Goal: Task Accomplishment & Management: Use online tool/utility

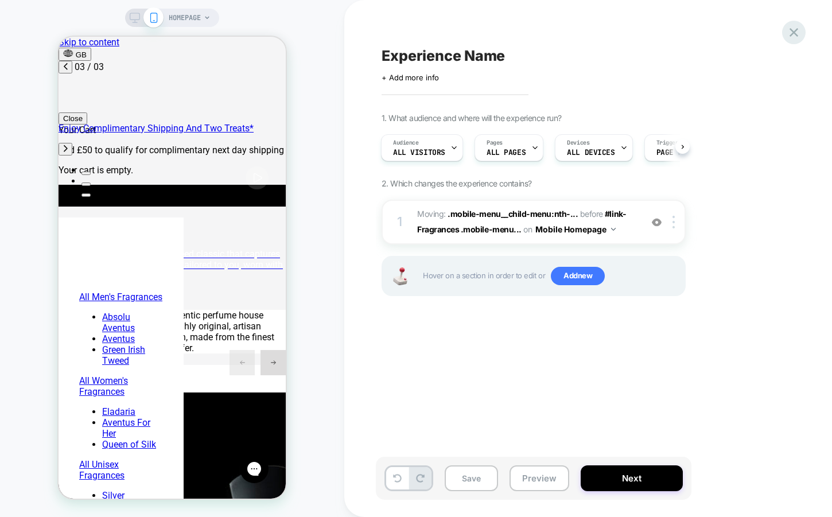
click at [791, 32] on icon at bounding box center [793, 32] width 15 height 15
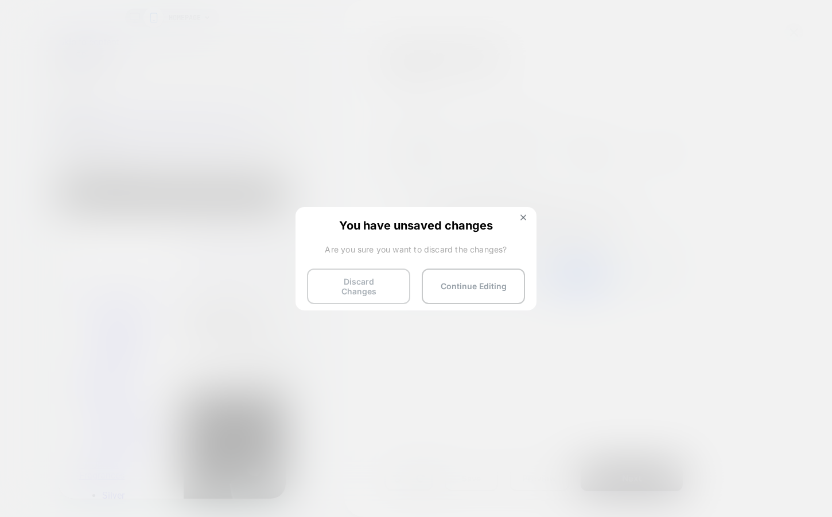
click at [340, 280] on button "Discard Changes" at bounding box center [358, 287] width 103 height 36
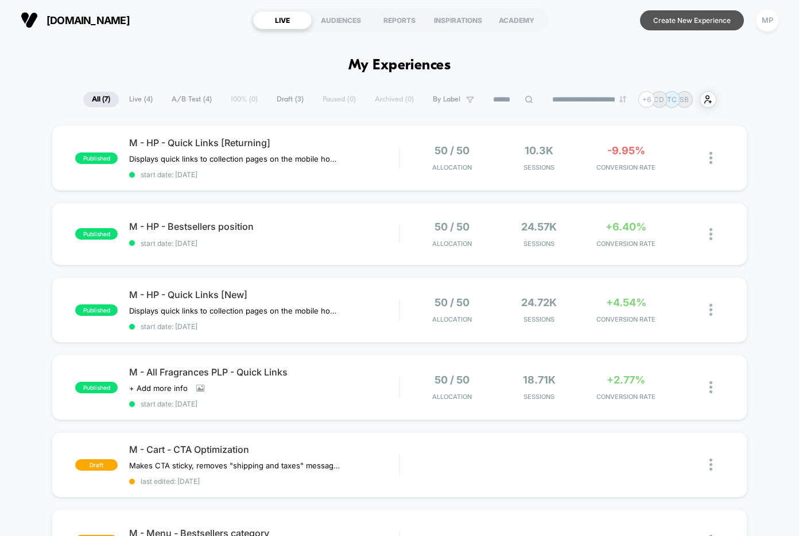
click at [667, 26] on button "Create New Experience" at bounding box center [692, 20] width 104 height 20
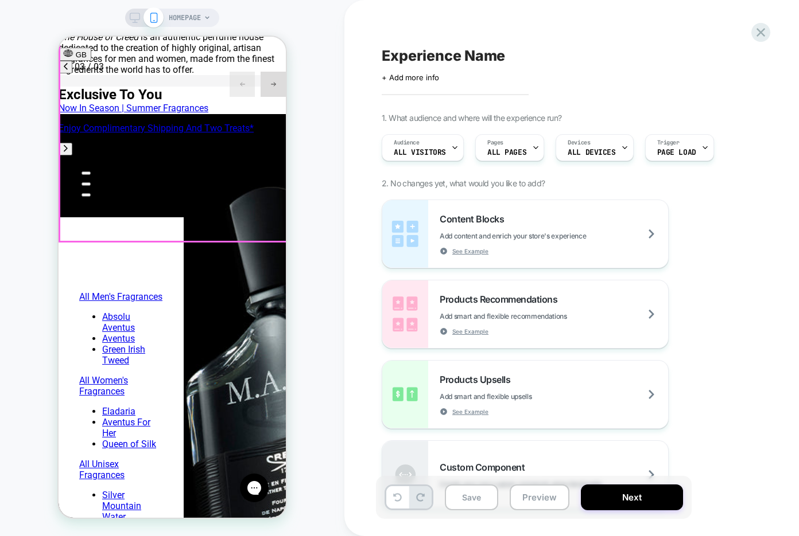
scroll to position [0, 363]
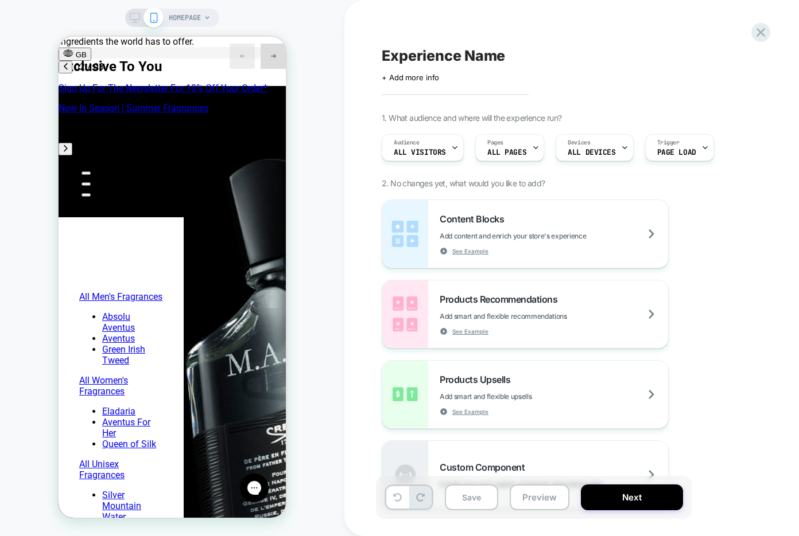
scroll to position [0, 181]
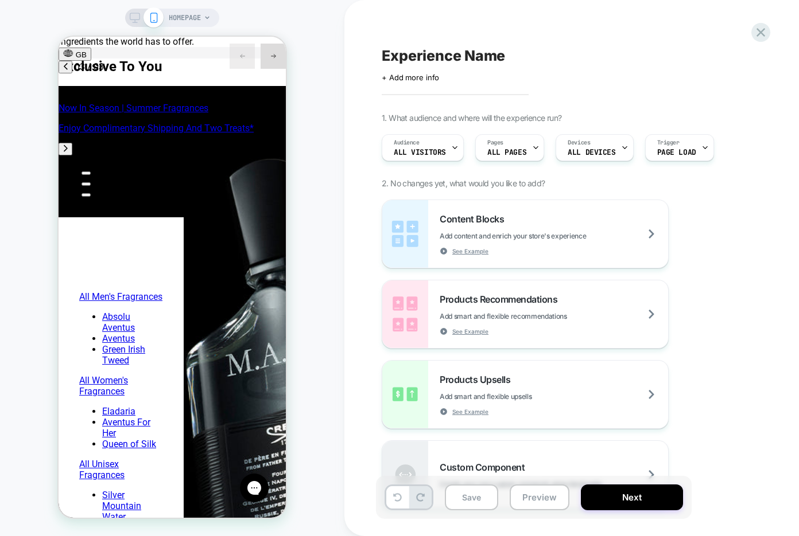
scroll to position [0, 363]
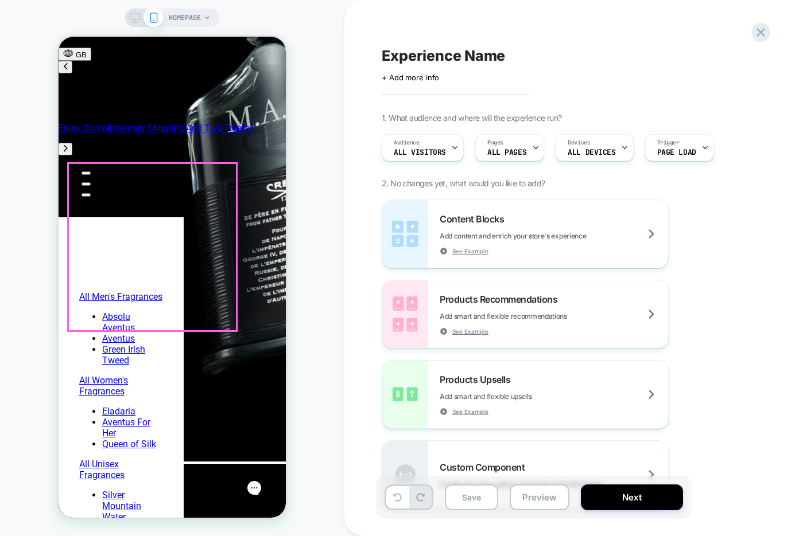
scroll to position [557, 0]
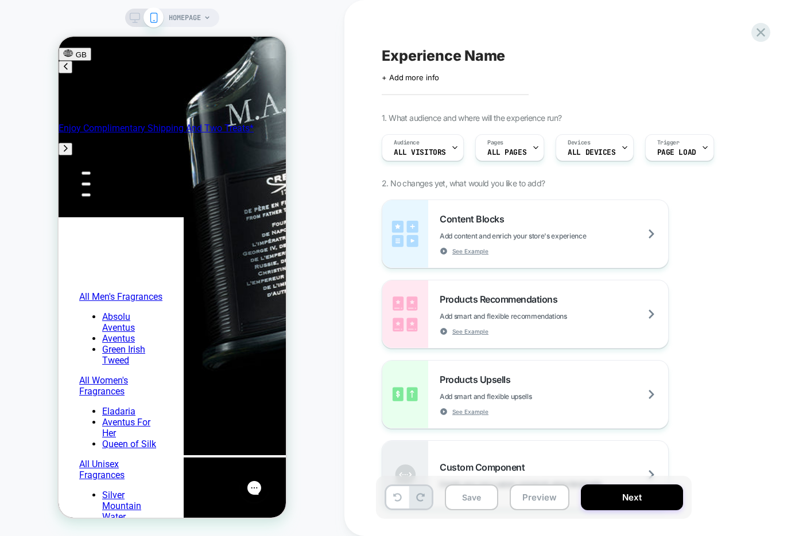
click at [190, 24] on span "HOMEPAGE" at bounding box center [185, 18] width 32 height 18
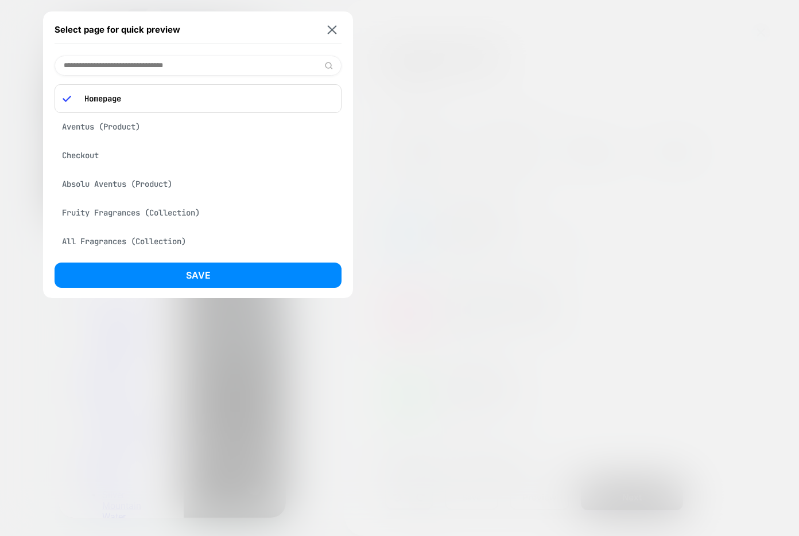
click at [141, 123] on div "Aventus (Product)" at bounding box center [198, 127] width 287 height 22
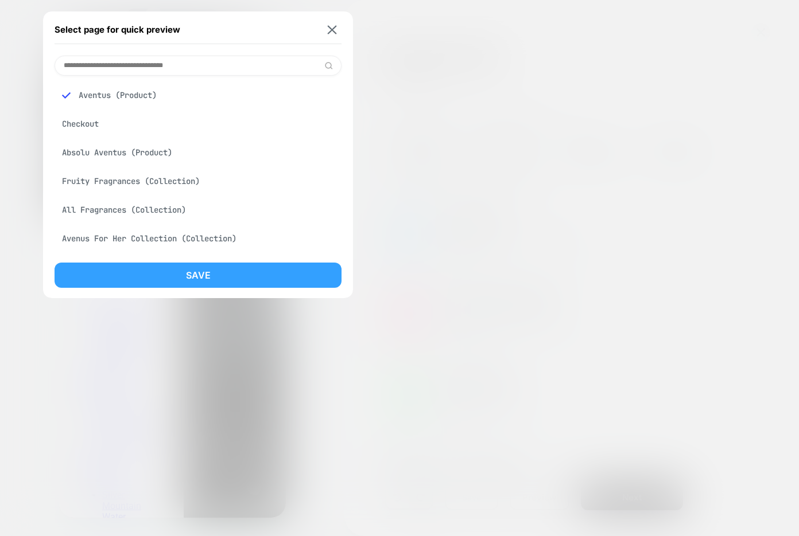
click at [145, 263] on button "Save" at bounding box center [198, 275] width 287 height 25
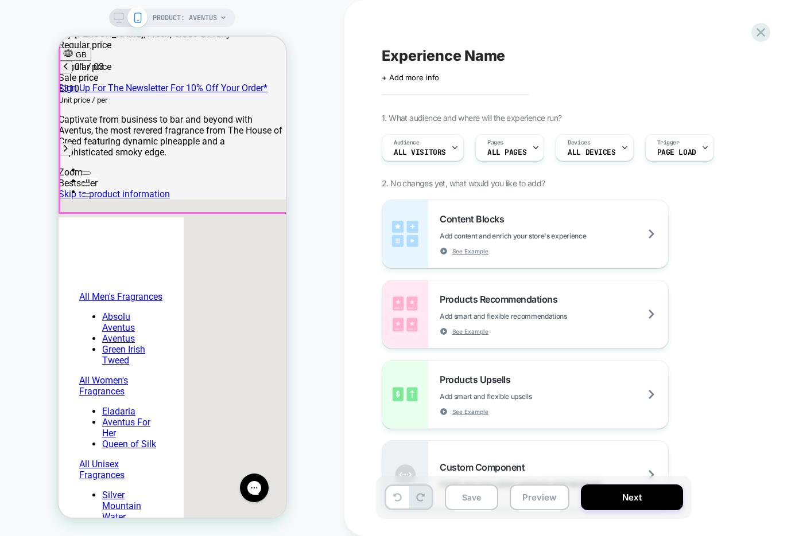
scroll to position [229, 0]
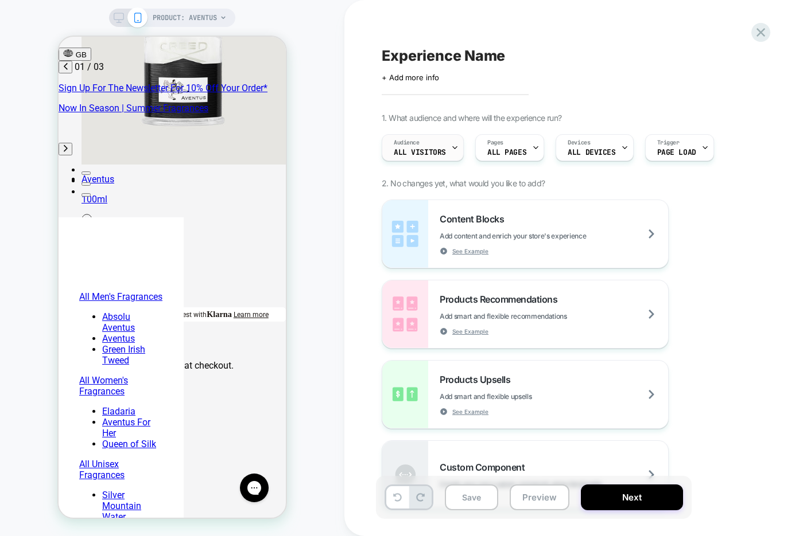
scroll to position [0, 0]
click at [442, 151] on span "All Visitors" at bounding box center [420, 153] width 52 height 8
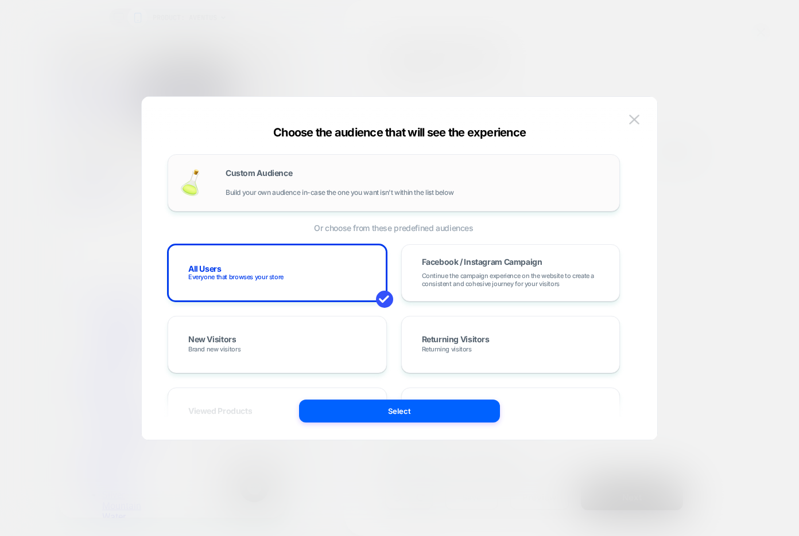
click at [291, 187] on div "Custom Audience Build your own audience in-case the one you want isn't within t…" at bounding box center [416, 183] width 382 height 28
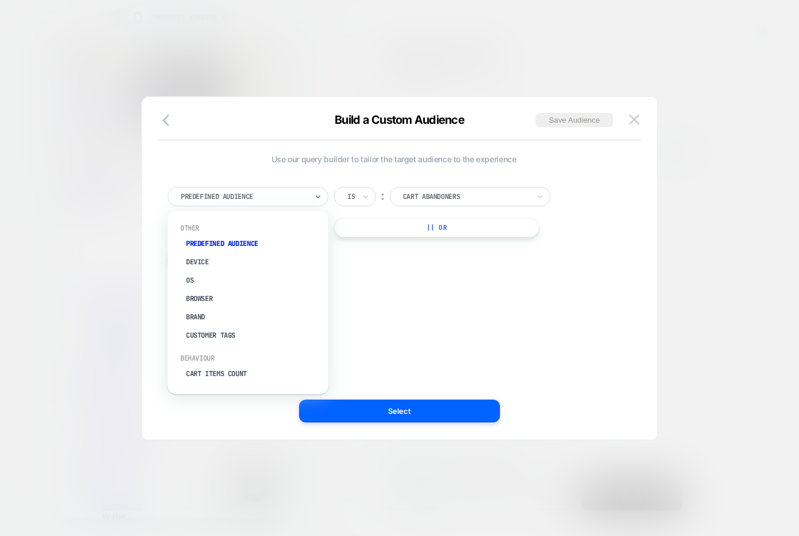
click at [263, 193] on div at bounding box center [244, 197] width 126 height 10
click at [247, 300] on div "Cart Items Count" at bounding box center [253, 303] width 149 height 18
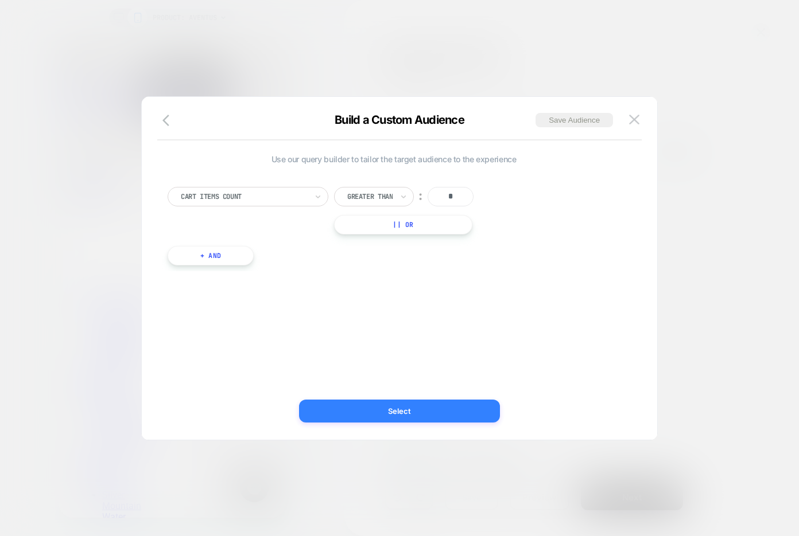
scroll to position [0, 0]
click at [403, 409] on button "Select" at bounding box center [399, 411] width 201 height 23
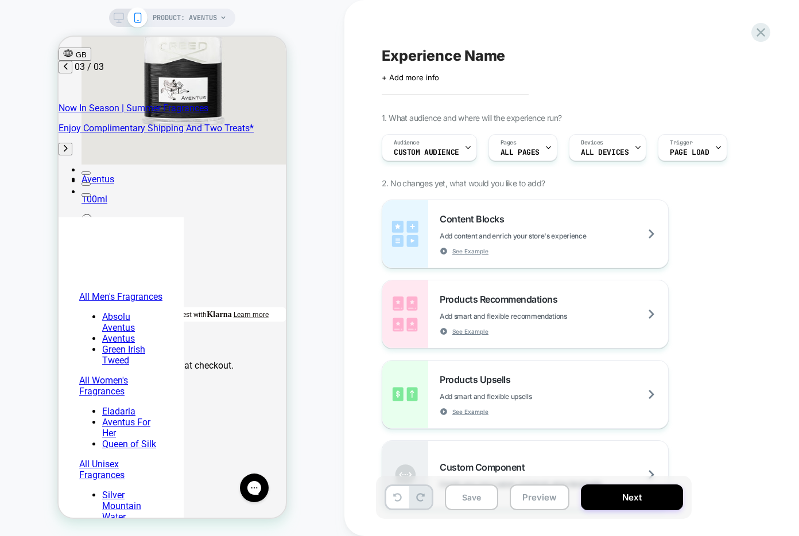
scroll to position [0, 363]
click at [477, 147] on div "Audience Custom Audience Pages ALL PAGES Devices ALL DEVICES Trigger Page Load" at bounding box center [585, 148] width 419 height 38
click at [464, 150] on icon at bounding box center [467, 147] width 7 height 7
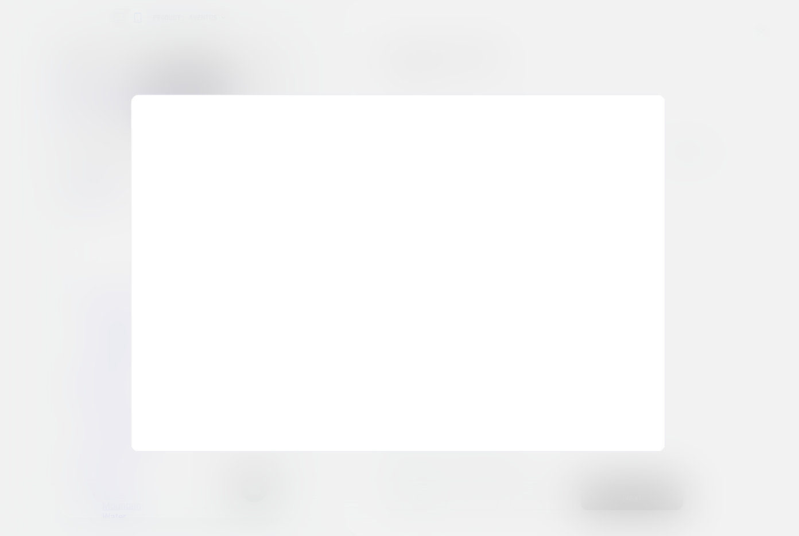
scroll to position [0, 0]
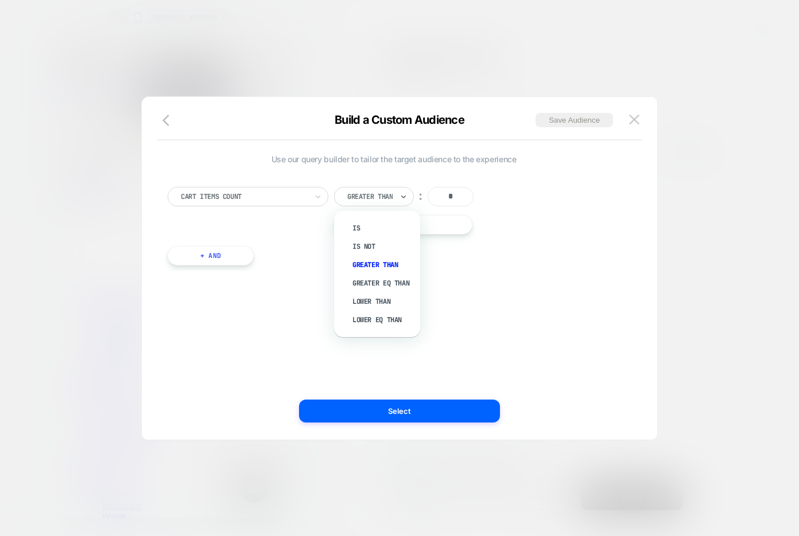
click at [363, 199] on div at bounding box center [369, 197] width 45 height 10
click at [567, 155] on span "Use our query builder to tailor the target audience to the experience" at bounding box center [394, 159] width 452 height 10
click at [635, 121] on img at bounding box center [634, 120] width 10 height 10
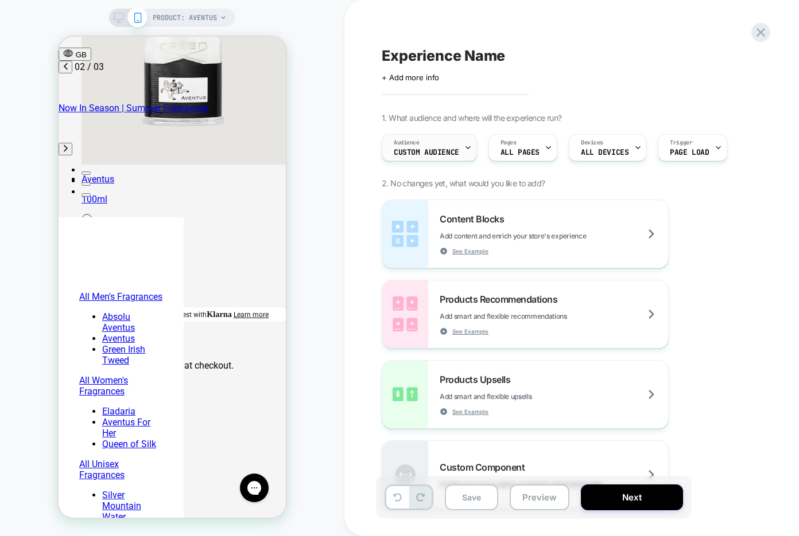
click at [460, 145] on div "Audience Custom Audience" at bounding box center [426, 148] width 88 height 26
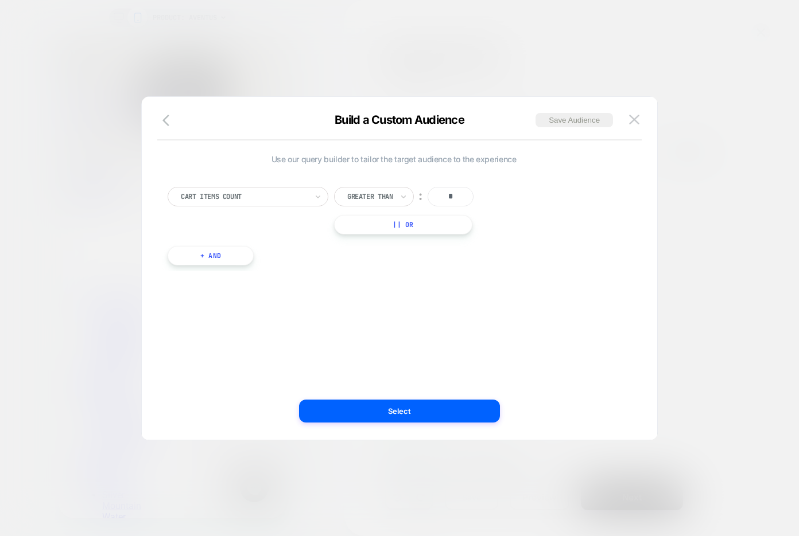
click at [230, 257] on button "+ And" at bounding box center [211, 256] width 86 height 20
click at [253, 266] on div at bounding box center [272, 267] width 126 height 10
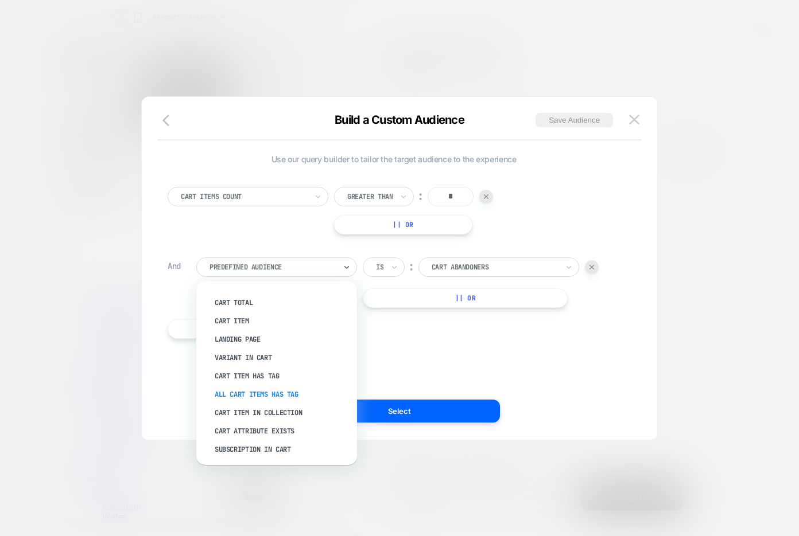
scroll to position [161, 0]
click at [274, 408] on div "Cart Item In Collection" at bounding box center [282, 412] width 149 height 18
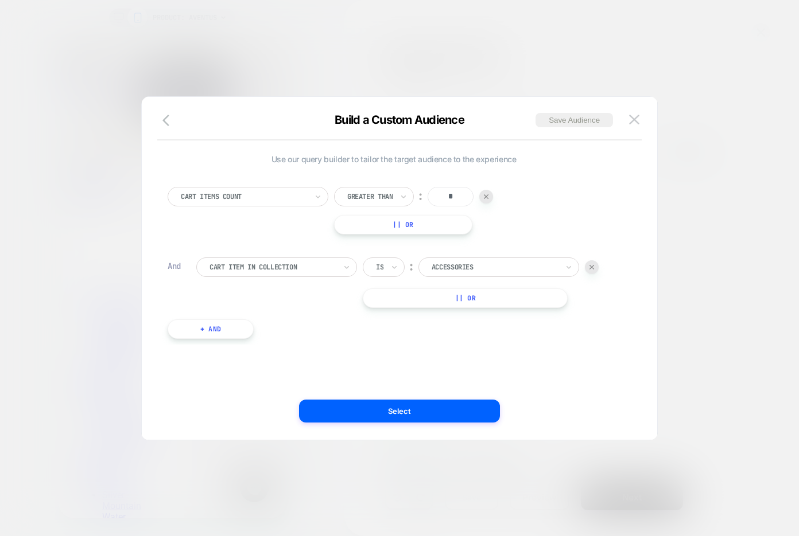
scroll to position [0, 0]
click at [384, 267] on div "Is" at bounding box center [380, 267] width 10 height 13
click at [392, 312] on div "Is not" at bounding box center [411, 317] width 75 height 18
click at [609, 266] on img at bounding box center [606, 267] width 5 height 5
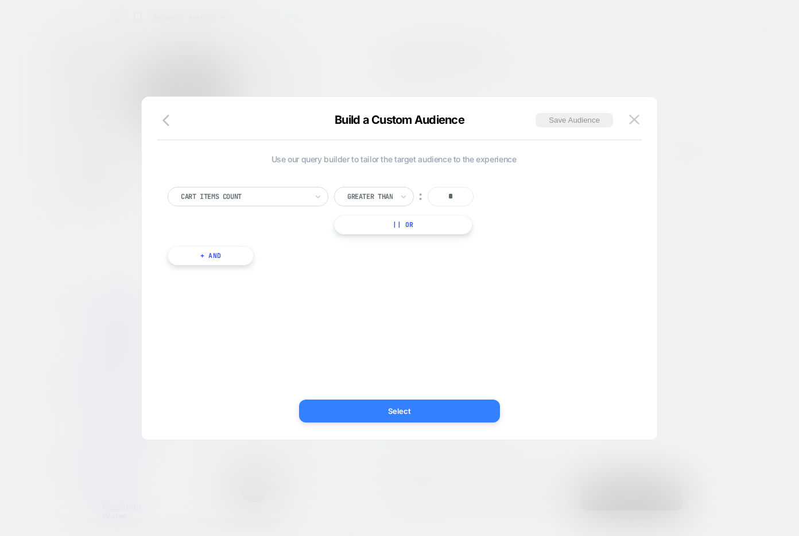
click at [363, 410] on button "Select" at bounding box center [399, 411] width 201 height 23
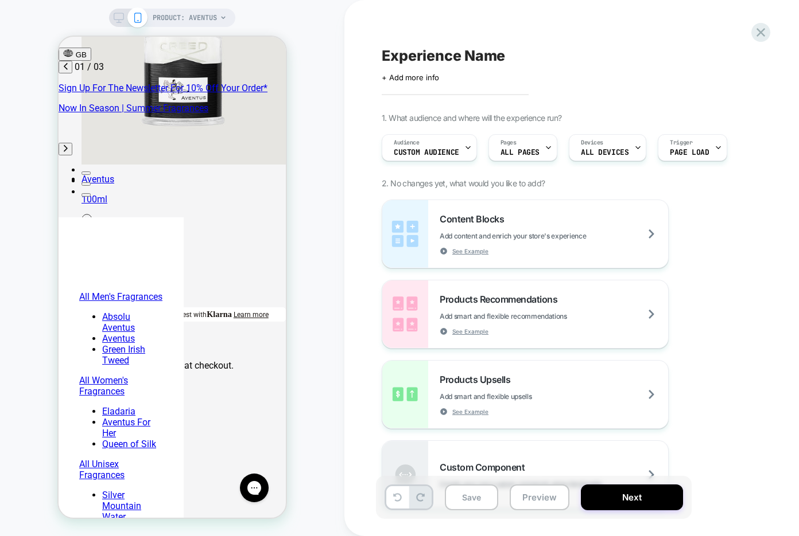
scroll to position [0, 0]
click at [535, 154] on span "ALL PAGES" at bounding box center [519, 153] width 39 height 8
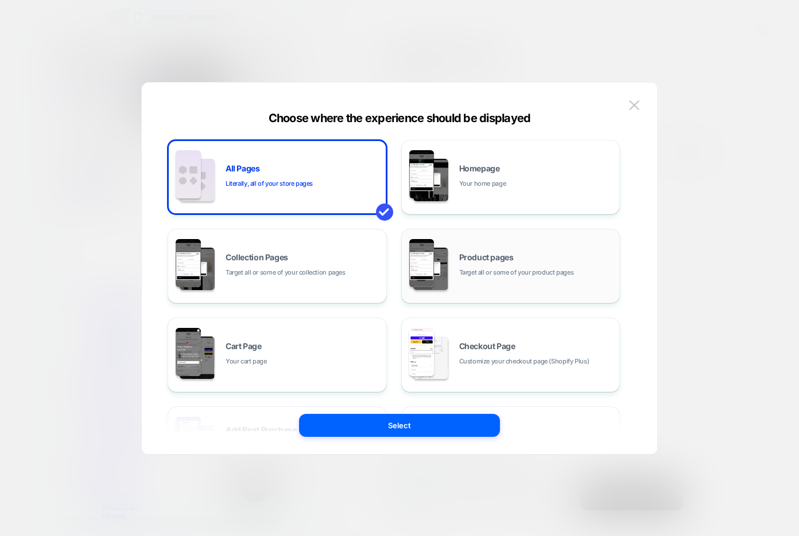
click at [536, 244] on div "Product pages Target all or some of your product pages" at bounding box center [510, 266] width 207 height 63
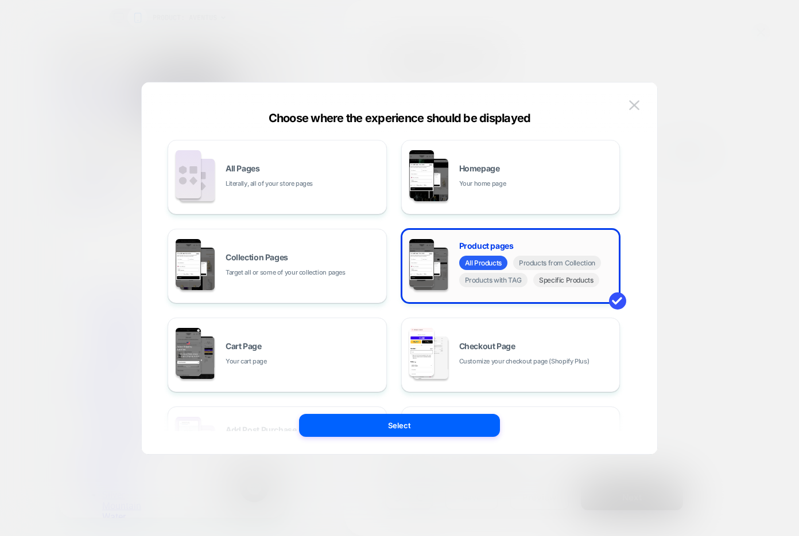
scroll to position [0, 181]
click at [320, 251] on div "Collection Pages Target all or some of your collection pages" at bounding box center [277, 266] width 207 height 63
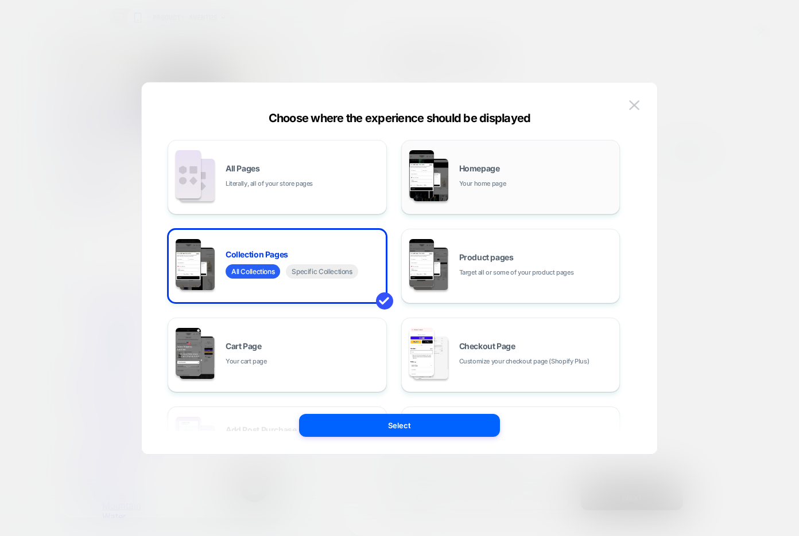
scroll to position [0, 363]
click at [553, 161] on div "Homepage Your home page" at bounding box center [510, 177] width 207 height 63
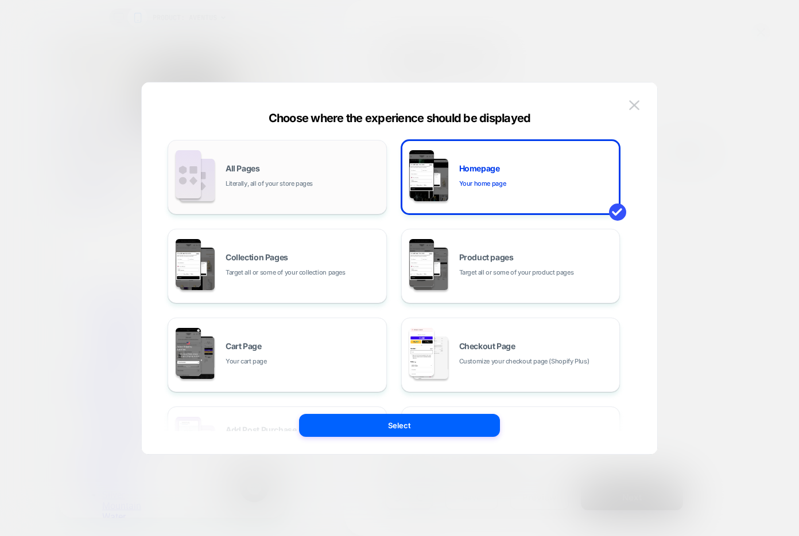
click at [302, 164] on div "All Pages Literally, all of your store pages" at bounding box center [277, 177] width 207 height 63
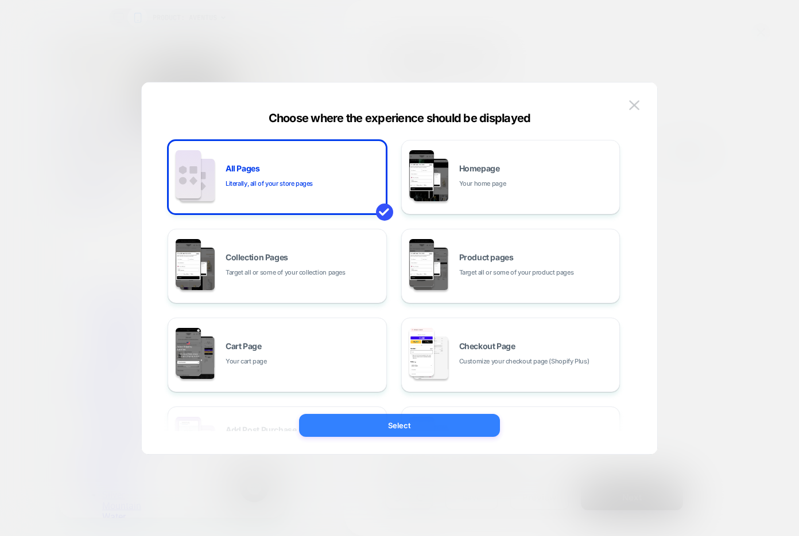
click at [375, 429] on button "Select" at bounding box center [399, 425] width 201 height 23
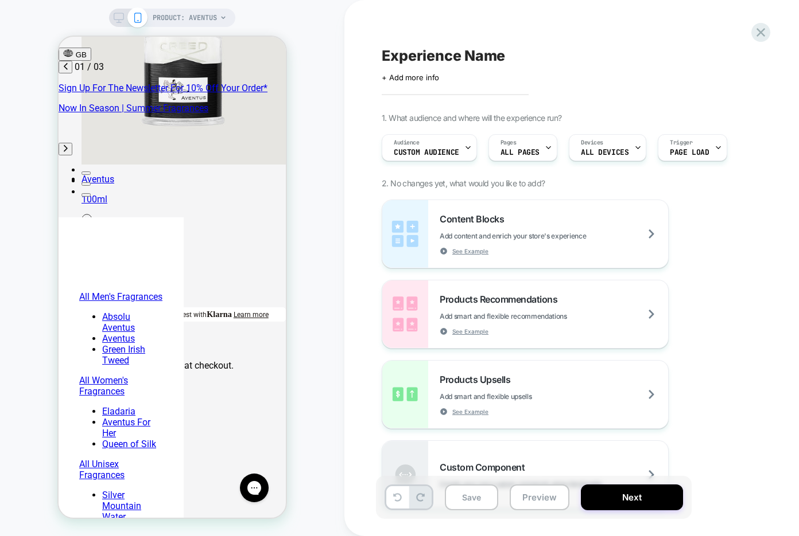
scroll to position [0, 0]
click at [618, 149] on span "ALL DEVICES" at bounding box center [605, 153] width 48 height 8
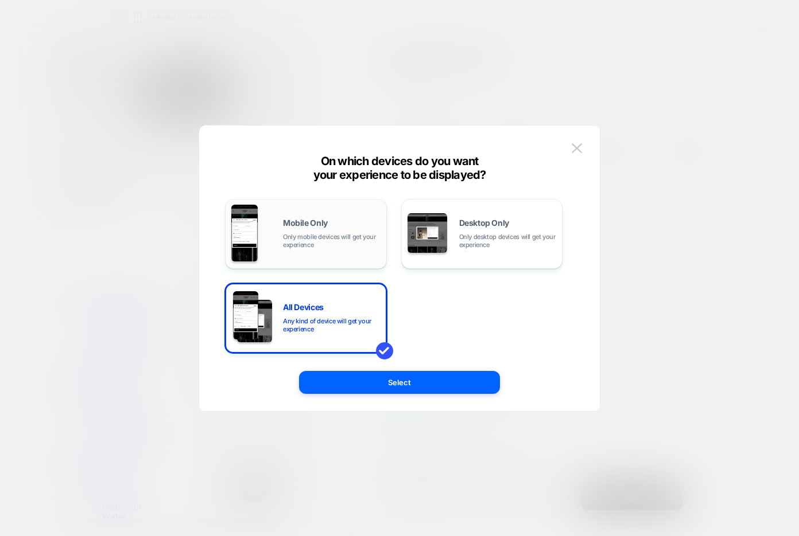
click at [271, 219] on div "Mobile Only Only mobile devices will get your experience" at bounding box center [305, 234] width 149 height 59
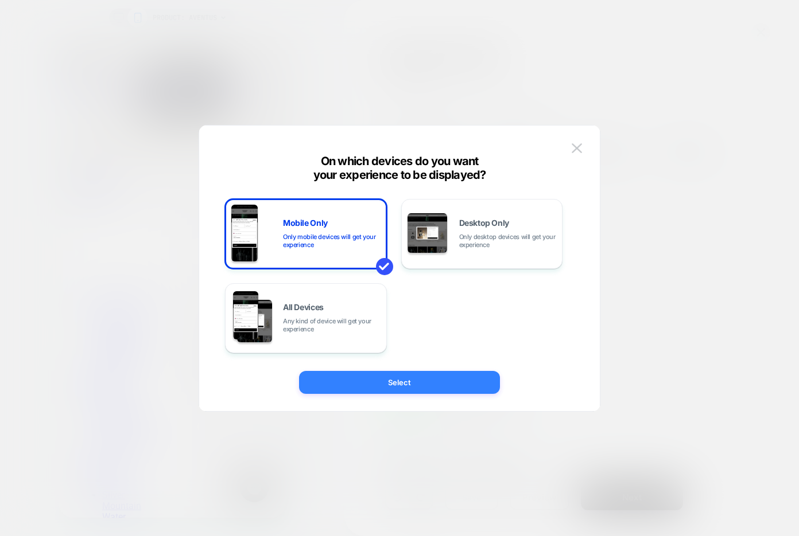
click at [346, 388] on button "Select" at bounding box center [399, 382] width 201 height 23
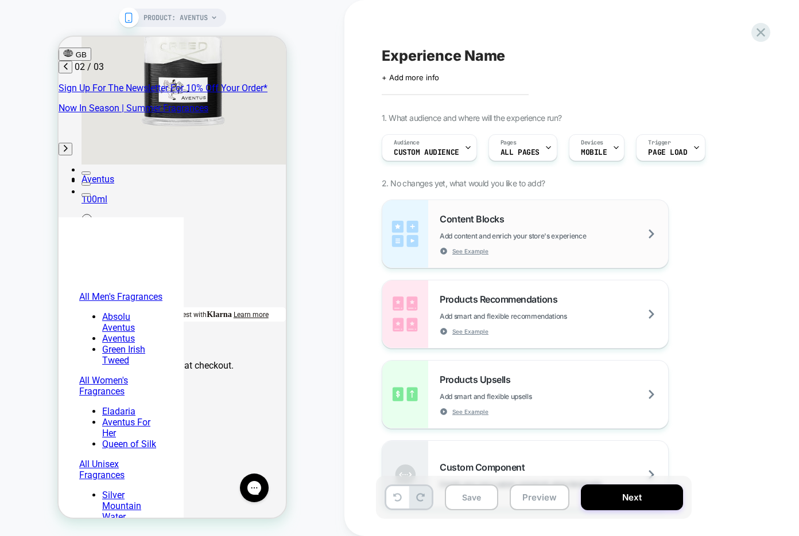
scroll to position [0, 181]
click at [671, 153] on span "Page Load" at bounding box center [667, 153] width 39 height 8
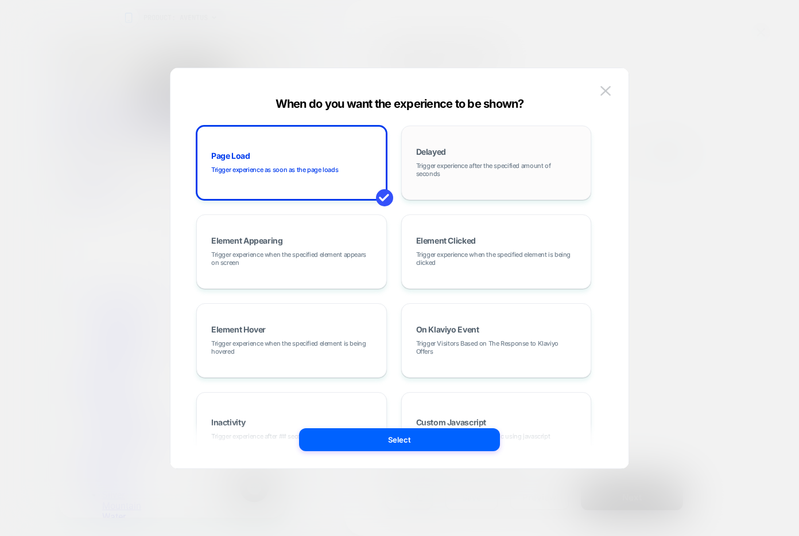
scroll to position [0, 363]
click at [606, 91] on img at bounding box center [605, 91] width 10 height 10
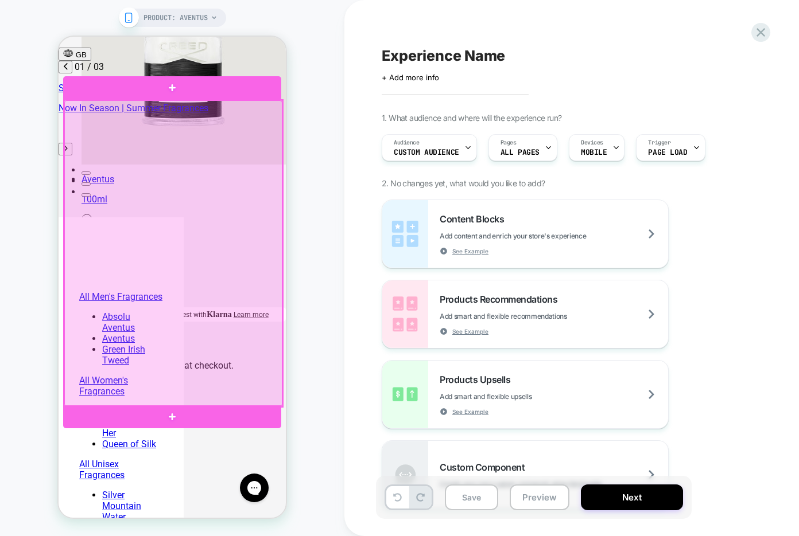
scroll to position [0, 0]
click at [170, 258] on div at bounding box center [173, 253] width 218 height 306
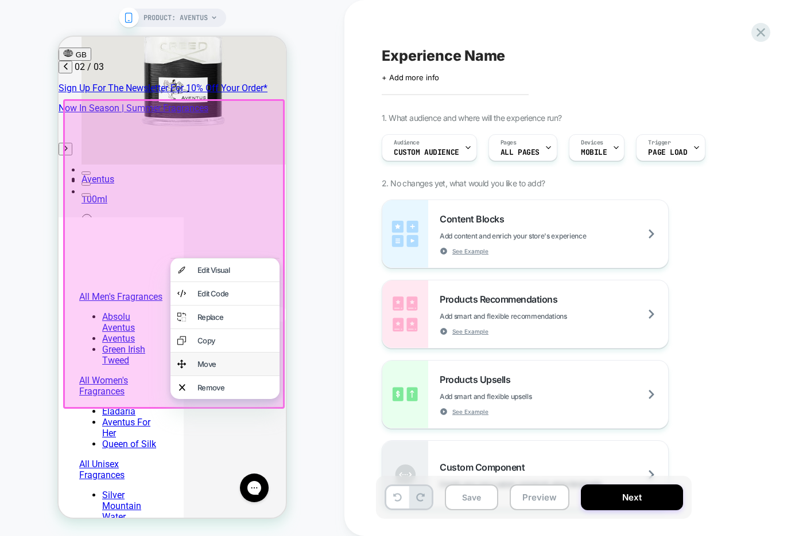
scroll to position [0, 181]
click at [195, 208] on div at bounding box center [173, 254] width 221 height 310
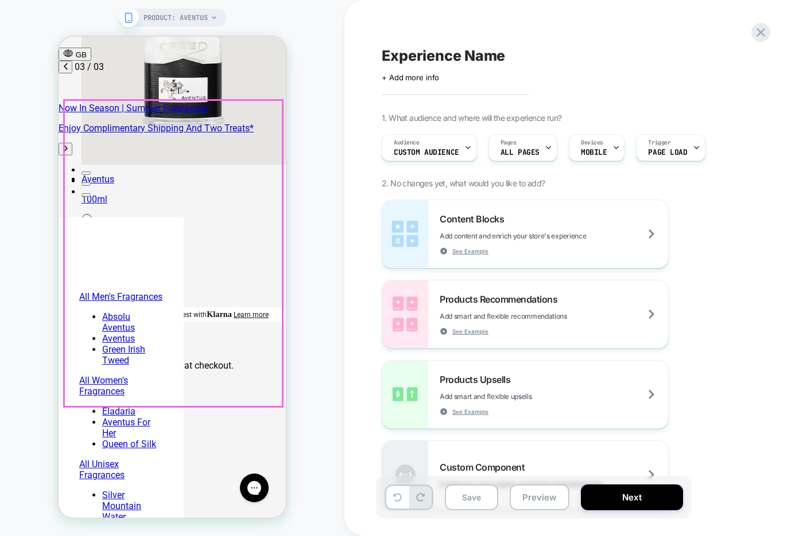
scroll to position [0, 363]
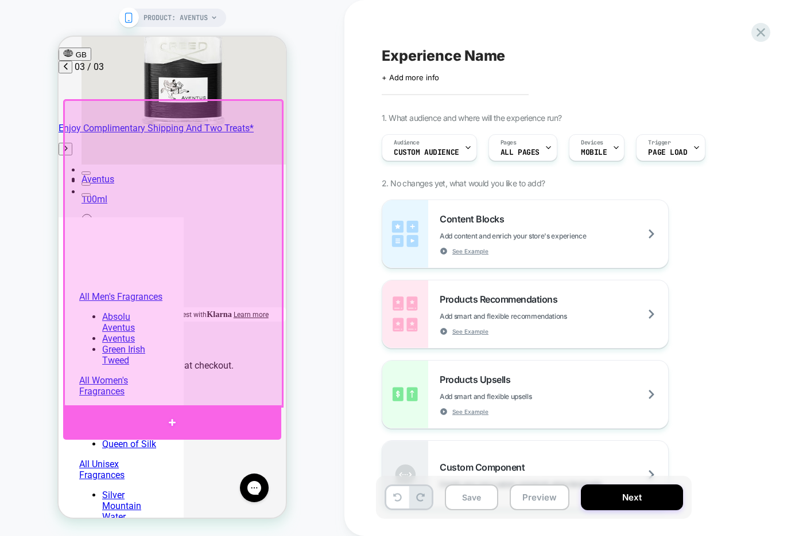
click at [183, 417] on div at bounding box center [172, 423] width 218 height 34
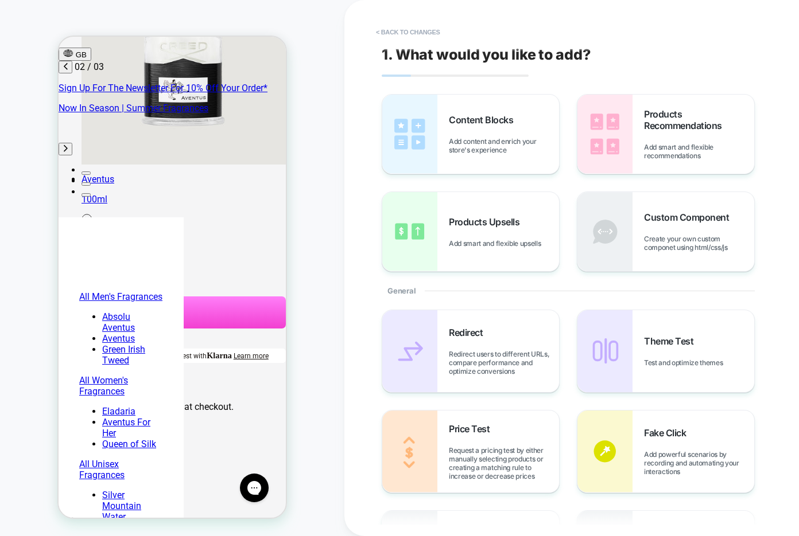
scroll to position [0, 181]
click at [504, 141] on span "Add content and enrich your store's experience" at bounding box center [504, 145] width 110 height 17
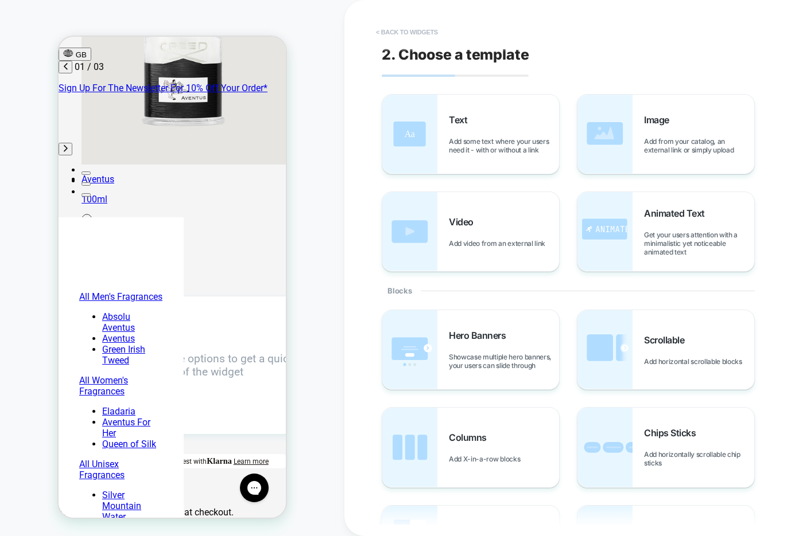
scroll to position [0, 0]
click at [401, 34] on button "< Back to widgets" at bounding box center [406, 32] width 73 height 18
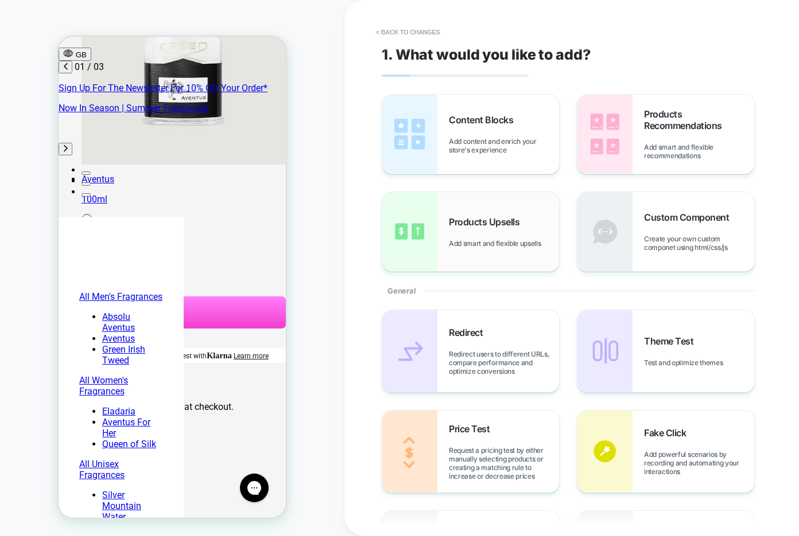
click at [471, 231] on div "Products Upsells Add smart and flexible upsells" at bounding box center [504, 232] width 110 height 32
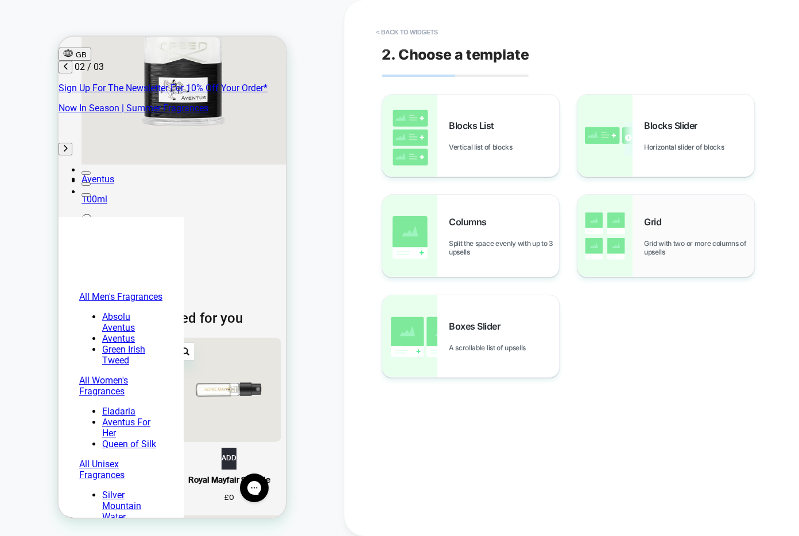
scroll to position [0, 181]
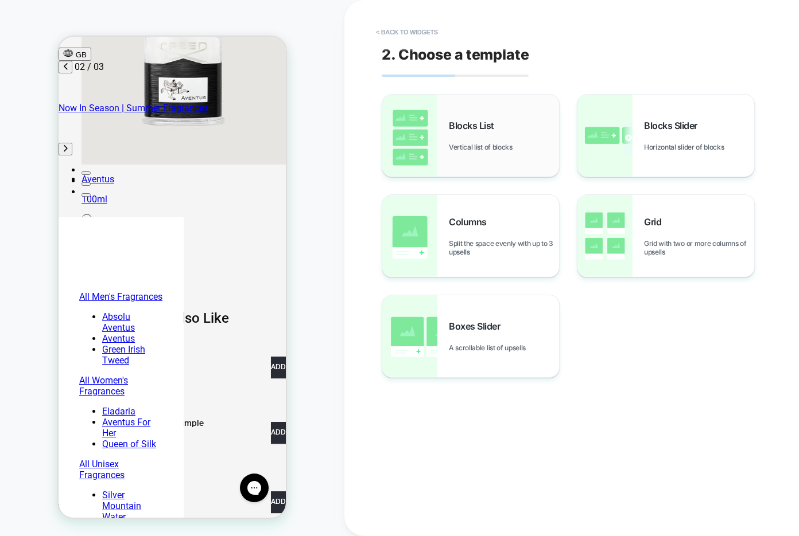
click at [481, 146] on span "Vertical list of blocks" at bounding box center [483, 147] width 69 height 9
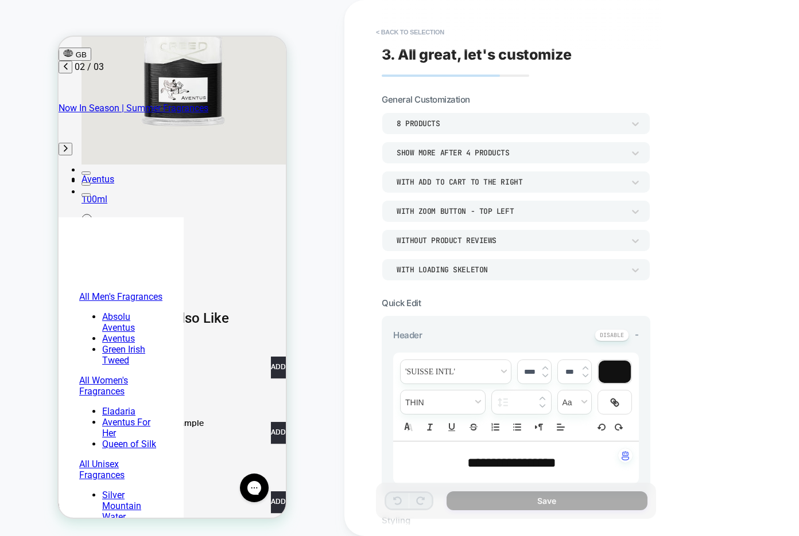
click at [465, 123] on div "8 Products" at bounding box center [509, 124] width 227 height 10
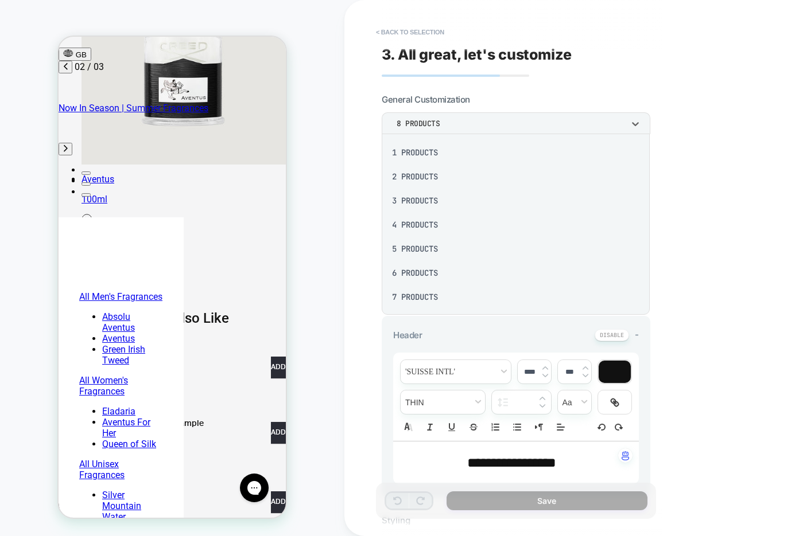
click at [450, 201] on div "3 Products" at bounding box center [515, 201] width 259 height 24
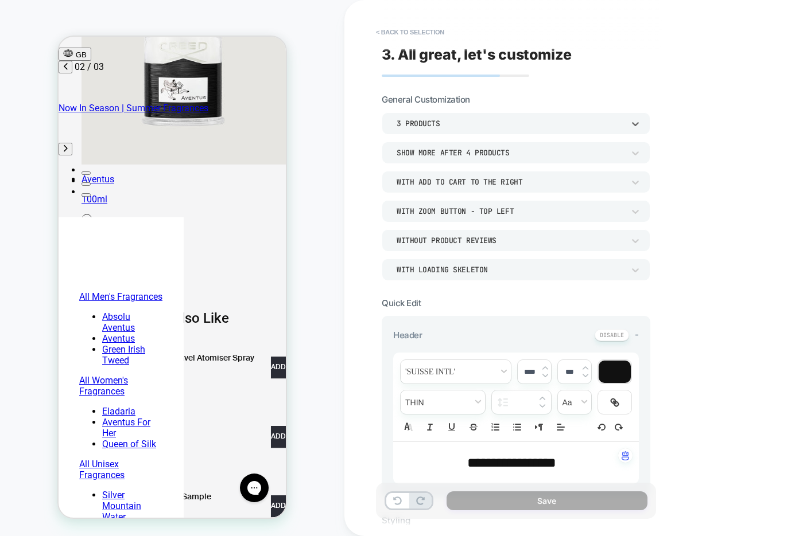
click at [456, 152] on div "Show more after 4 Products" at bounding box center [509, 153] width 227 height 10
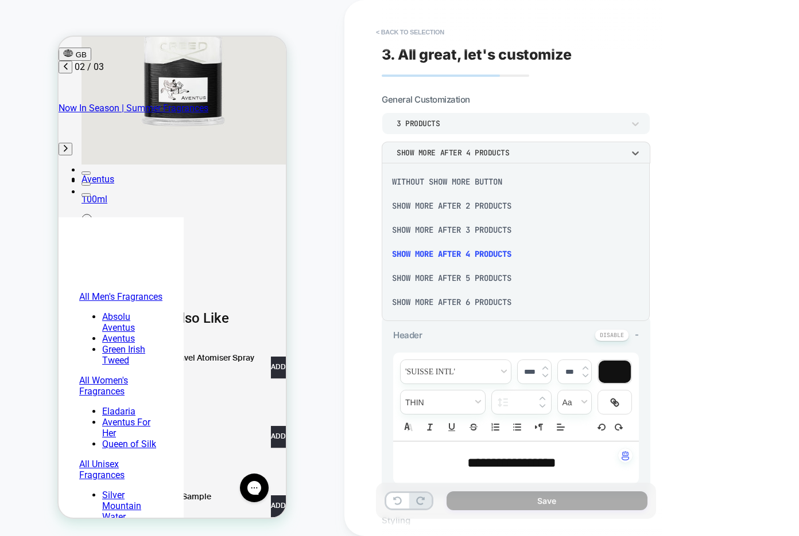
click at [433, 183] on div "Without Show more button" at bounding box center [515, 182] width 259 height 24
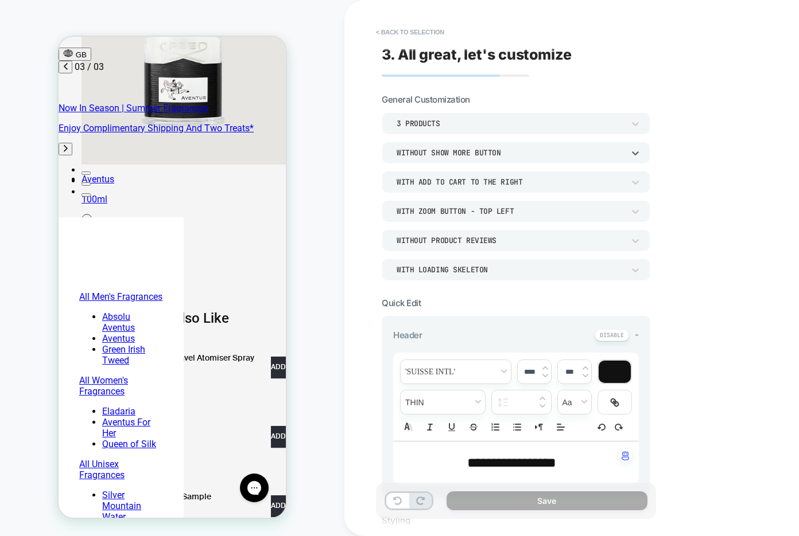
scroll to position [0, 363]
click at [511, 182] on div "With add to cart to the right" at bounding box center [509, 182] width 227 height 10
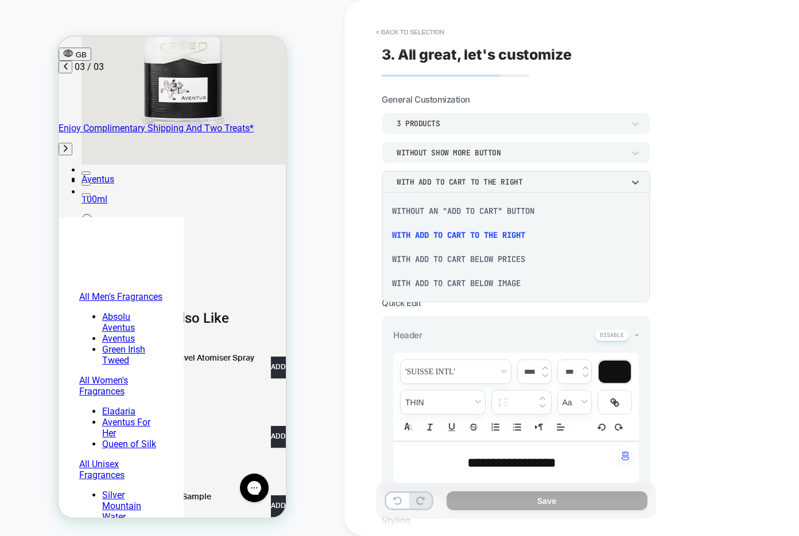
click at [511, 261] on div "With add to cart below prices" at bounding box center [515, 259] width 259 height 24
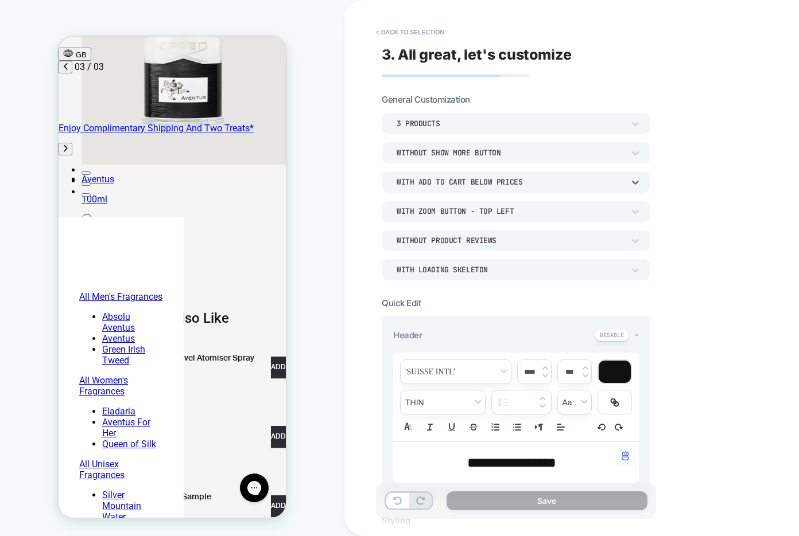
scroll to position [65, 18]
click at [495, 181] on div "With add to cart below prices" at bounding box center [509, 182] width 227 height 10
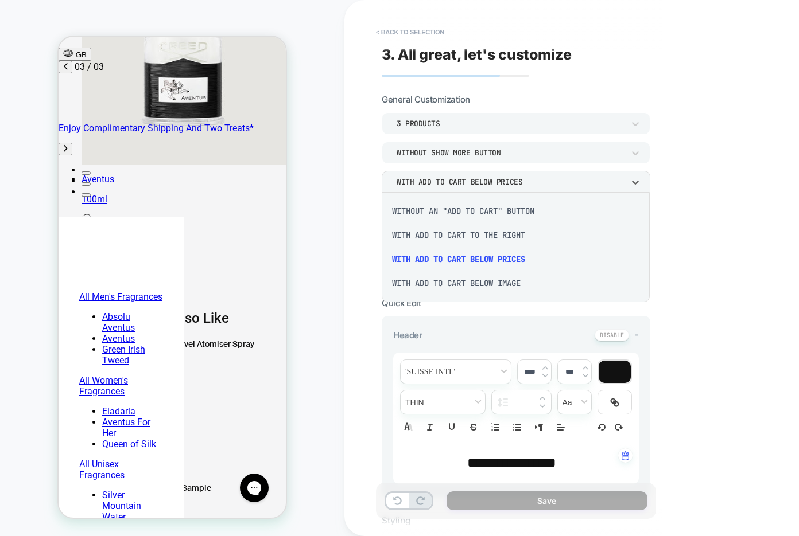
click at [500, 236] on div "With add to cart to the right" at bounding box center [515, 235] width 259 height 24
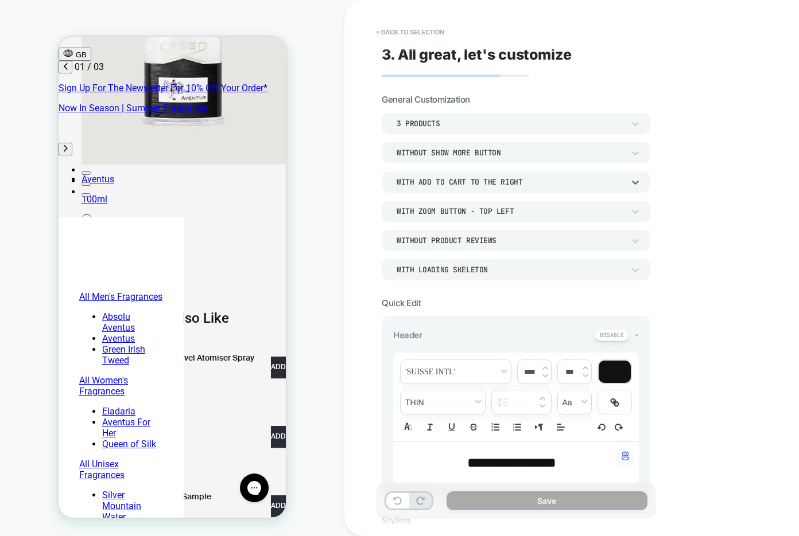
scroll to position [0, 0]
click at [472, 209] on div "With Zoom Button - Top Left" at bounding box center [509, 212] width 227 height 10
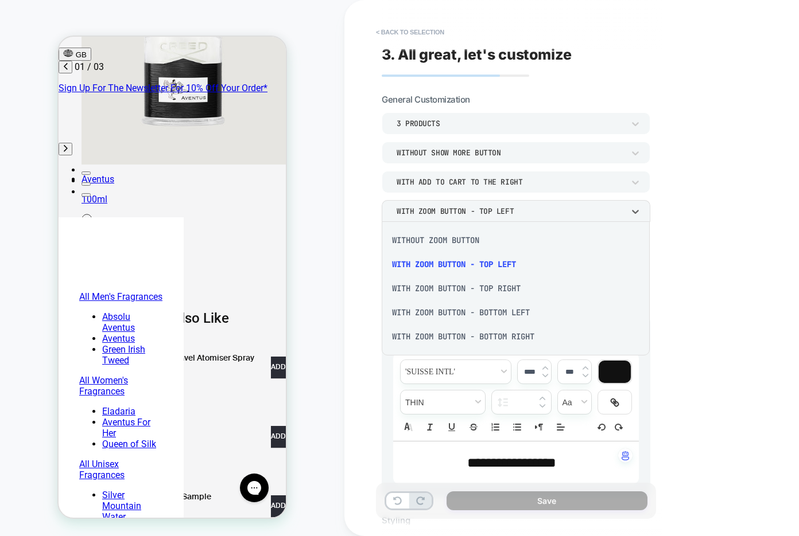
click at [449, 245] on div "Without Zoom Button" at bounding box center [515, 240] width 259 height 24
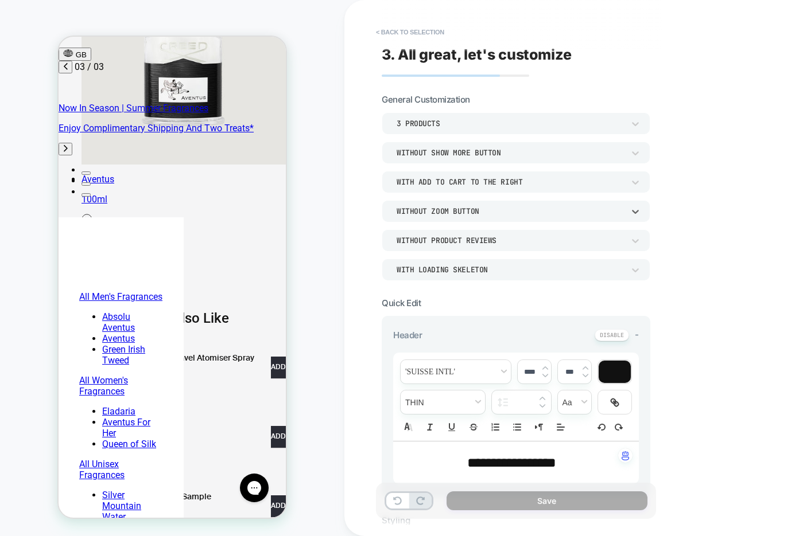
scroll to position [0, 363]
click at [666, 199] on div "**********" at bounding box center [596, 268] width 505 height 536
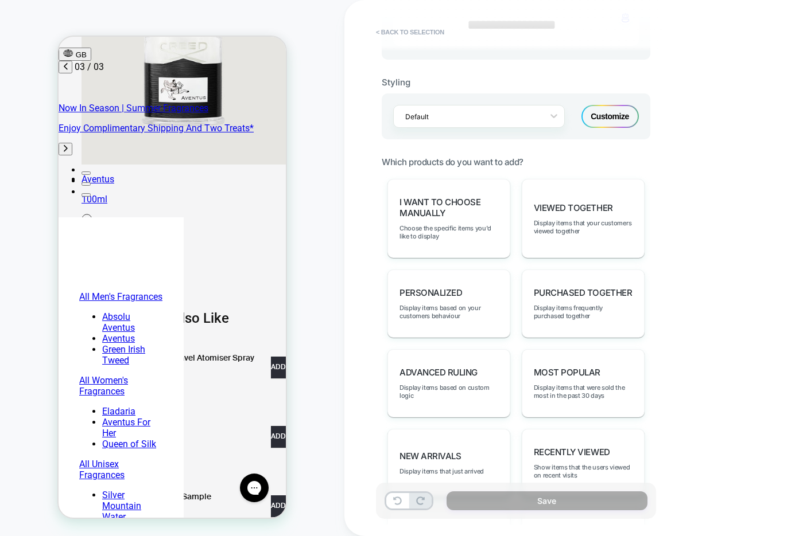
scroll to position [0, 0]
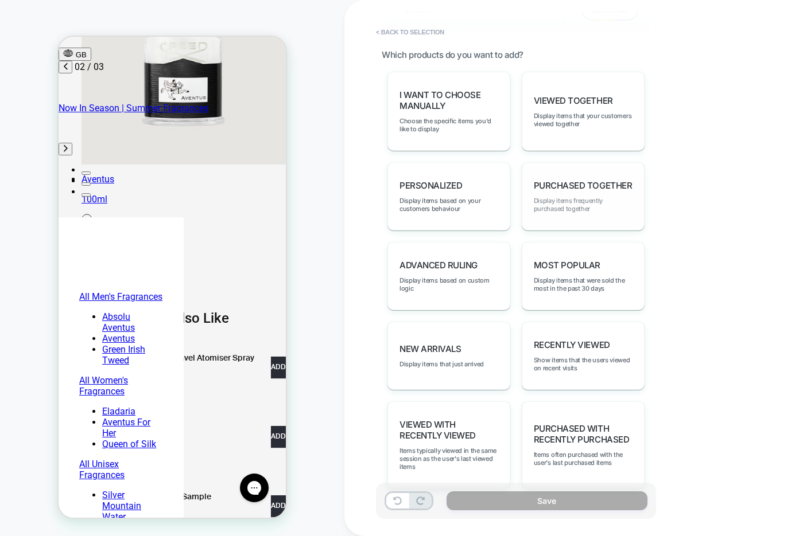
click at [620, 201] on span "Display items frequently purchased together" at bounding box center [583, 205] width 99 height 16
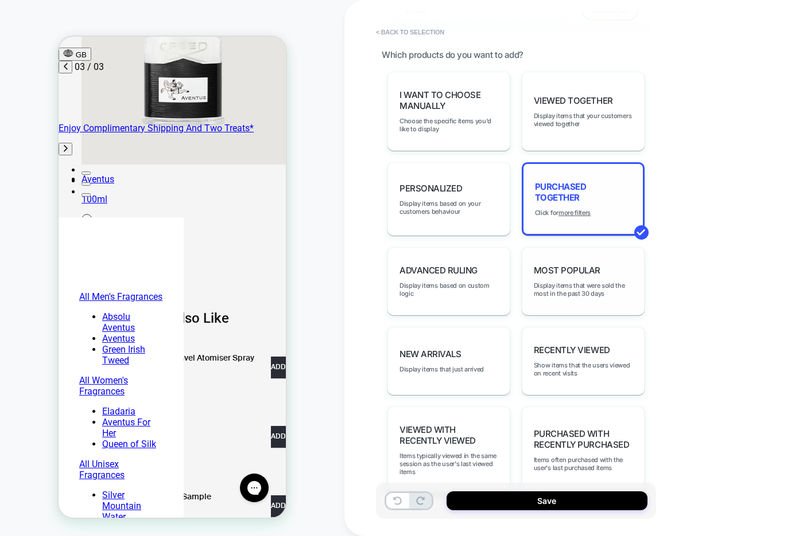
click at [617, 258] on div "Most Popular Display items that were sold the most in the past 30 days" at bounding box center [583, 281] width 123 height 68
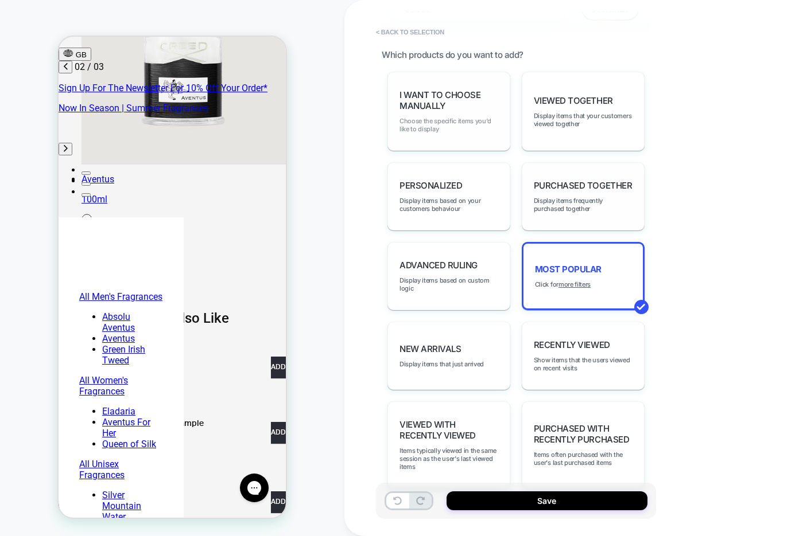
click at [477, 126] on span "Choose the specific items you'd like to display" at bounding box center [448, 125] width 99 height 16
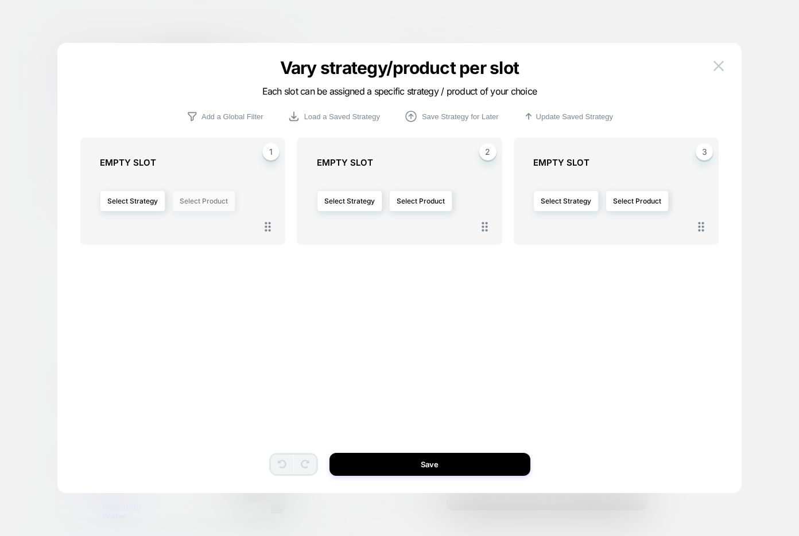
click at [201, 204] on button "Select Product" at bounding box center [203, 200] width 63 height 21
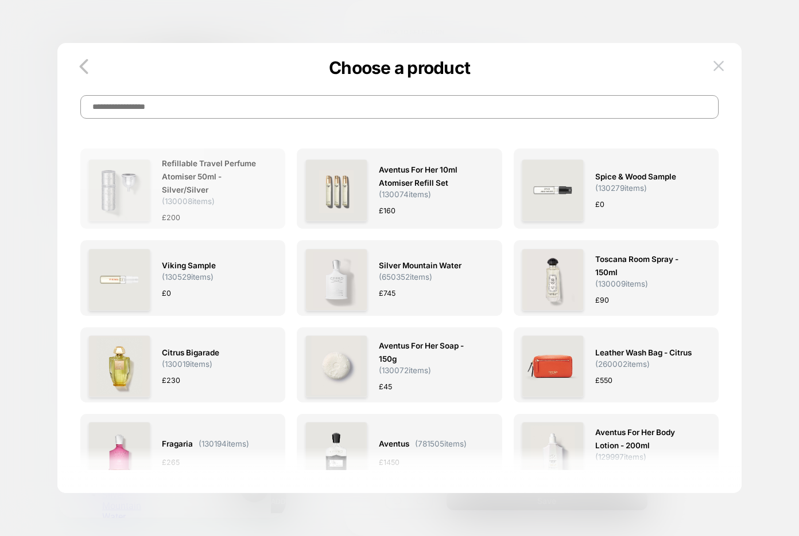
click at [245, 192] on span "Refillable Travel Perfume Atomiser 50ml - Silver/Silver" at bounding box center [214, 177] width 104 height 40
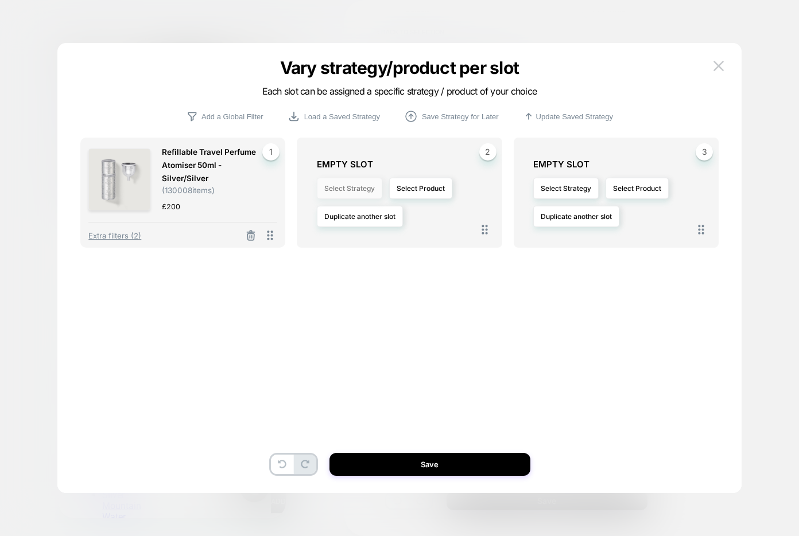
click at [353, 192] on button "Select Strategy" at bounding box center [349, 188] width 65 height 21
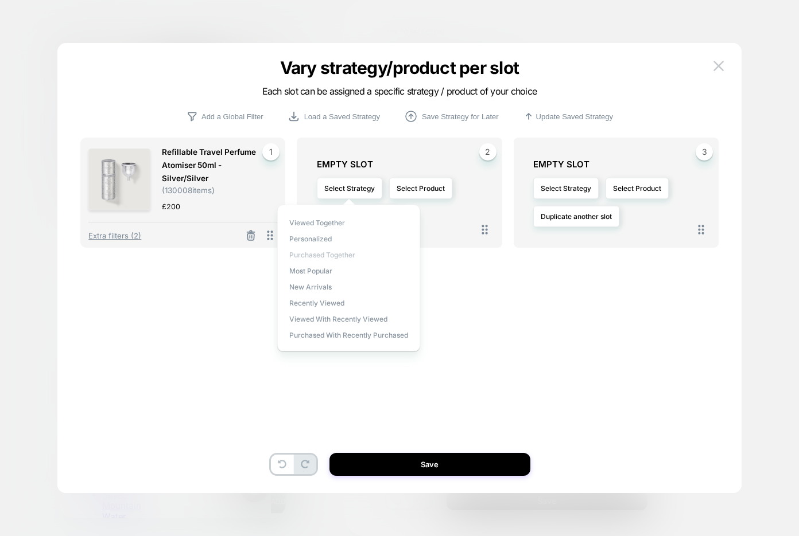
click at [347, 254] on span "Purchased Together" at bounding box center [322, 255] width 66 height 9
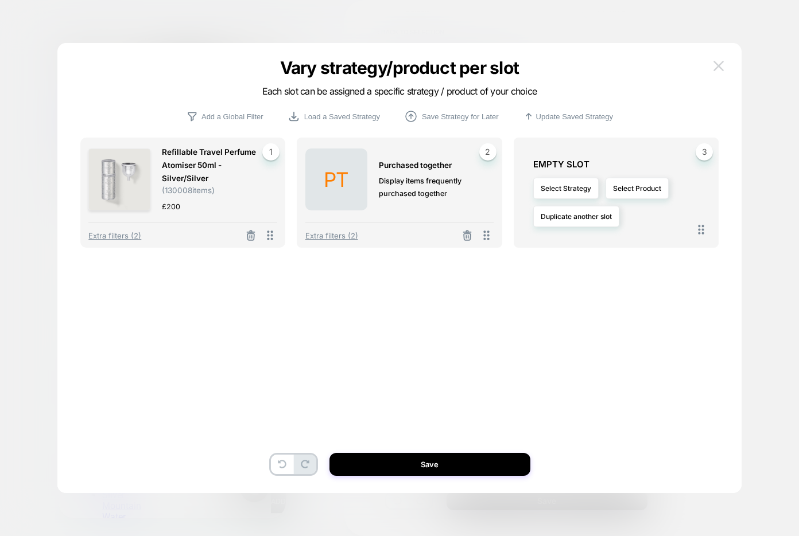
click at [719, 69] on img at bounding box center [718, 66] width 10 height 10
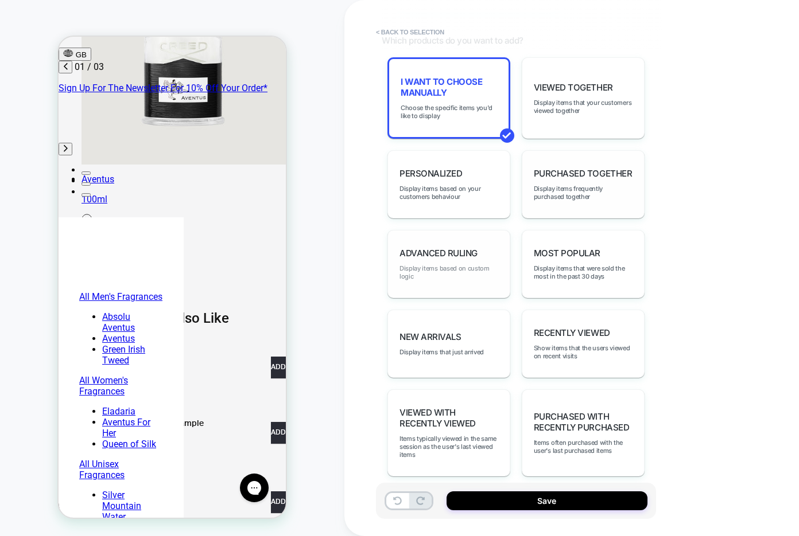
click at [436, 266] on span "Display items based on custom logic" at bounding box center [448, 273] width 99 height 16
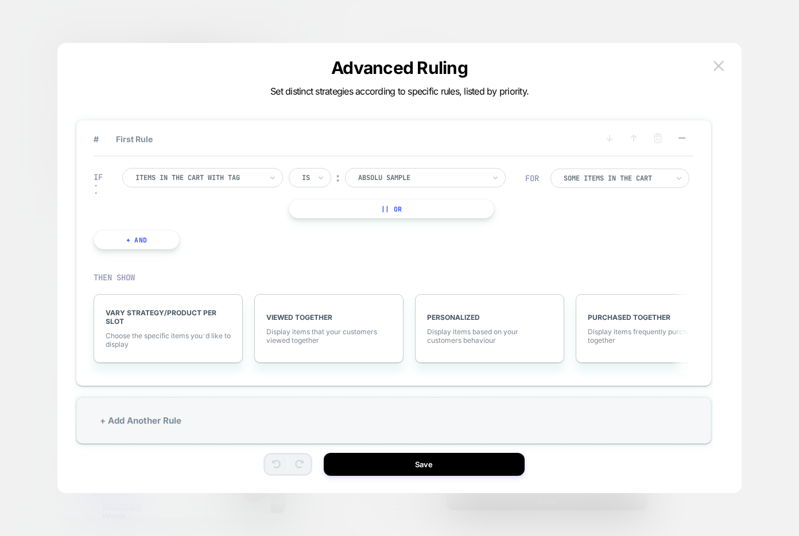
click at [215, 180] on div at bounding box center [198, 178] width 126 height 10
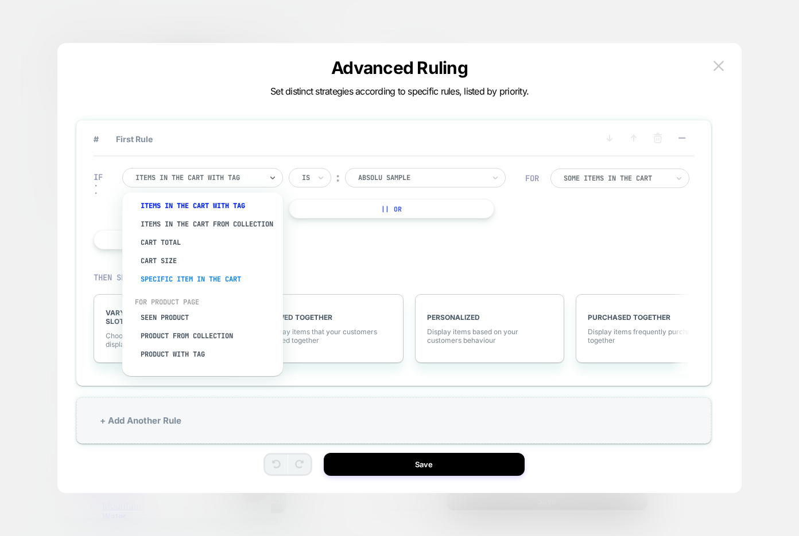
click at [220, 279] on div "Specific item in the cart" at bounding box center [208, 279] width 149 height 18
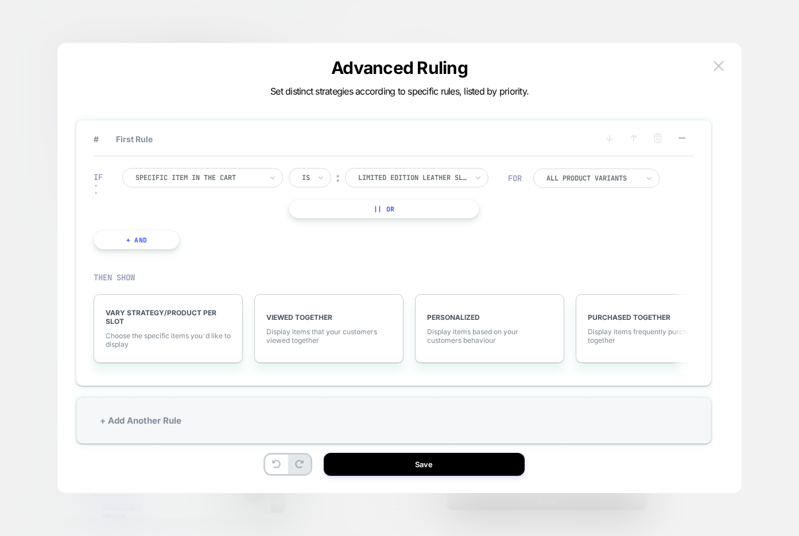
scroll to position [34, 0]
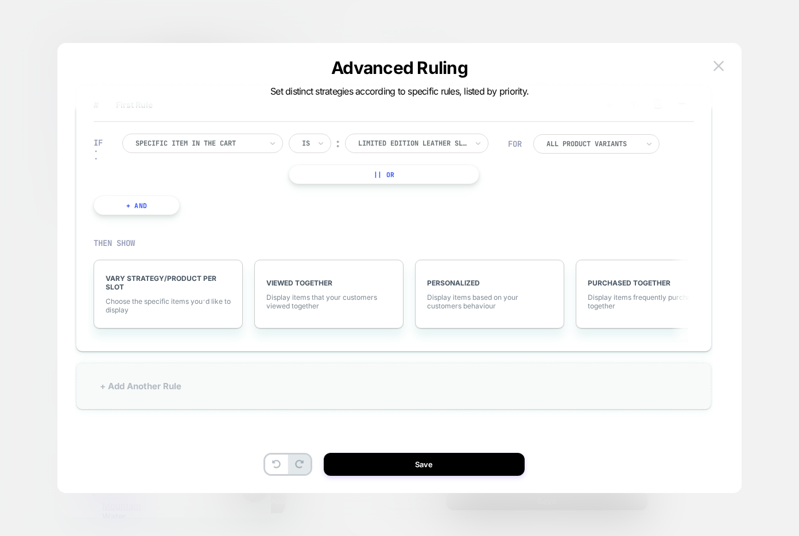
click at [190, 405] on div "+ Add Another Rule" at bounding box center [393, 386] width 635 height 46
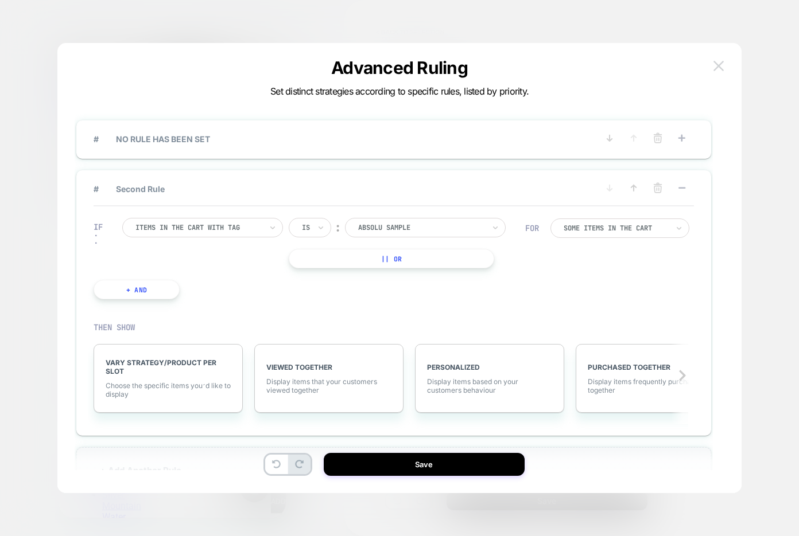
scroll to position [0, 0]
click at [721, 65] on img at bounding box center [718, 66] width 10 height 10
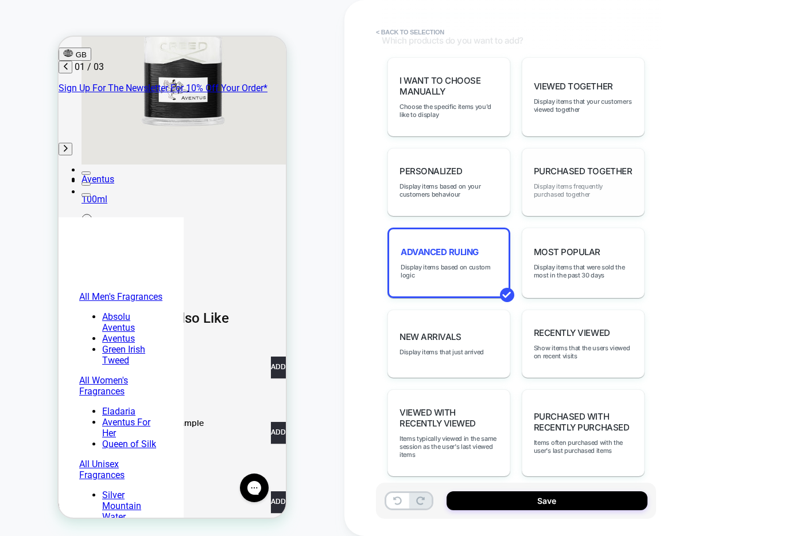
click at [609, 186] on span "Display items frequently purchased together" at bounding box center [583, 190] width 99 height 16
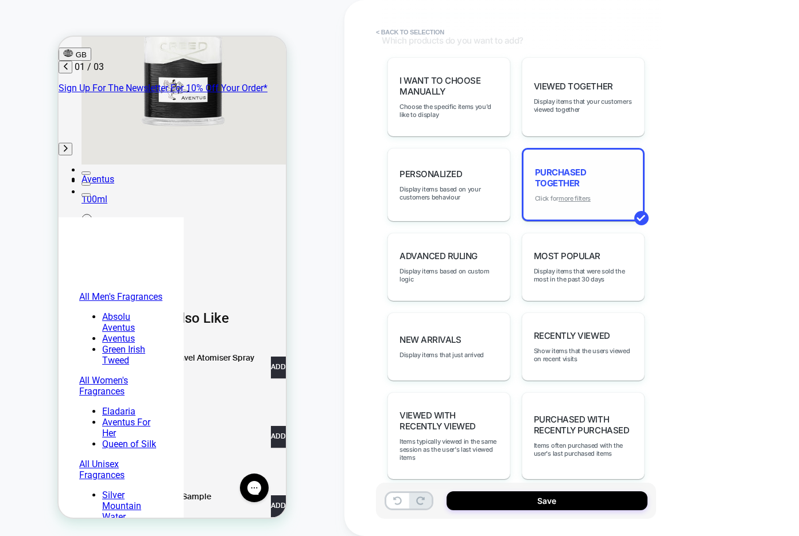
click at [576, 195] on u "more filters" at bounding box center [574, 199] width 32 height 8
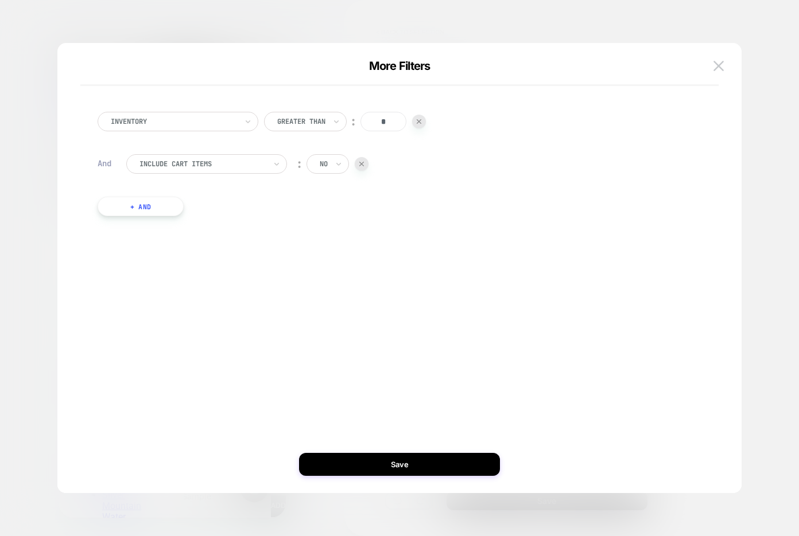
scroll to position [0, 181]
click at [168, 204] on button "+ And" at bounding box center [141, 207] width 86 height 20
click at [191, 218] on div at bounding box center [202, 218] width 126 height 10
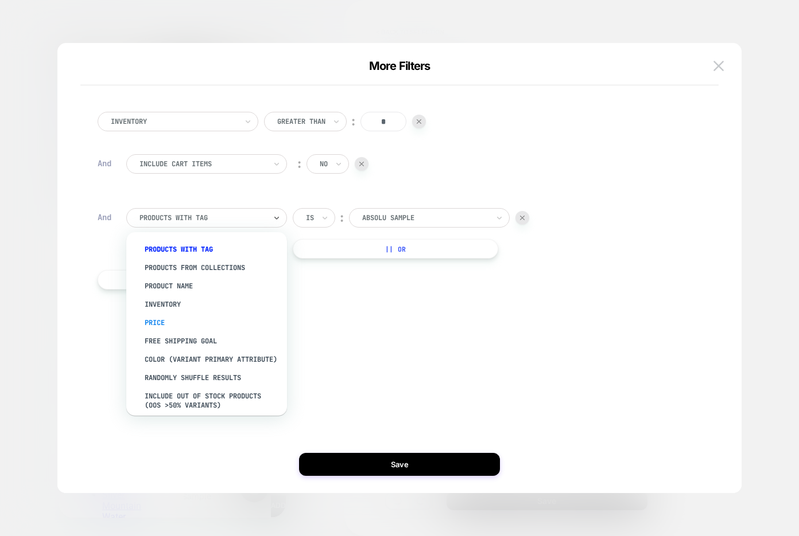
click at [165, 323] on div "Price" at bounding box center [212, 323] width 149 height 18
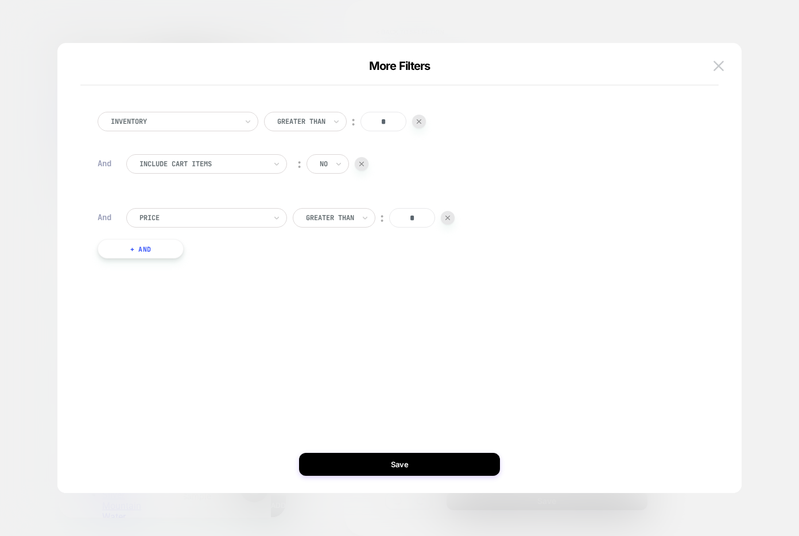
scroll to position [0, 363]
click at [395, 464] on button "Save" at bounding box center [399, 464] width 201 height 23
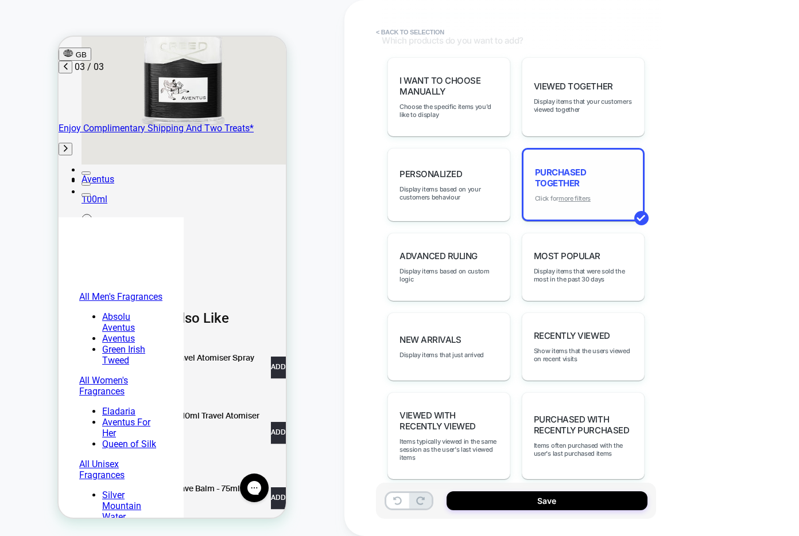
click at [577, 195] on u "more filters" at bounding box center [574, 199] width 32 height 8
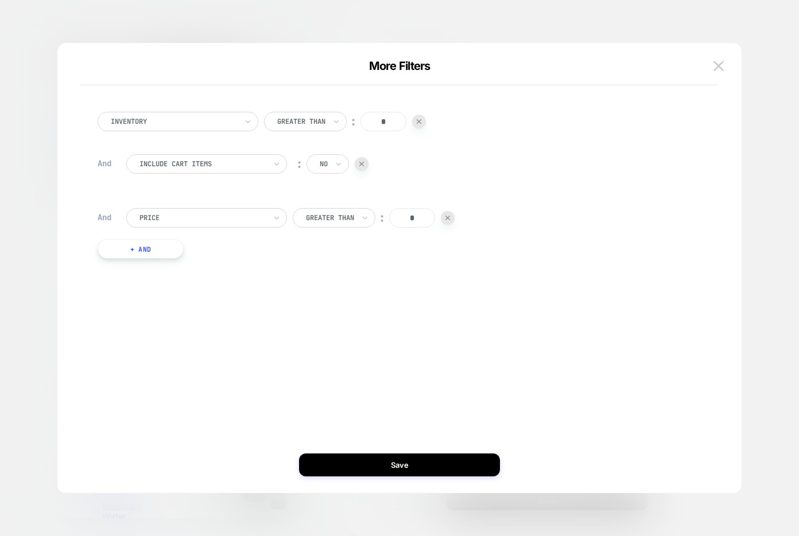
click at [158, 252] on button "+ And" at bounding box center [141, 249] width 86 height 20
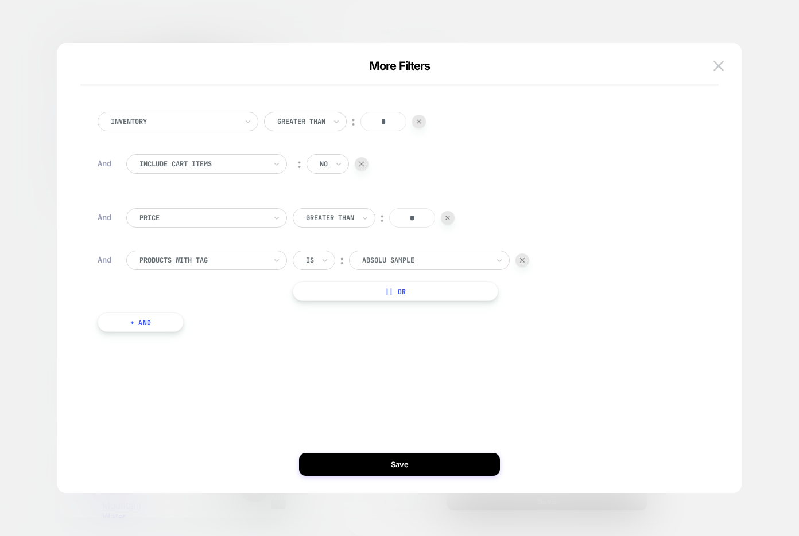
click at [176, 263] on div at bounding box center [202, 260] width 126 height 10
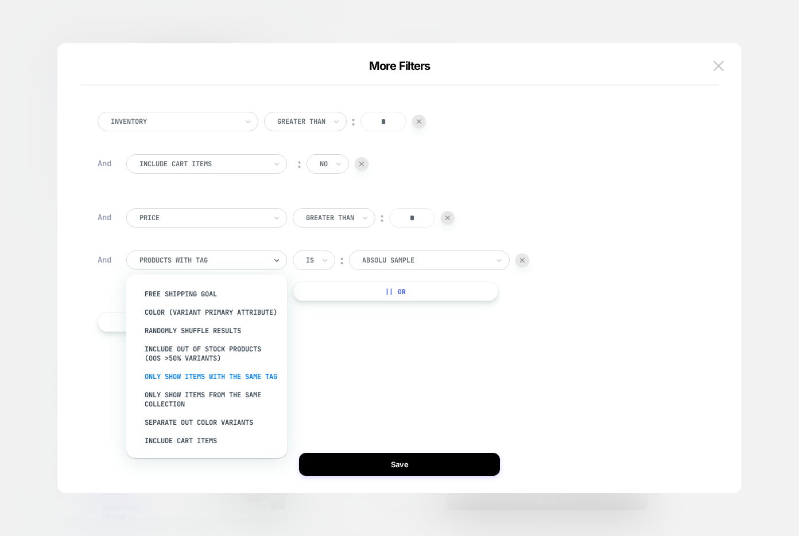
scroll to position [0, 0]
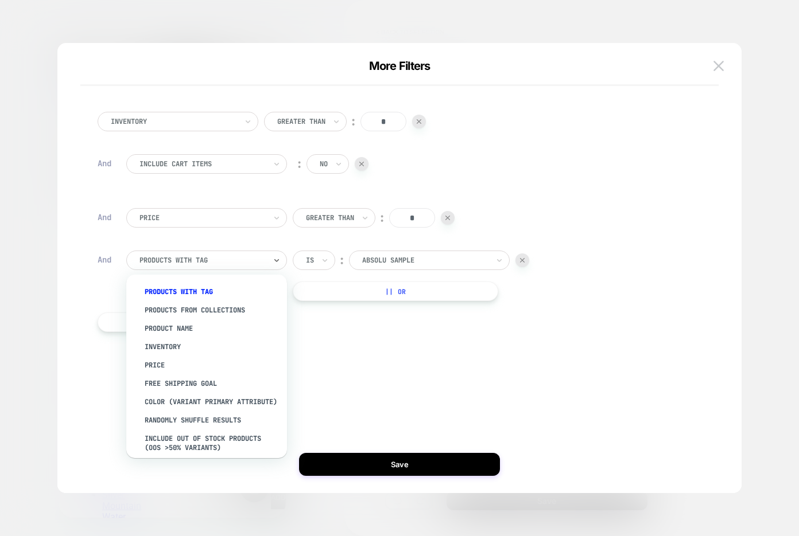
click at [523, 260] on img at bounding box center [522, 260] width 5 height 5
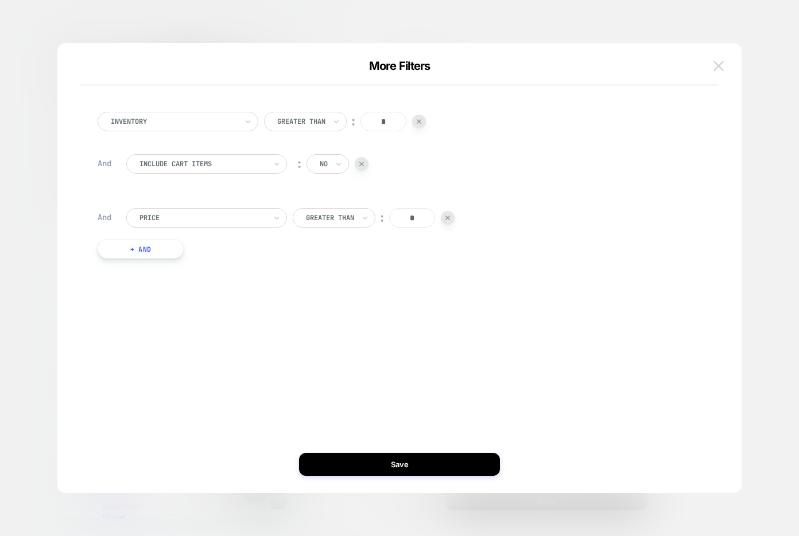
click at [721, 67] on img at bounding box center [718, 66] width 10 height 10
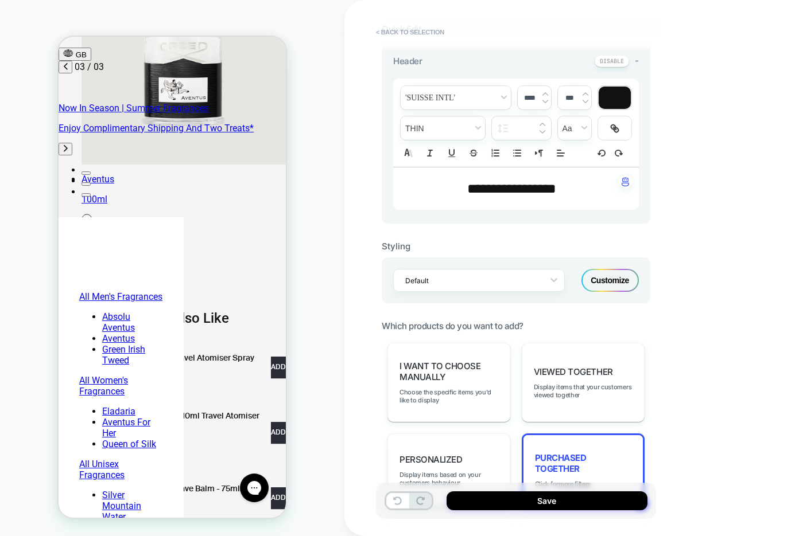
scroll to position [0, 363]
click at [609, 279] on div "Customize" at bounding box center [609, 280] width 57 height 23
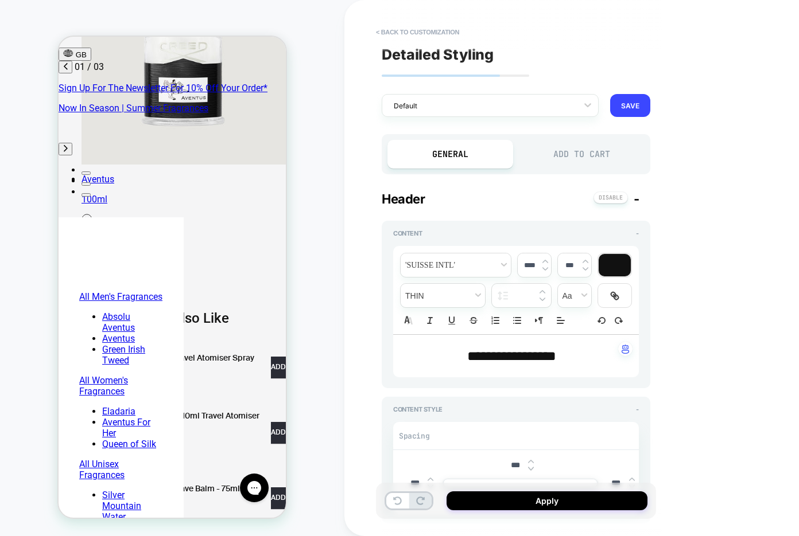
scroll to position [0, 0]
click at [576, 151] on div "Add to Cart" at bounding box center [582, 154] width 126 height 29
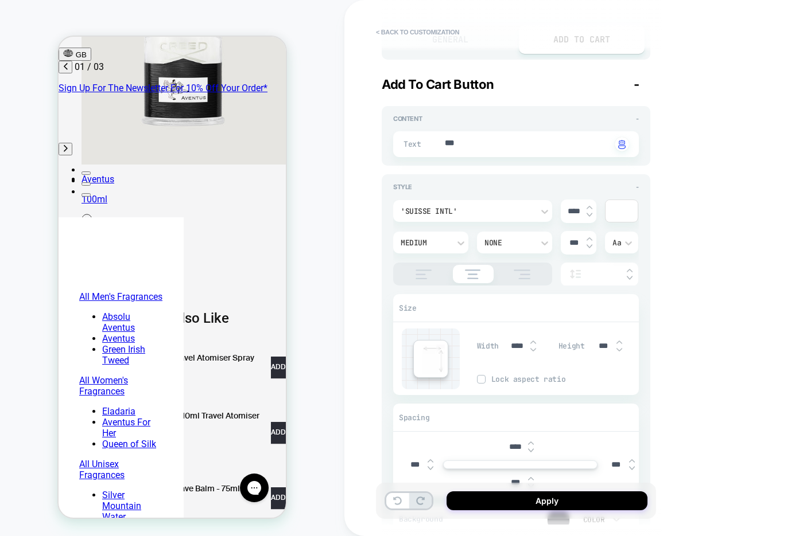
scroll to position [115, 0]
type textarea "*"
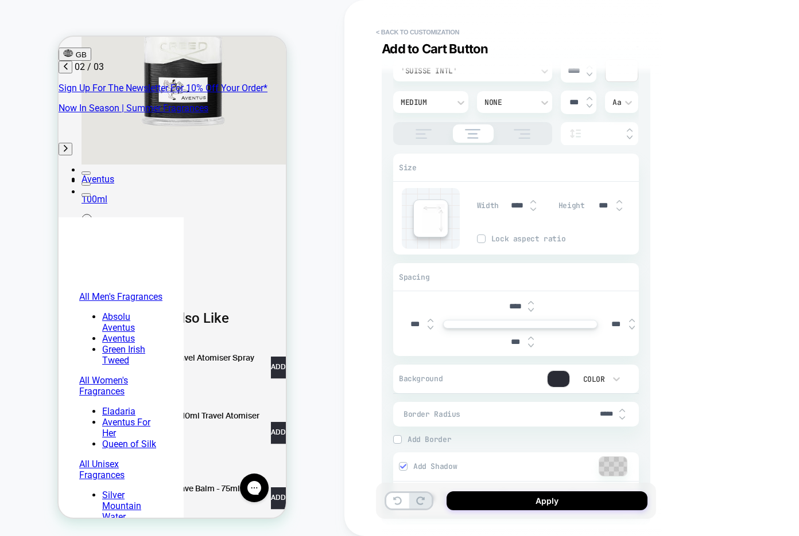
scroll to position [0, 181]
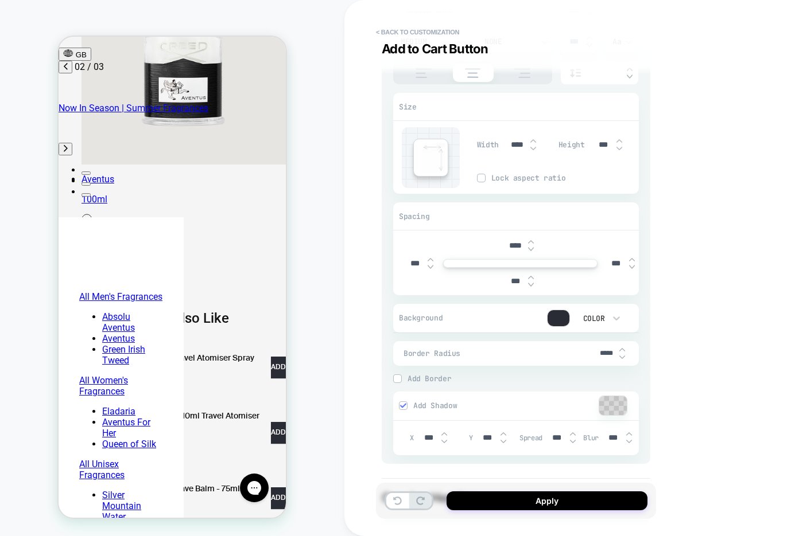
click at [601, 349] on input "*****" at bounding box center [606, 353] width 26 height 9
type input "***"
type textarea "*"
type input "***"
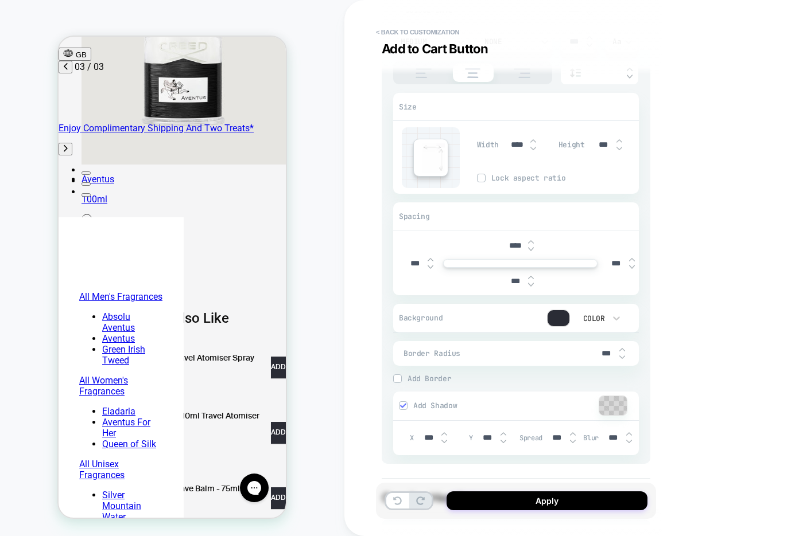
click at [429, 376] on span "Add Border" at bounding box center [522, 379] width 231 height 10
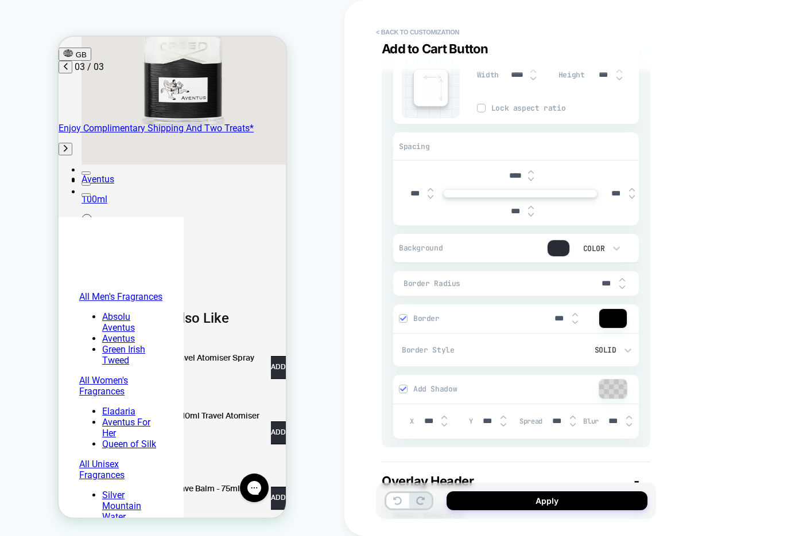
click at [431, 391] on span "Add Shadow" at bounding box center [505, 389] width 185 height 10
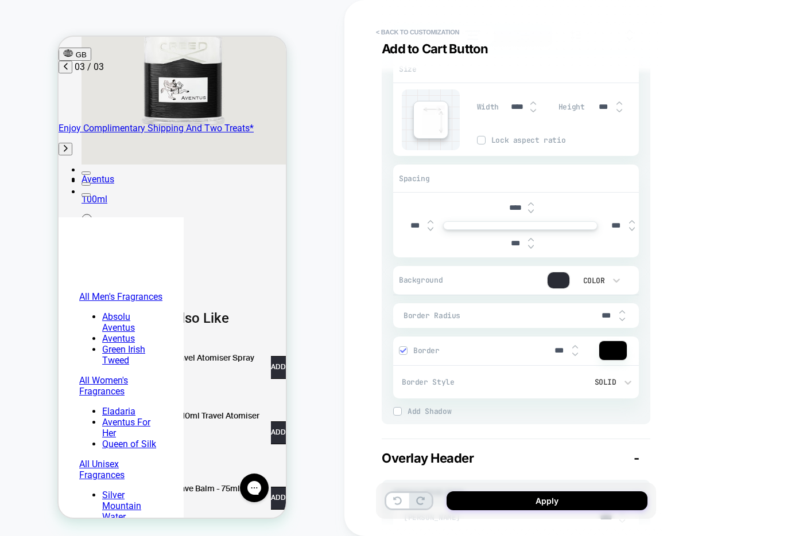
click at [611, 353] on div at bounding box center [613, 350] width 28 height 19
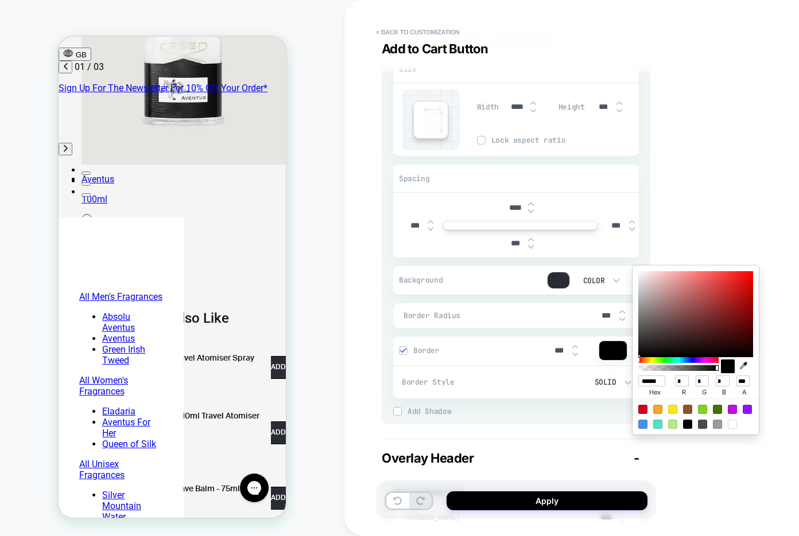
click at [548, 281] on div at bounding box center [558, 281] width 22 height 16
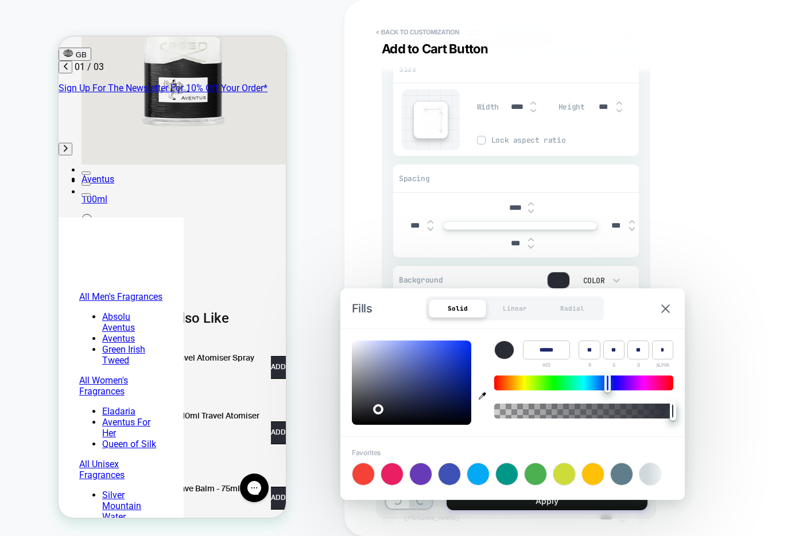
type textarea "*"
click at [543, 352] on input "******" at bounding box center [546, 350] width 47 height 19
type input "******"
type input "***"
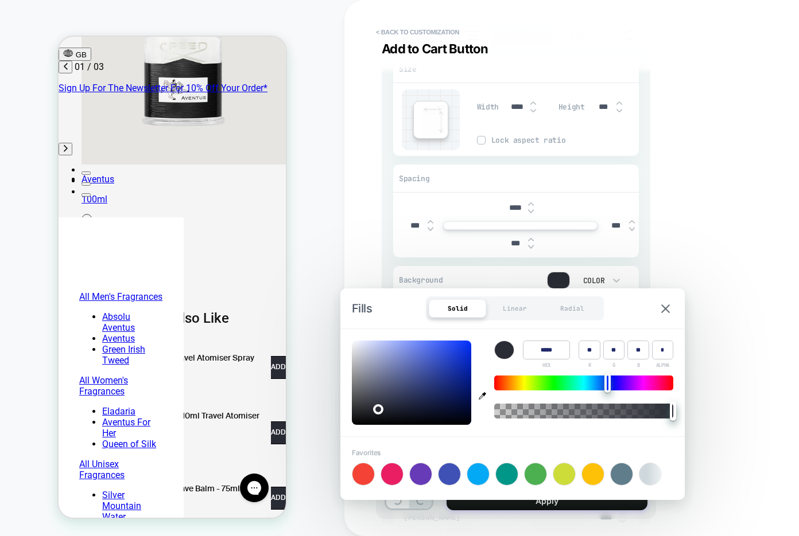
type input "***"
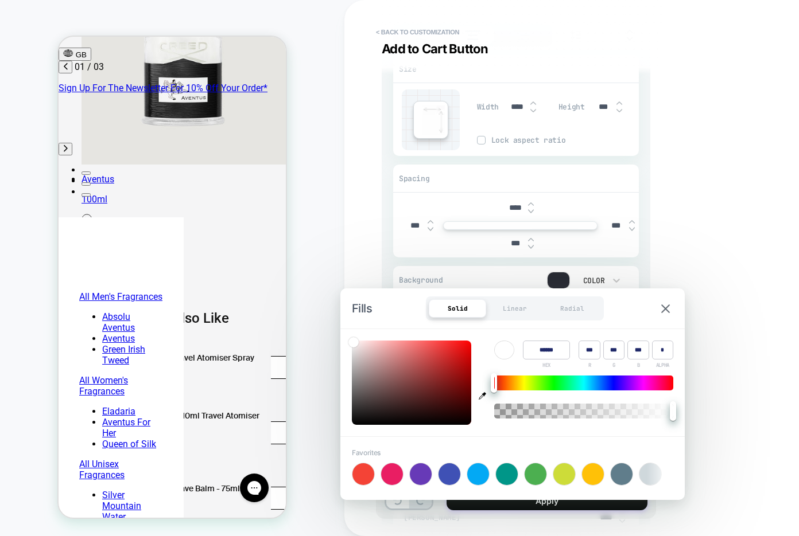
type textarea "*"
type input "******"
click at [666, 308] on img at bounding box center [665, 309] width 9 height 9
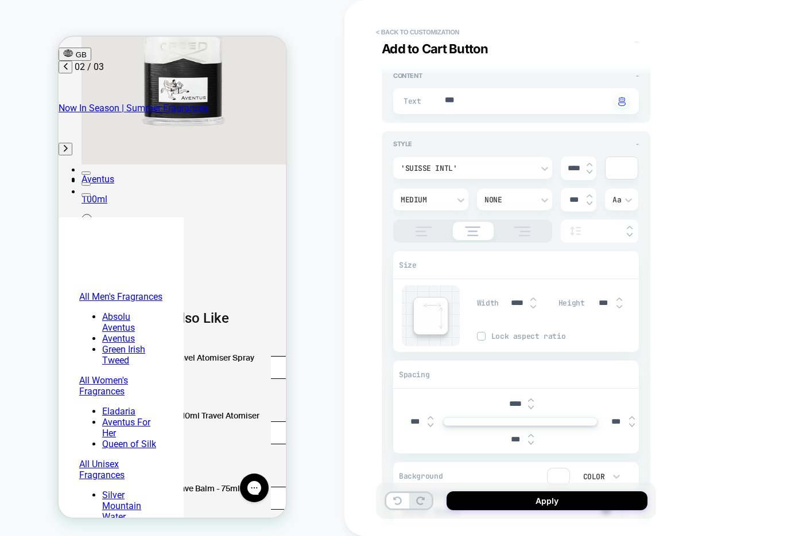
click at [619, 172] on div at bounding box center [621, 168] width 32 height 22
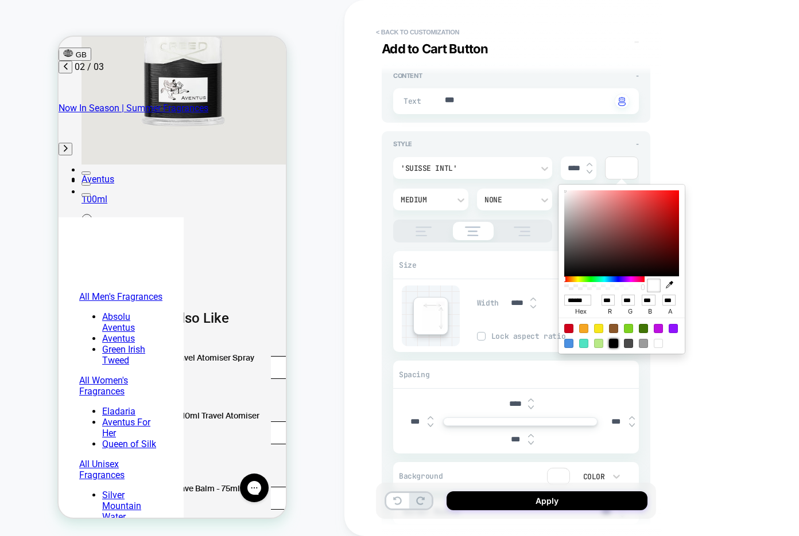
click at [614, 347] on div at bounding box center [613, 343] width 9 height 9
type textarea "*"
type input "******"
type input "*"
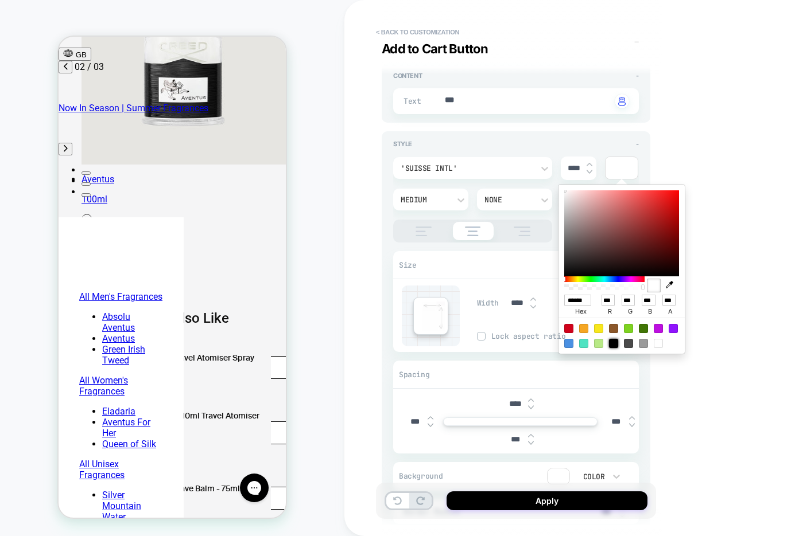
type input "*"
click at [675, 163] on div "< Back to customization Add to Cart Button Detailed Styling Default RENAME SAVE…" at bounding box center [596, 268] width 505 height 536
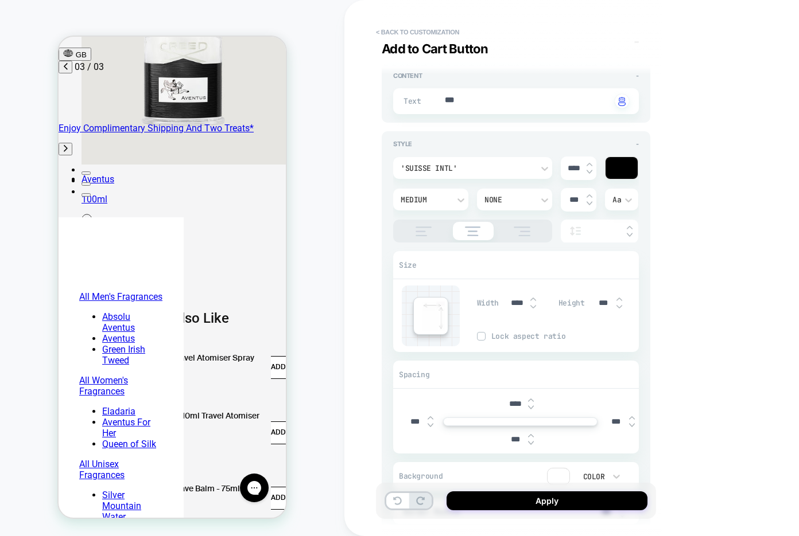
click at [617, 308] on img at bounding box center [619, 307] width 6 height 5
type textarea "*"
type input "***"
click at [617, 308] on img at bounding box center [619, 307] width 6 height 5
type textarea "*"
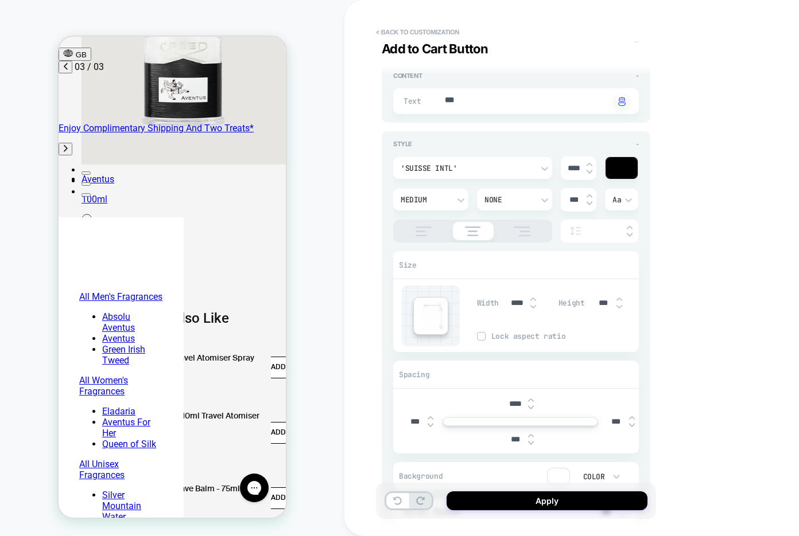
type input "***"
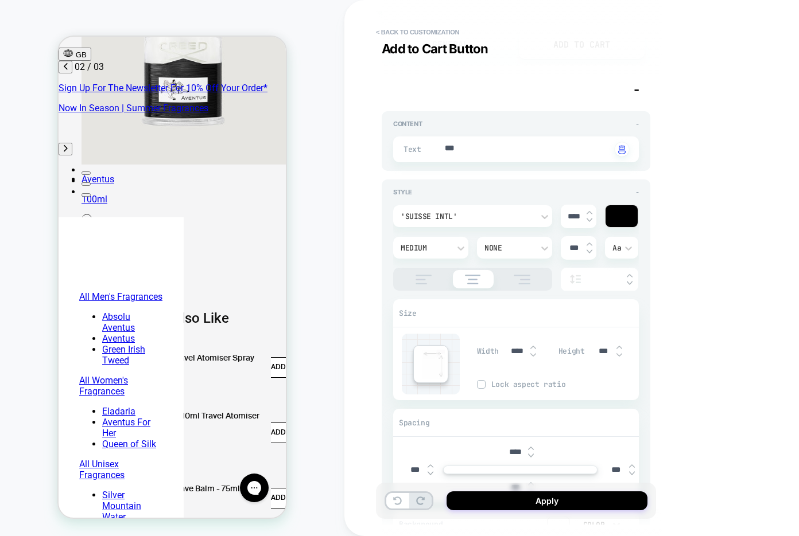
scroll to position [0, 3]
type textarea "*"
type textarea "***"
type textarea "*"
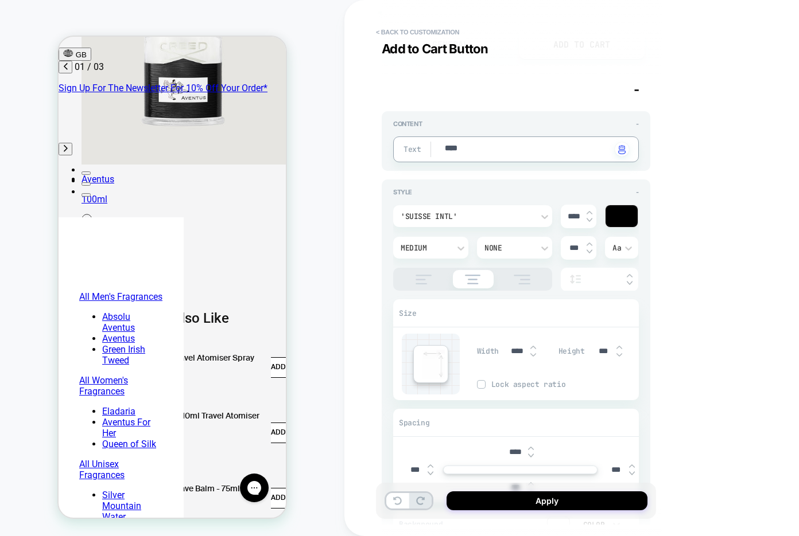
type textarea "*****"
type textarea "*"
type textarea "******"
type textarea "*"
type textarea "********"
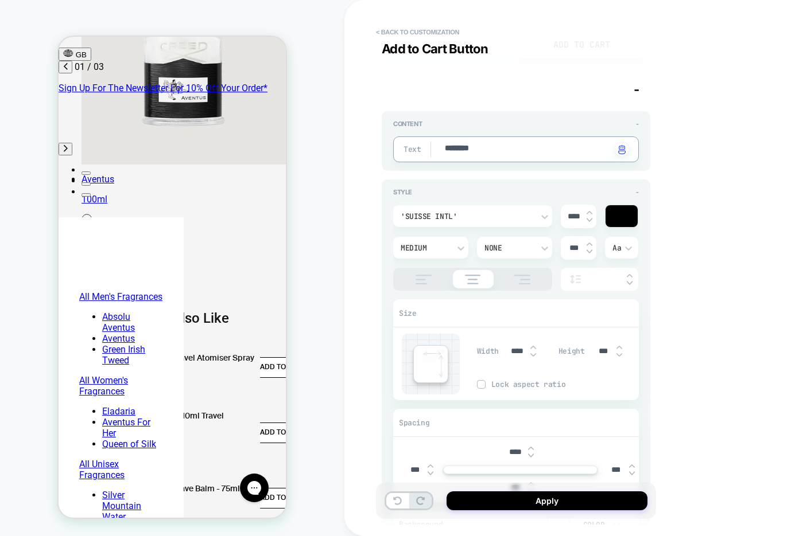
type textarea "*"
type textarea "******"
type textarea "*"
type textarea "********"
type textarea "*"
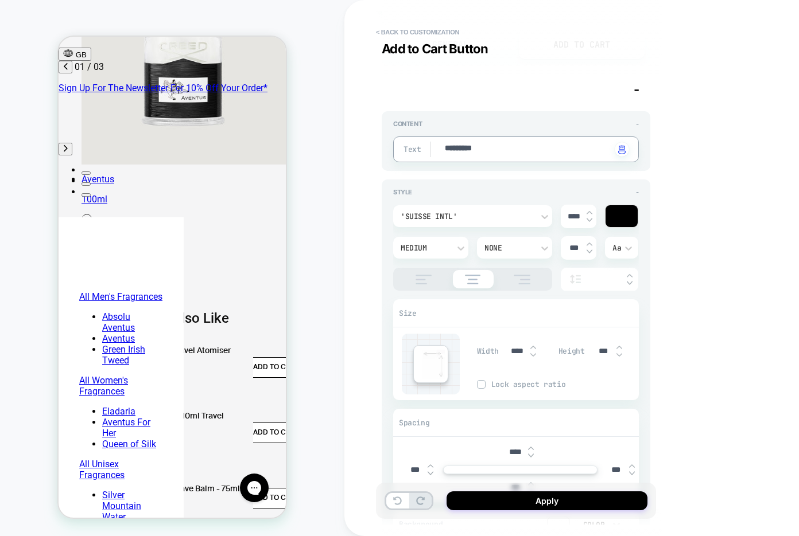
type textarea "**********"
type textarea "*"
type textarea "**********"
type textarea "*"
type textarea "**********"
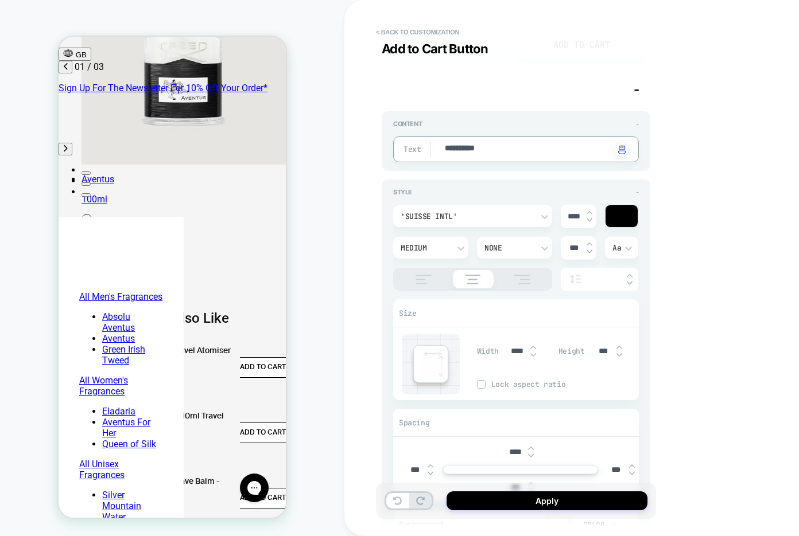
type textarea "*"
type textarea "*********"
type textarea "*"
type textarea "********"
type textarea "*"
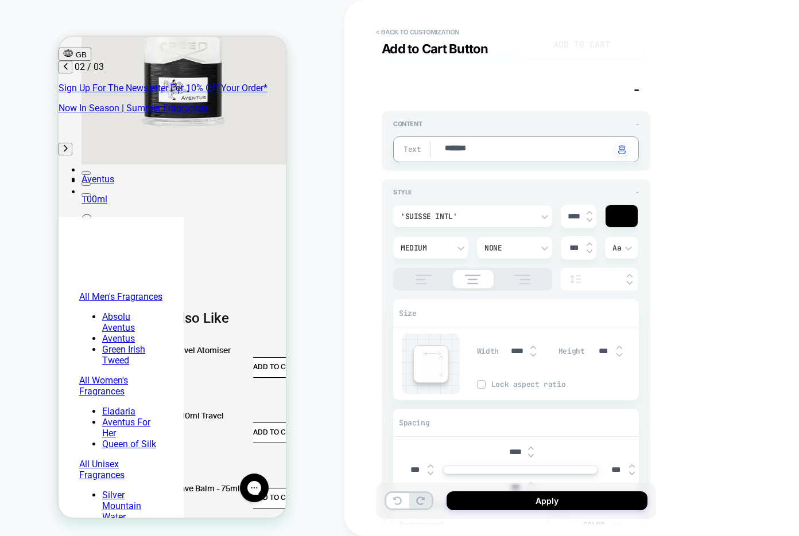
type textarea "******"
type textarea "*"
type textarea "*****"
type textarea "*"
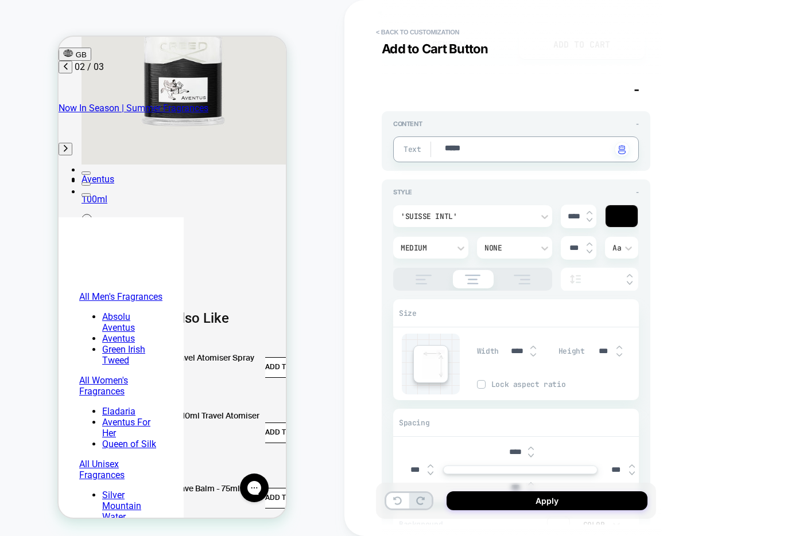
type textarea "***"
type textarea "*"
type textarea "***"
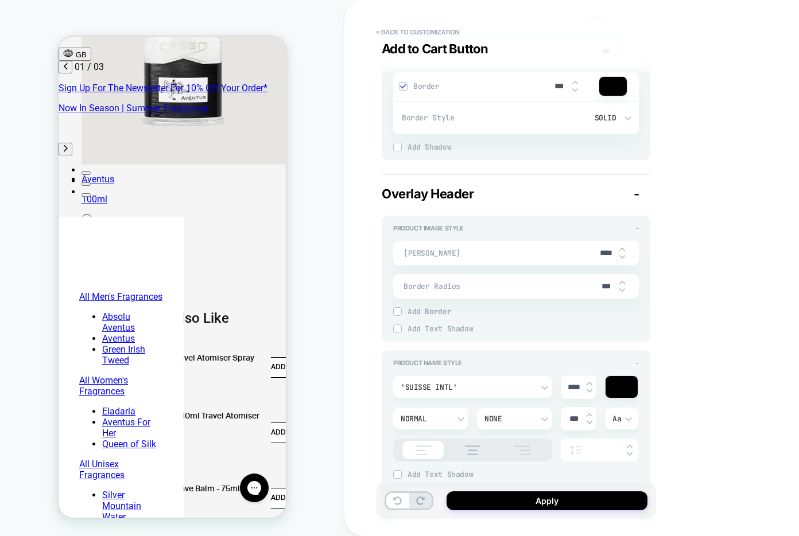
scroll to position [0, 0]
click at [271, 357] on span "ADD" at bounding box center [278, 367] width 15 height 21
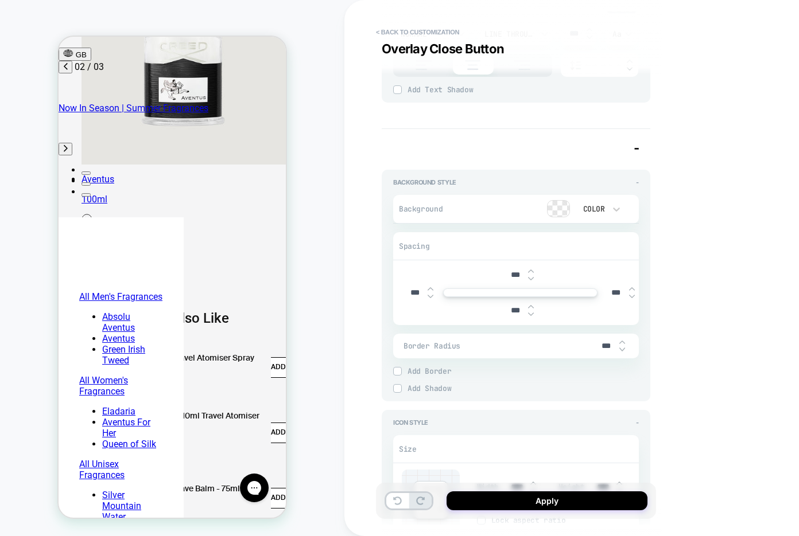
type textarea "*"
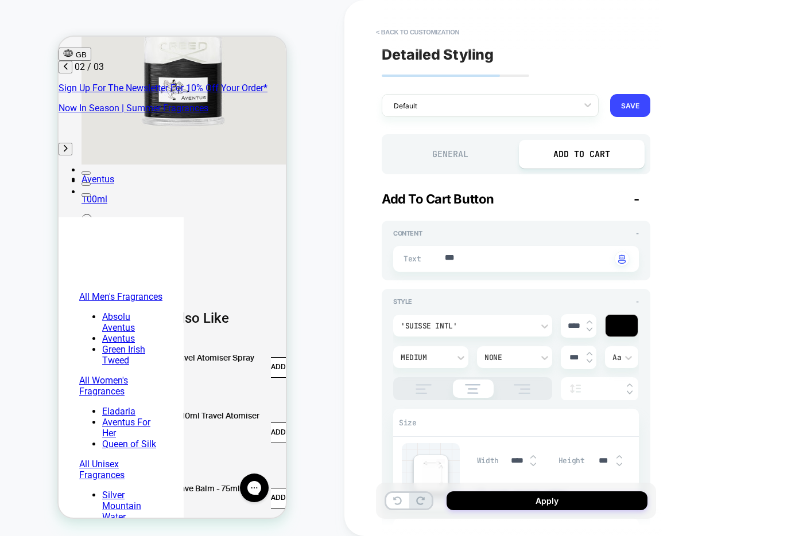
scroll to position [0, 181]
click at [450, 150] on div "General" at bounding box center [450, 154] width 126 height 29
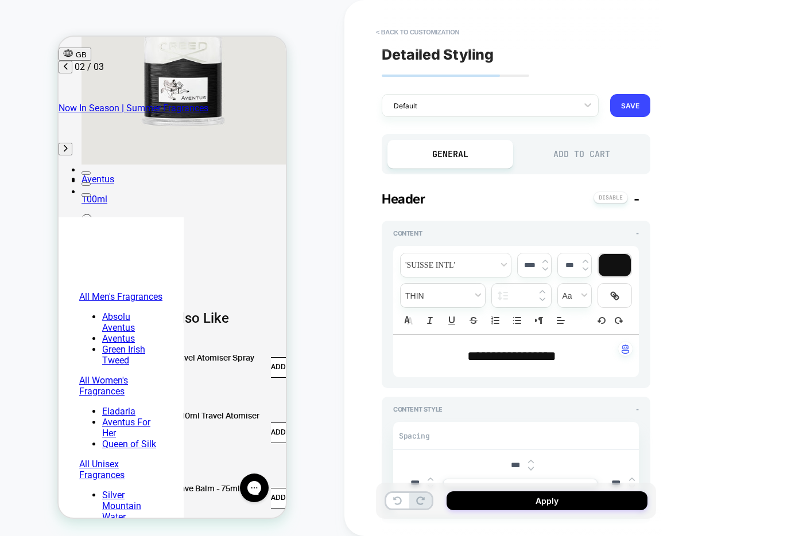
scroll to position [0, 363]
type textarea "*"
click at [567, 355] on p "**********" at bounding box center [512, 357] width 214 height 20
type input "****"
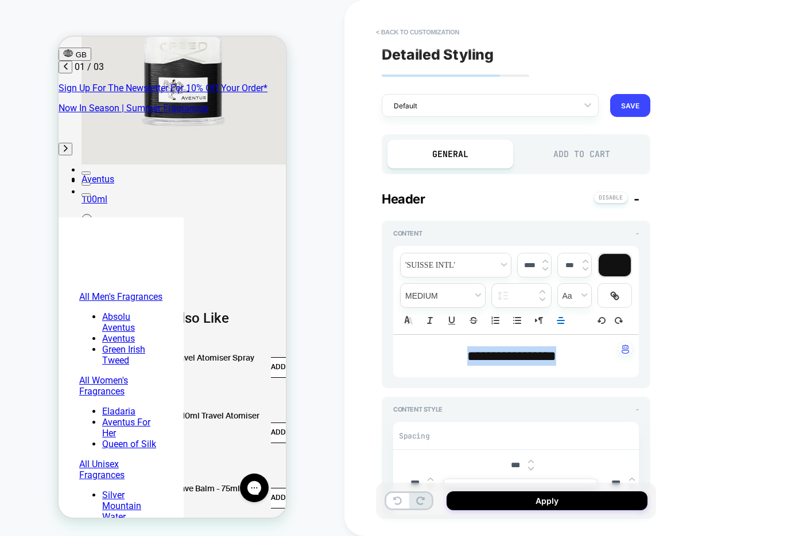
drag, startPoint x: 567, startPoint y: 355, endPoint x: 418, endPoint y: 356, distance: 149.2
click at [418, 356] on p "**********" at bounding box center [512, 357] width 214 height 20
click at [559, 321] on line "Align" at bounding box center [560, 321] width 7 height 0
click at [561, 332] on icon "Align" at bounding box center [559, 335] width 9 height 9
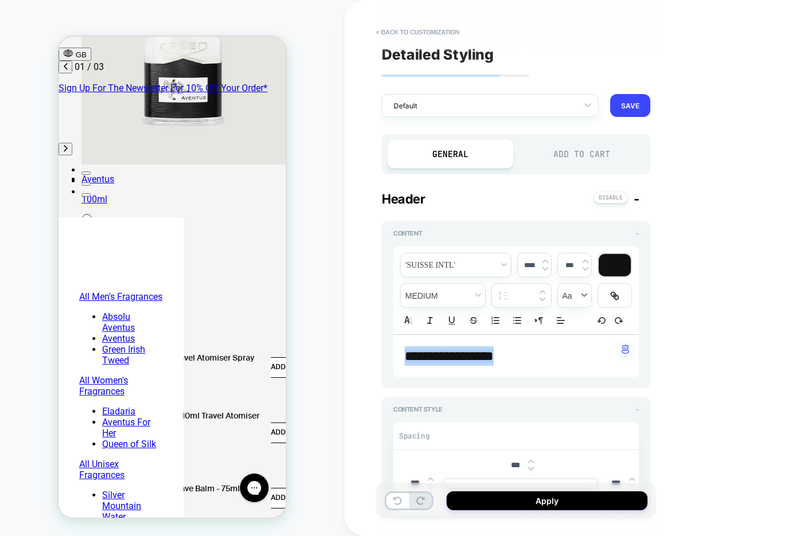
click at [582, 303] on span "transform" at bounding box center [574, 296] width 33 height 24
click at [581, 337] on span "transform" at bounding box center [574, 338] width 18 height 21
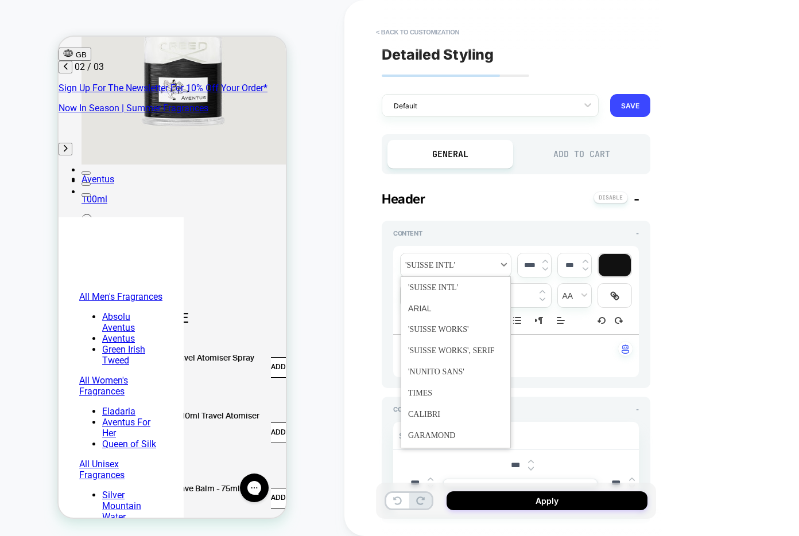
click at [462, 268] on span "font" at bounding box center [456, 266] width 110 height 24
click at [457, 306] on span "font" at bounding box center [455, 308] width 95 height 21
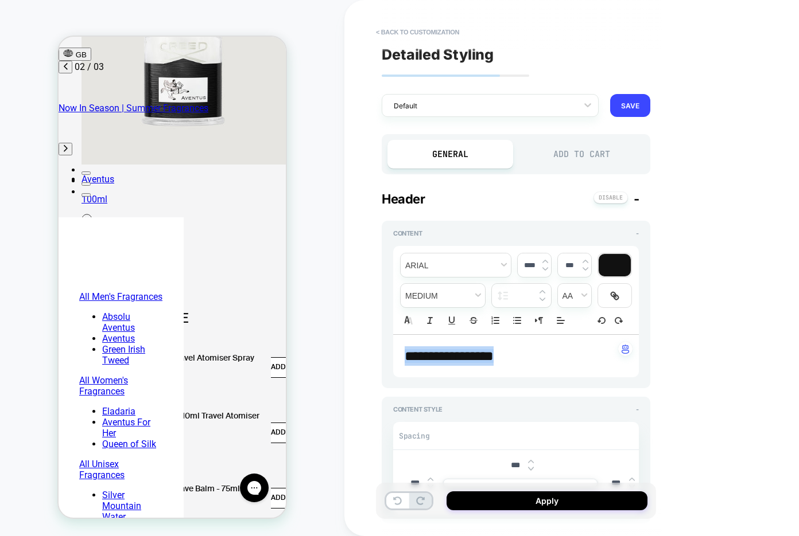
type textarea "*"
click at [524, 265] on input "****" at bounding box center [530, 265] width 24 height 9
type input "****"
type textarea "*"
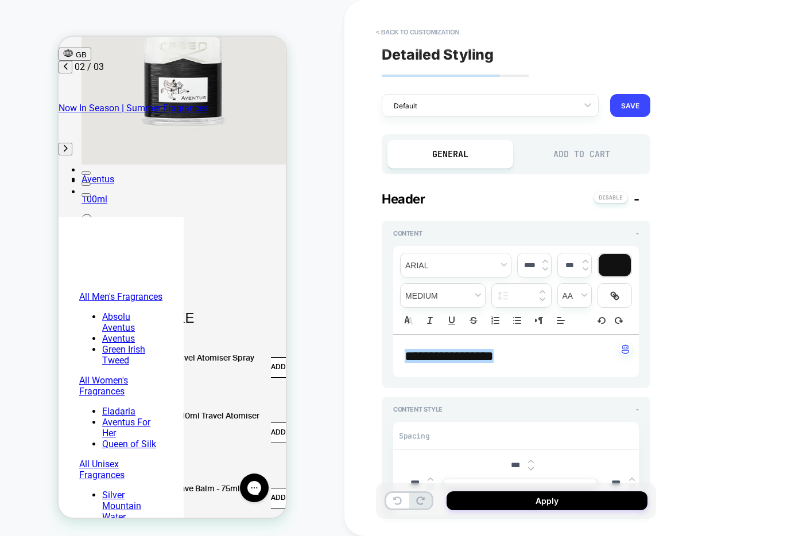
type input "****"
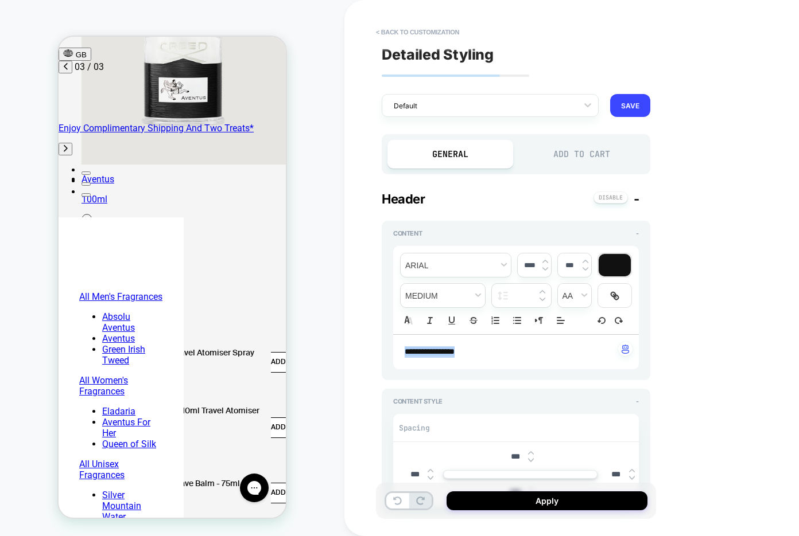
scroll to position [56, 18]
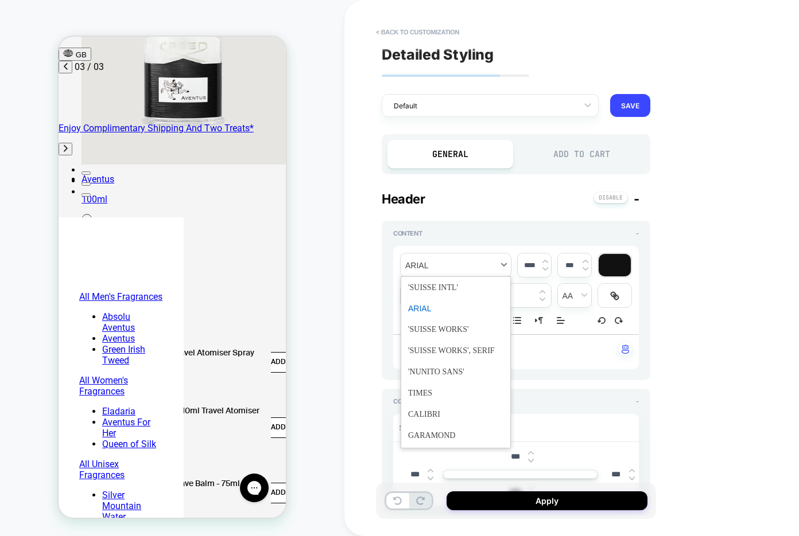
click at [465, 268] on span "font" at bounding box center [456, 266] width 110 height 24
click at [458, 285] on span "font" at bounding box center [455, 287] width 95 height 21
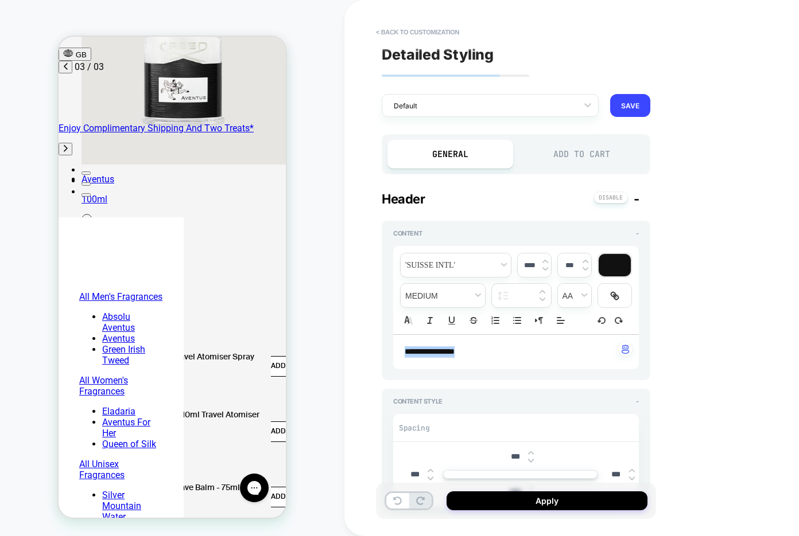
scroll to position [57, 18]
type textarea "*"
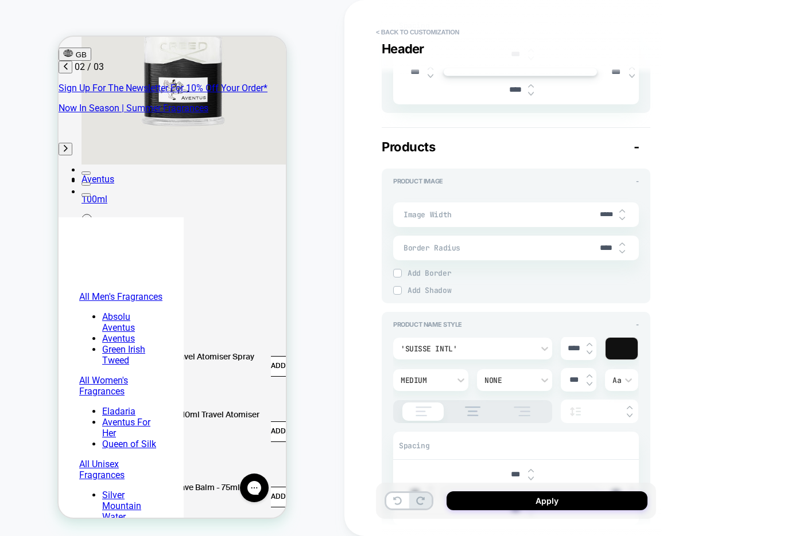
scroll to position [0, 181]
click at [600, 250] on input "****" at bounding box center [606, 248] width 26 height 10
type input "***"
type textarea "*"
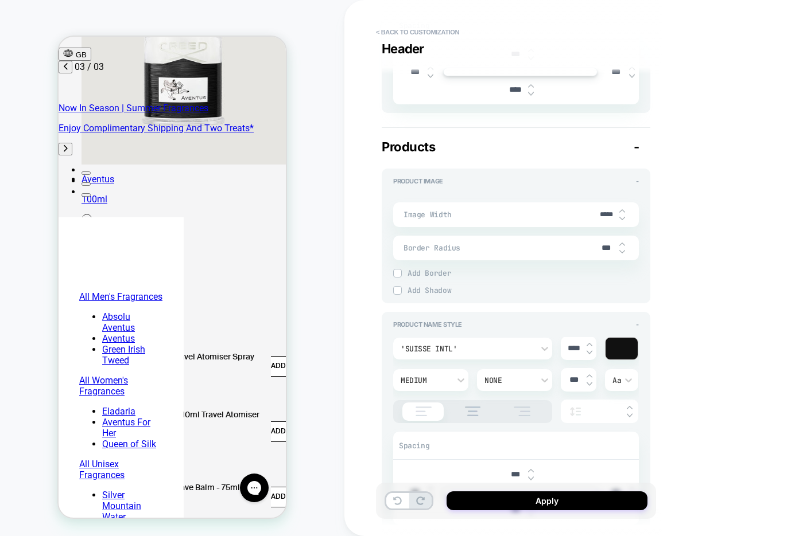
scroll to position [0, 363]
type input "***"
click at [606, 214] on input "*****" at bounding box center [606, 215] width 26 height 9
type textarea "*"
type input "****"
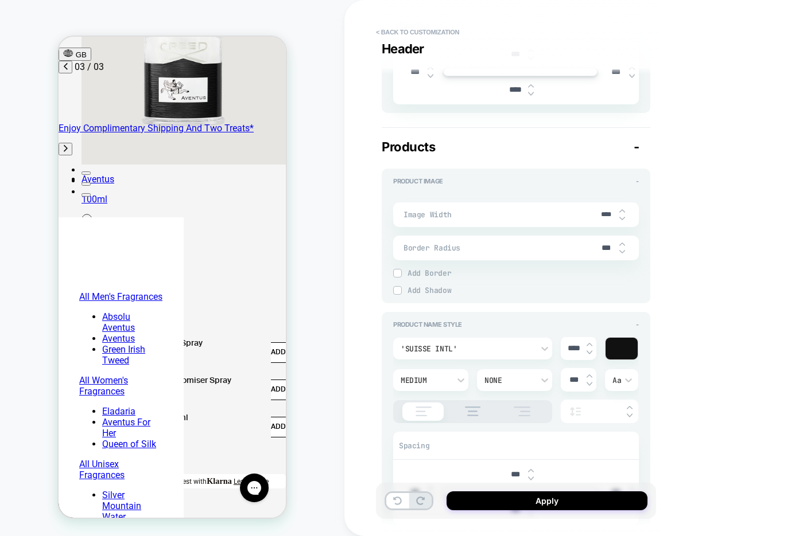
type textarea "*"
type input "*****"
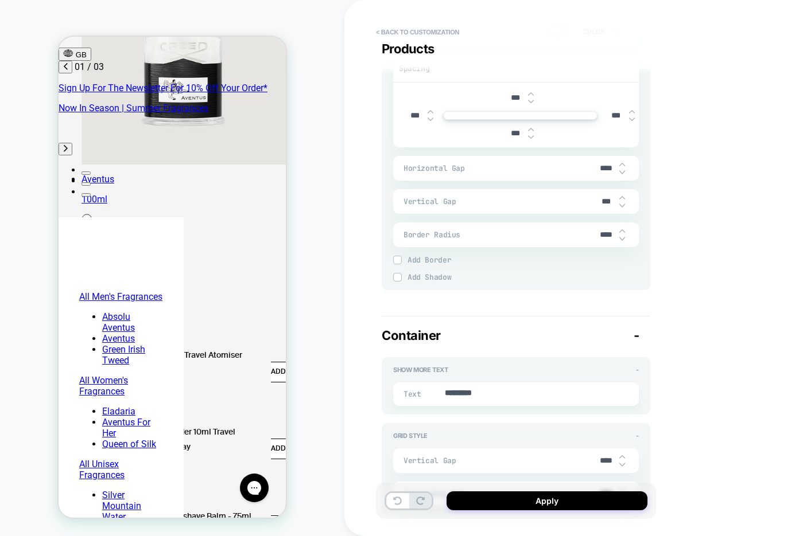
scroll to position [0, 14]
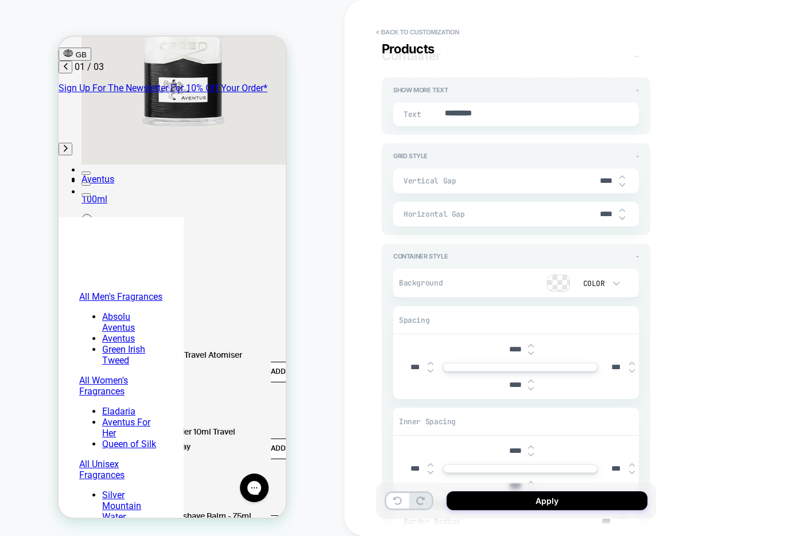
type textarea "*"
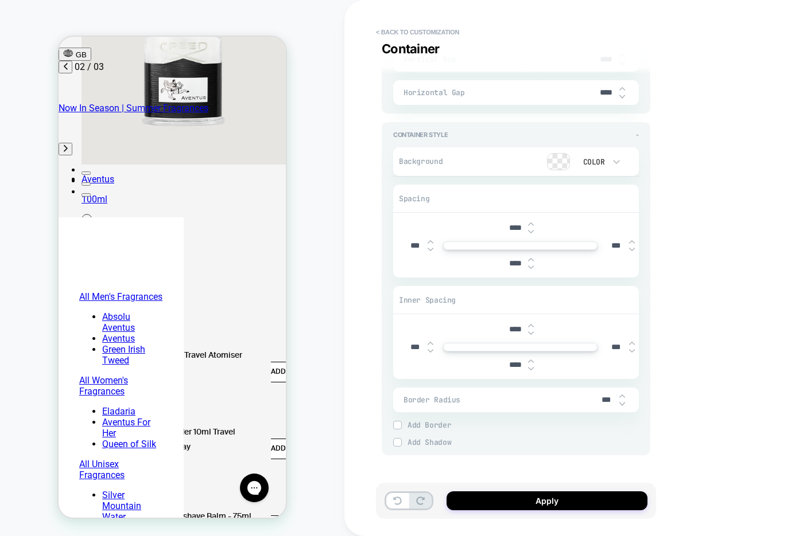
type input "*****"
click at [511, 224] on input "****" at bounding box center [515, 228] width 26 height 10
type input "***"
type textarea "*"
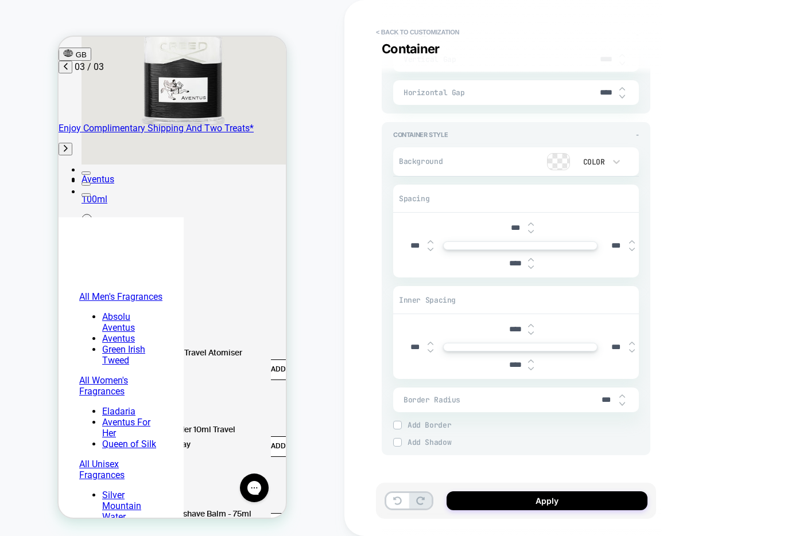
type input "***"
click at [508, 325] on input "****" at bounding box center [515, 330] width 26 height 10
type input "***"
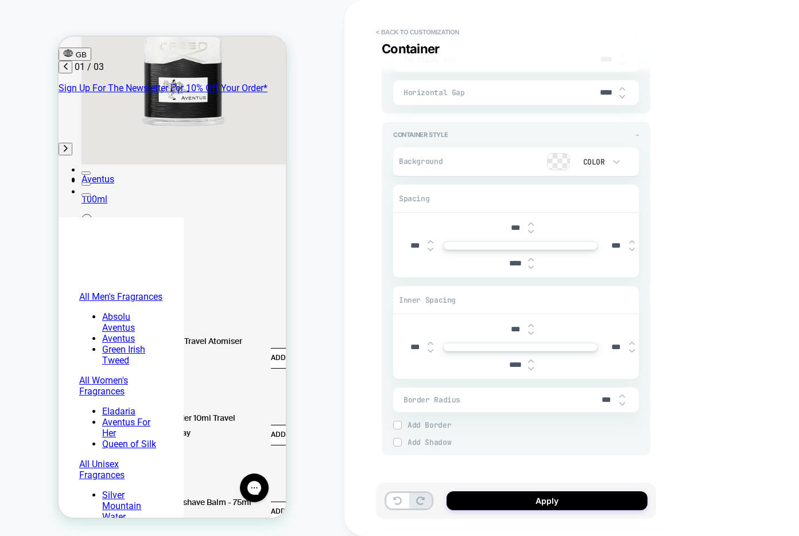
click at [507, 325] on input "***" at bounding box center [515, 330] width 26 height 10
type textarea "*"
type input "****"
click at [506, 223] on input "***" at bounding box center [515, 228] width 26 height 10
type textarea "*"
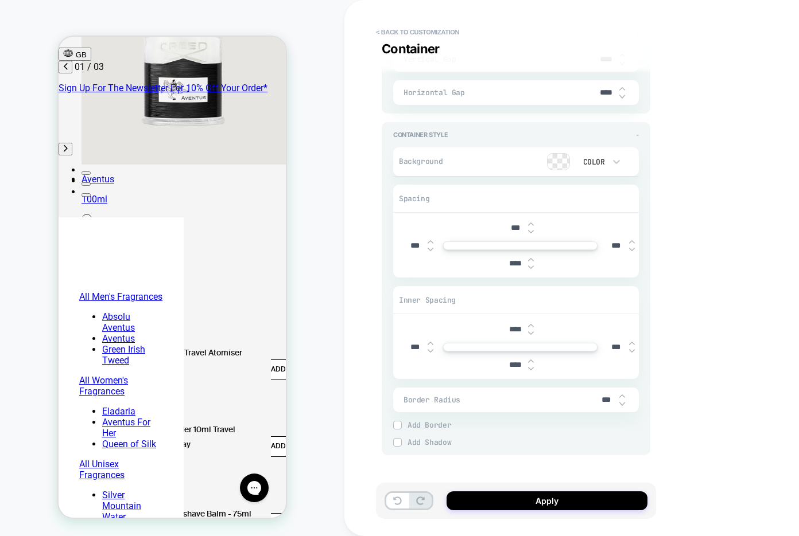
type input "****"
type textarea "*"
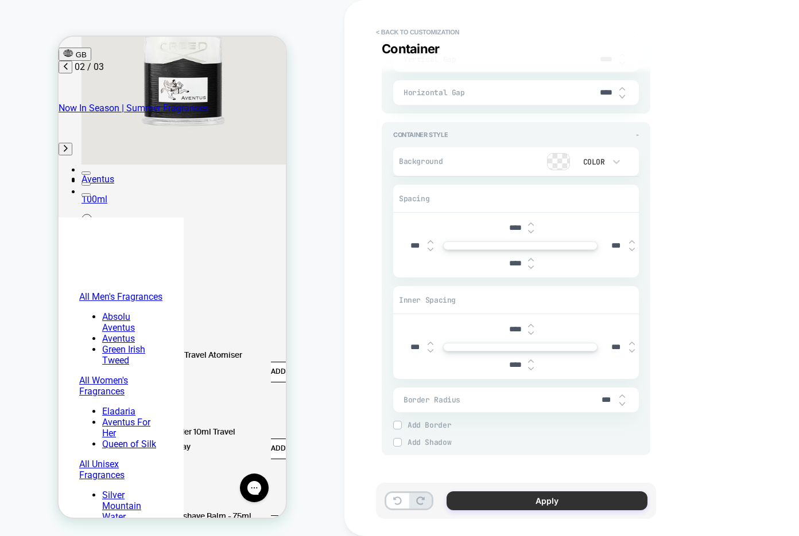
type input "****"
click at [481, 504] on button "Apply" at bounding box center [546, 501] width 201 height 19
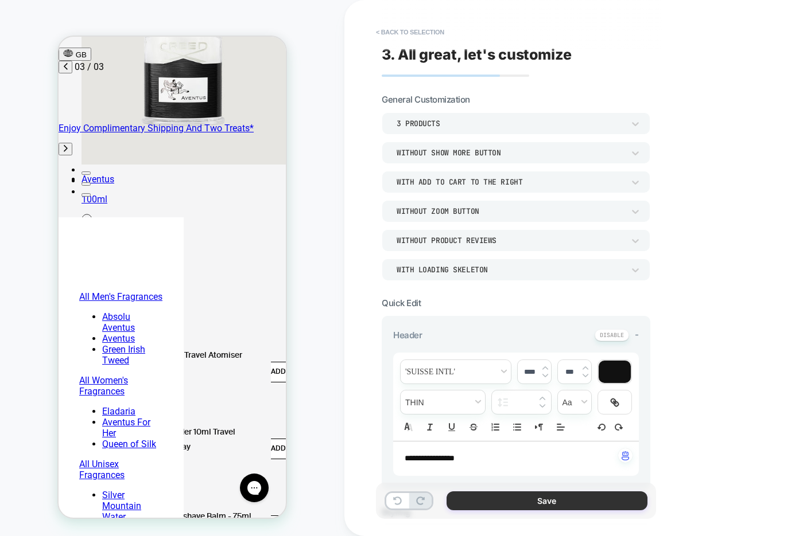
click at [517, 500] on button "Save" at bounding box center [546, 501] width 201 height 19
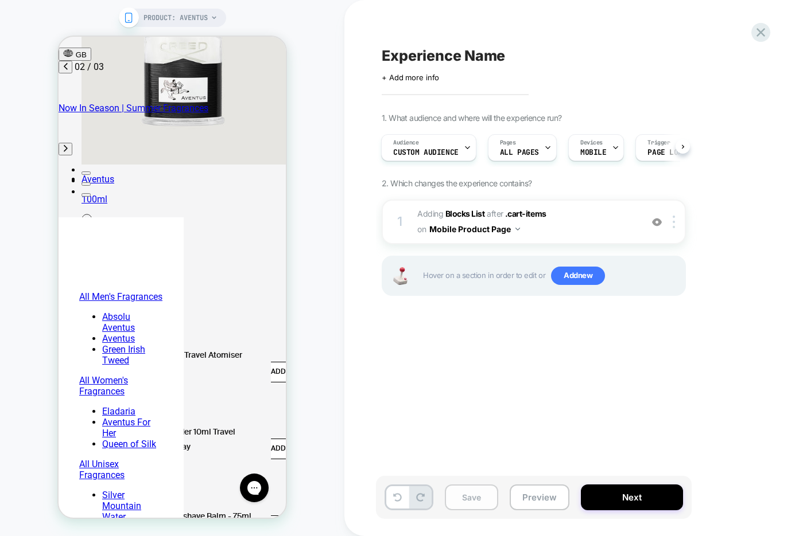
click at [462, 500] on button "Save" at bounding box center [471, 498] width 53 height 26
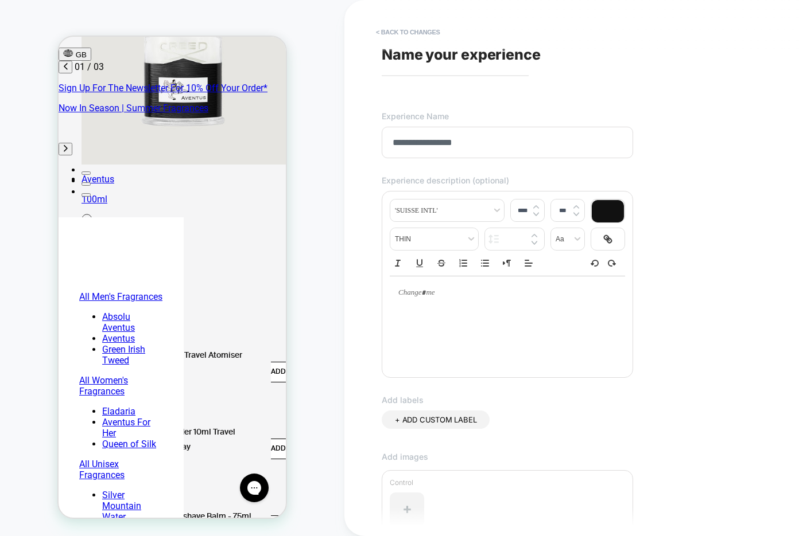
scroll to position [0, 0]
click at [413, 145] on input "**********" at bounding box center [507, 143] width 251 height 32
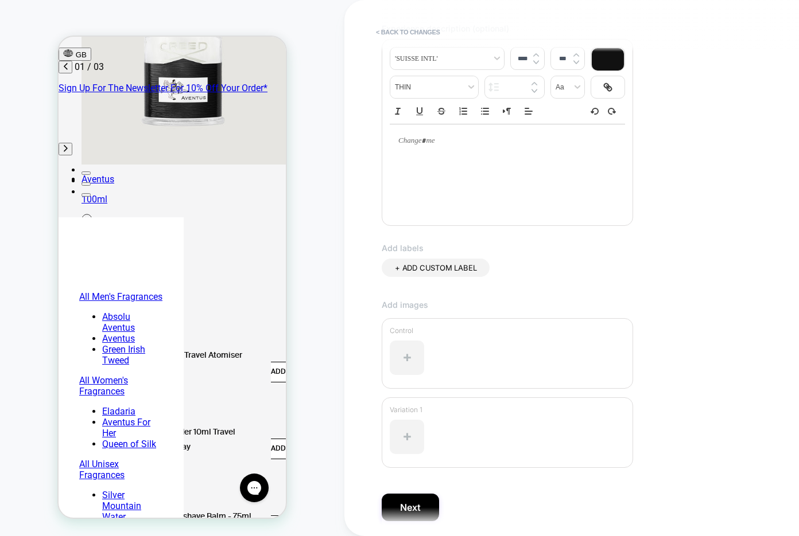
scroll to position [195, 0]
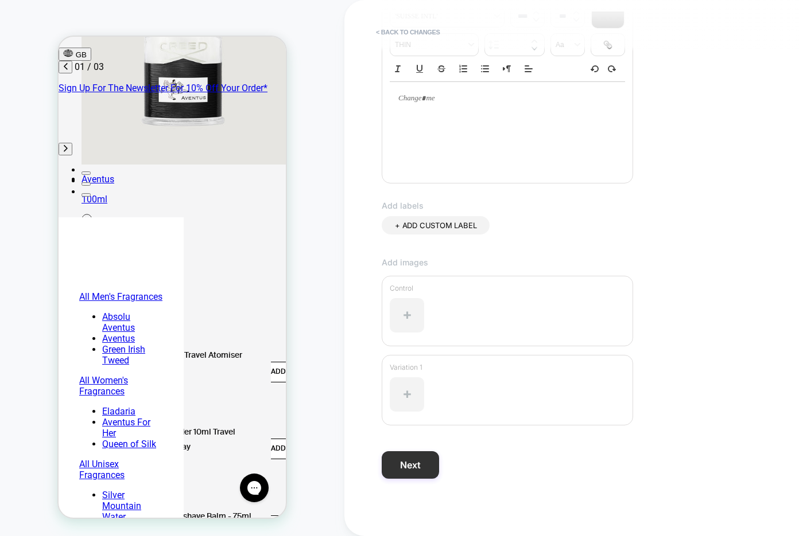
type input "**********"
click at [414, 463] on button "Next" at bounding box center [410, 466] width 57 height 28
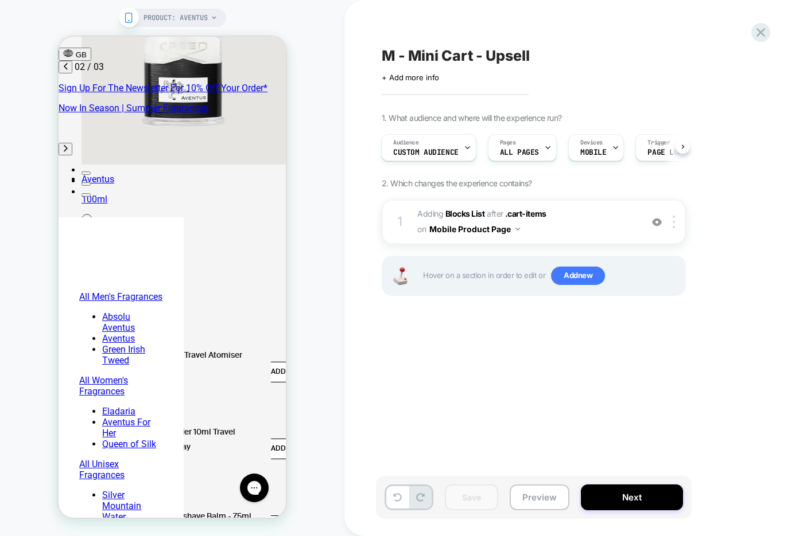
scroll to position [0, 181]
click at [409, 77] on span "+ Add more info" at bounding box center [410, 77] width 57 height 9
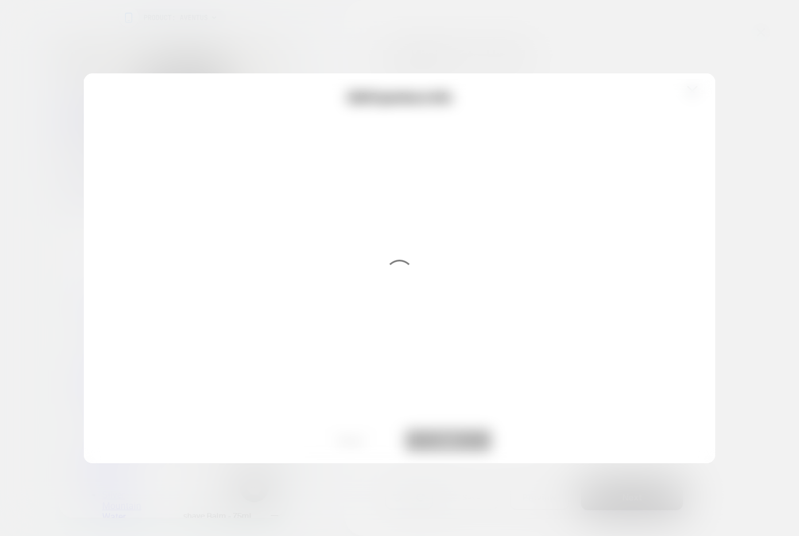
scroll to position [0, 363]
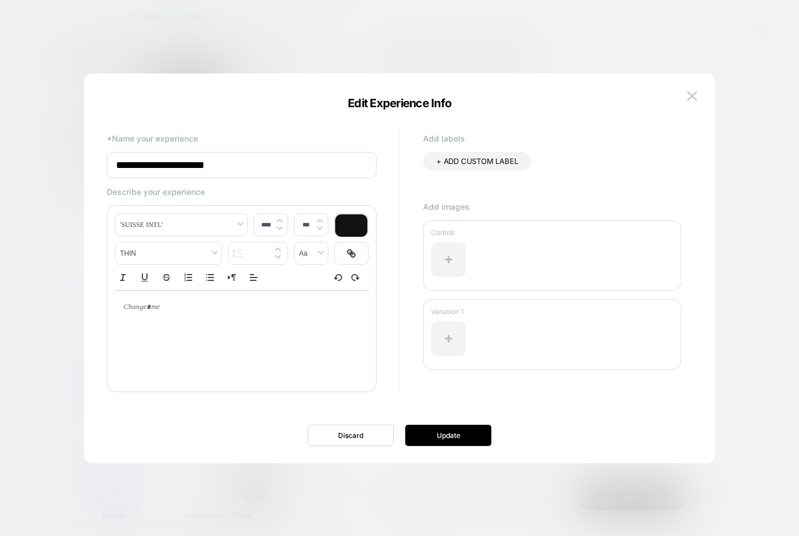
type input "****"
click at [155, 312] on p at bounding box center [237, 307] width 222 height 10
click at [693, 103] on button at bounding box center [691, 96] width 17 height 17
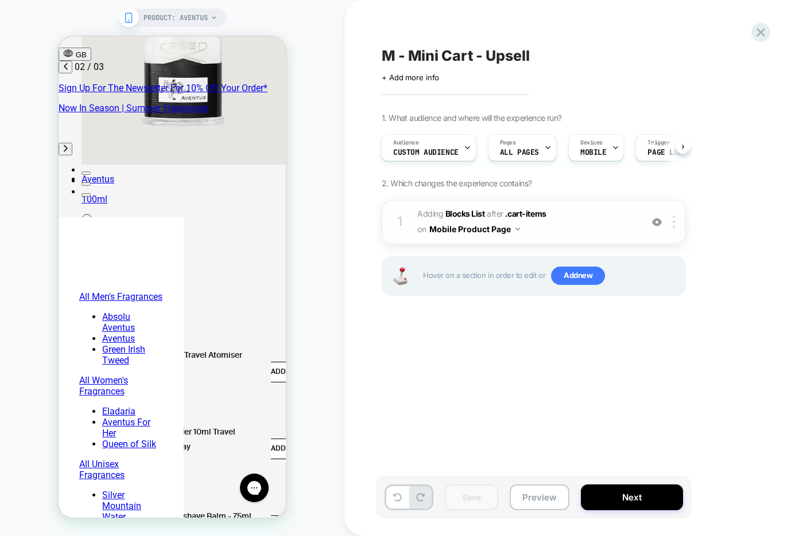
scroll to position [0, 181]
click at [519, 230] on button "Mobile Product Page" at bounding box center [474, 229] width 91 height 17
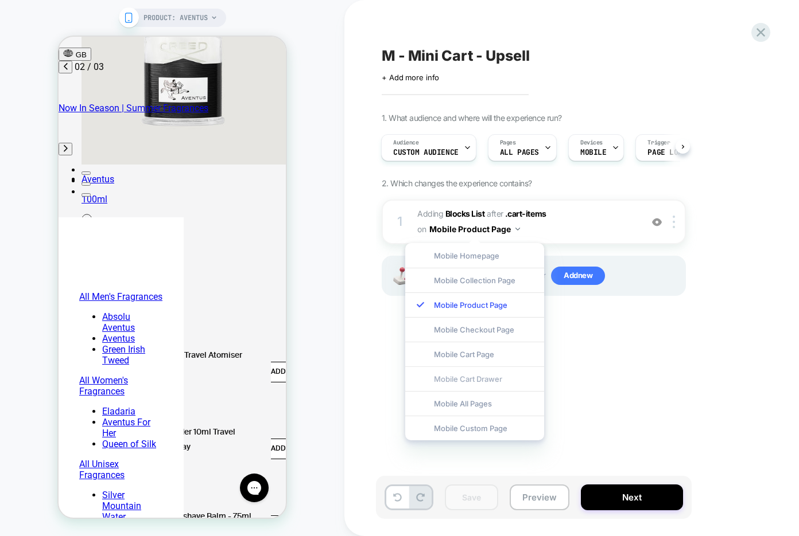
click at [510, 380] on div "Mobile Cart Drawer" at bounding box center [474, 379] width 139 height 25
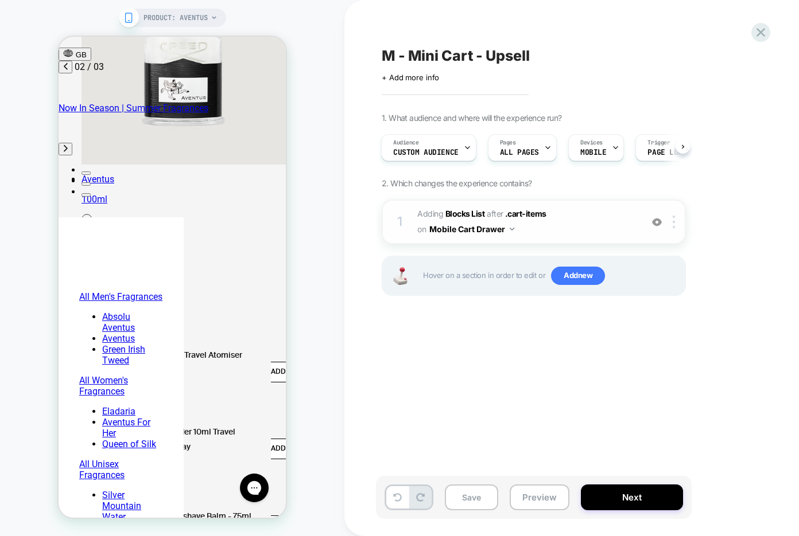
click at [659, 224] on img at bounding box center [657, 222] width 10 height 10
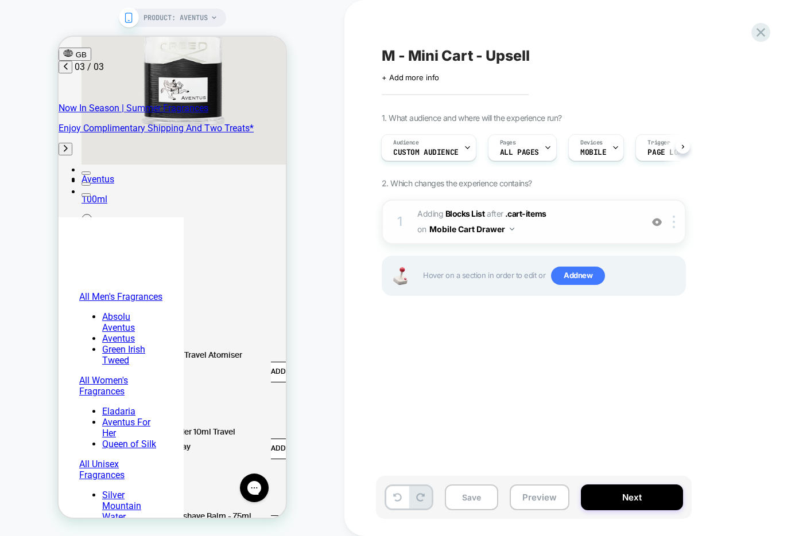
scroll to position [0, 363]
click at [675, 223] on div at bounding box center [675, 222] width 19 height 13
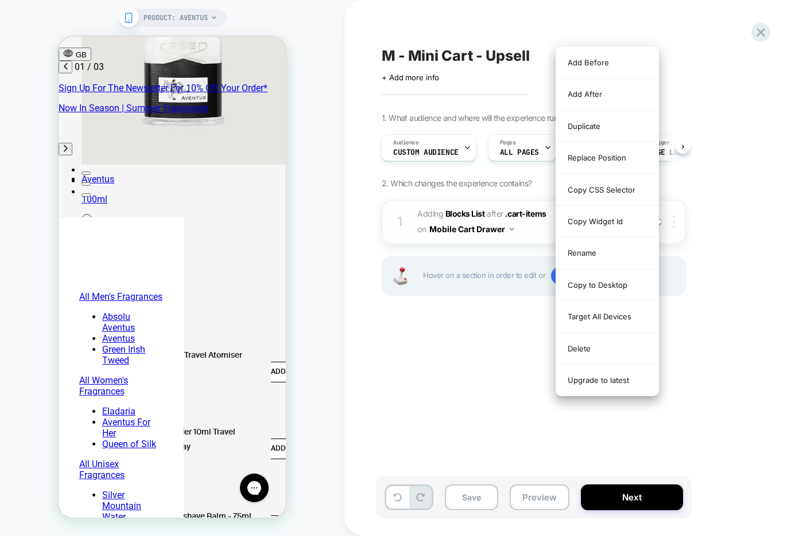
scroll to position [0, 0]
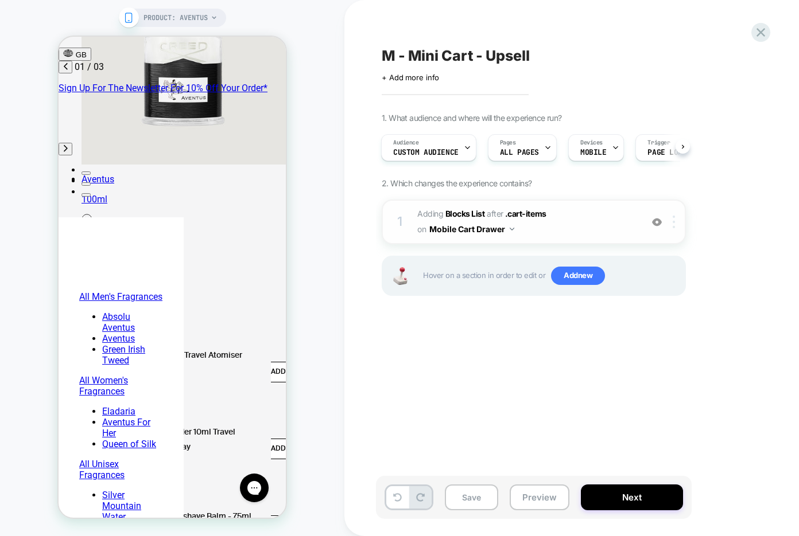
click at [675, 220] on div at bounding box center [675, 222] width 19 height 13
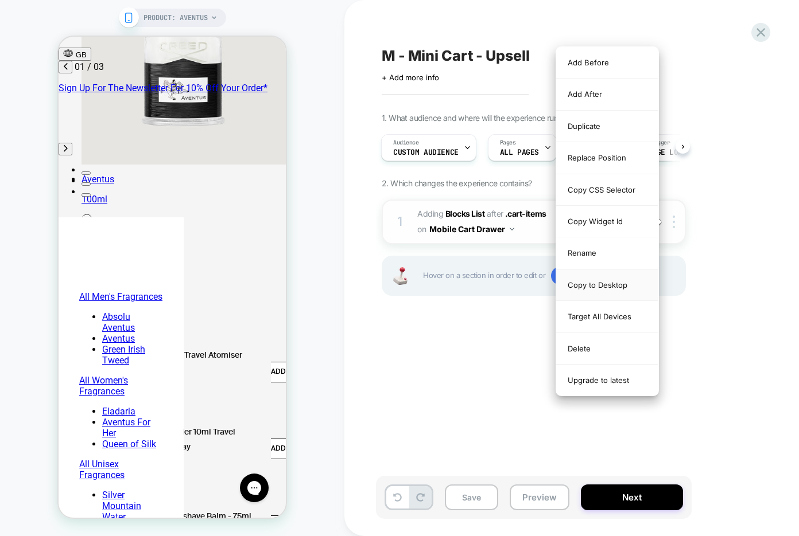
scroll to position [0, 77]
click at [578, 287] on div "Copy to Desktop" at bounding box center [607, 286] width 102 height 32
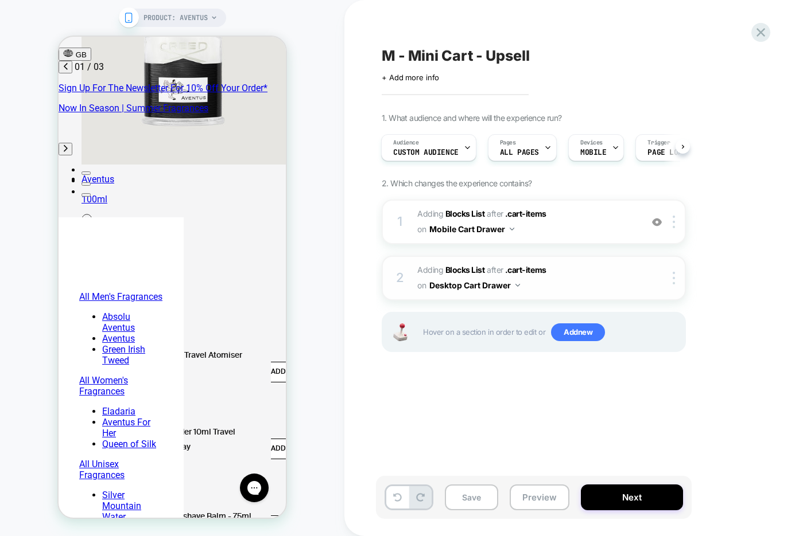
scroll to position [0, 0]
click at [672, 228] on div "1 #_loomi_addon_1754925287382 Adding Blocks List AFTER .cart-items .cart-items …" at bounding box center [534, 222] width 304 height 45
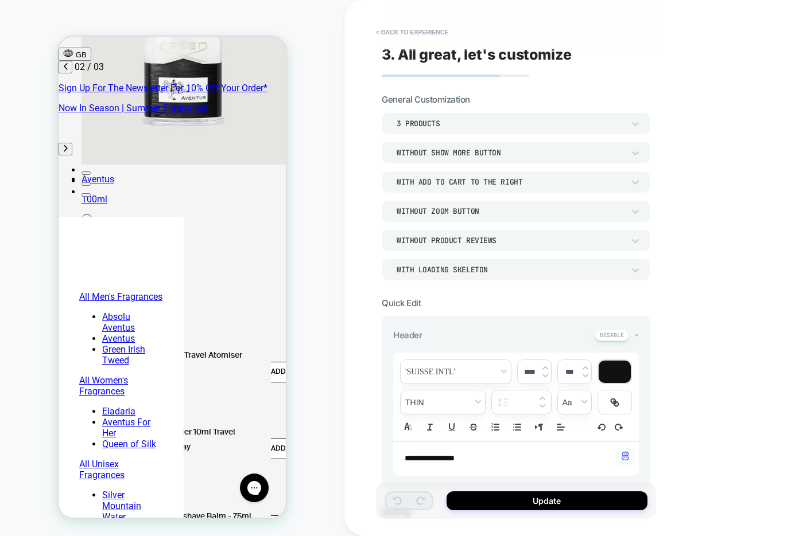
scroll to position [52, 0]
click at [414, 30] on button "< Back to experience" at bounding box center [412, 32] width 84 height 18
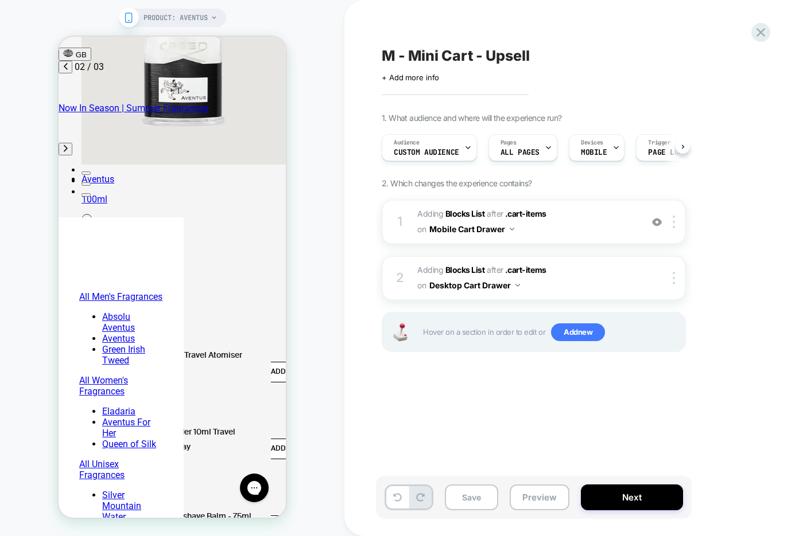
scroll to position [0, 1]
click at [678, 221] on div at bounding box center [675, 222] width 19 height 13
click at [675, 221] on div at bounding box center [675, 222] width 19 height 13
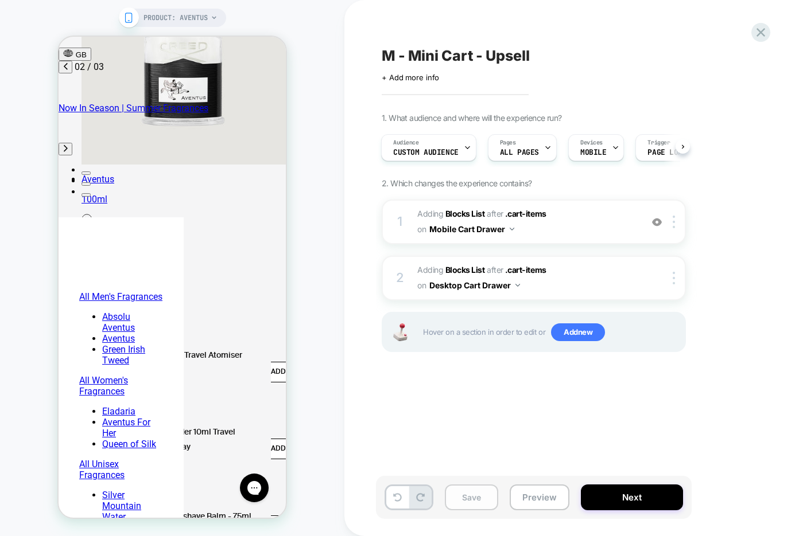
click at [468, 496] on button "Save" at bounding box center [471, 498] width 53 height 26
click at [533, 503] on button "Preview" at bounding box center [540, 498] width 60 height 26
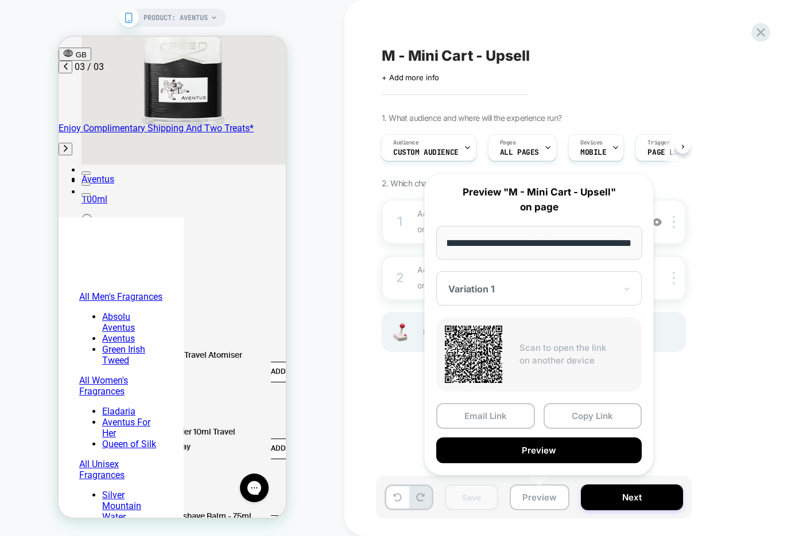
scroll to position [0, 0]
click at [513, 291] on div at bounding box center [532, 288] width 168 height 11
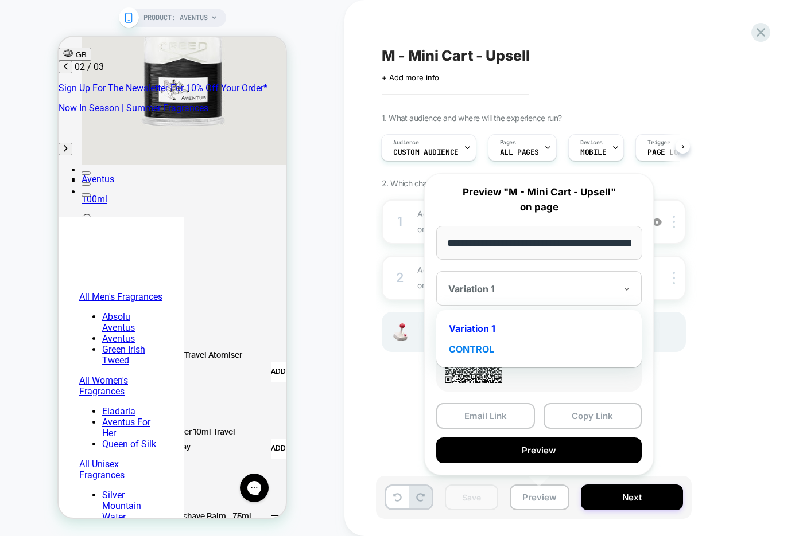
scroll to position [0, 181]
click at [526, 328] on div "Variation 1" at bounding box center [539, 328] width 194 height 21
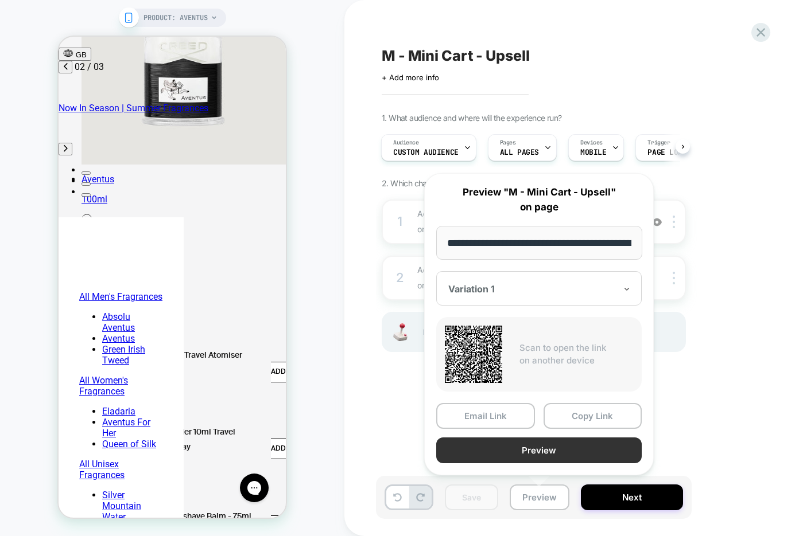
click at [538, 456] on button "Preview" at bounding box center [538, 451] width 205 height 26
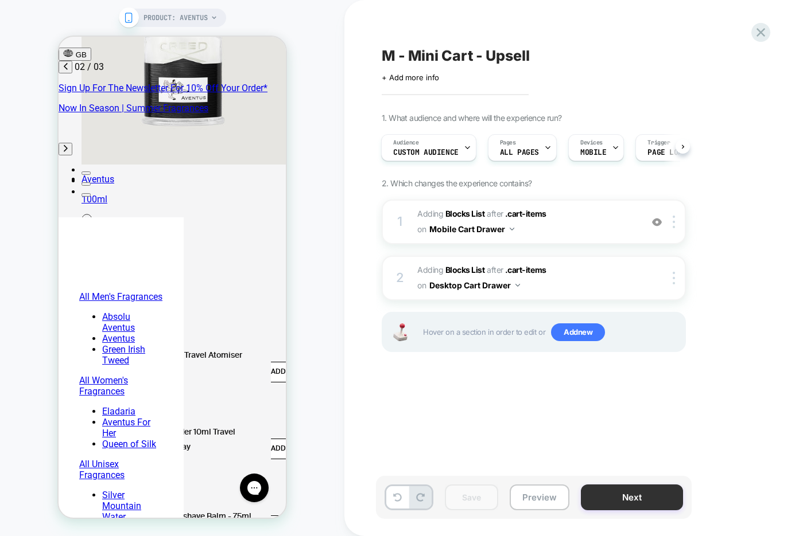
click at [615, 499] on button "Next" at bounding box center [632, 498] width 102 height 26
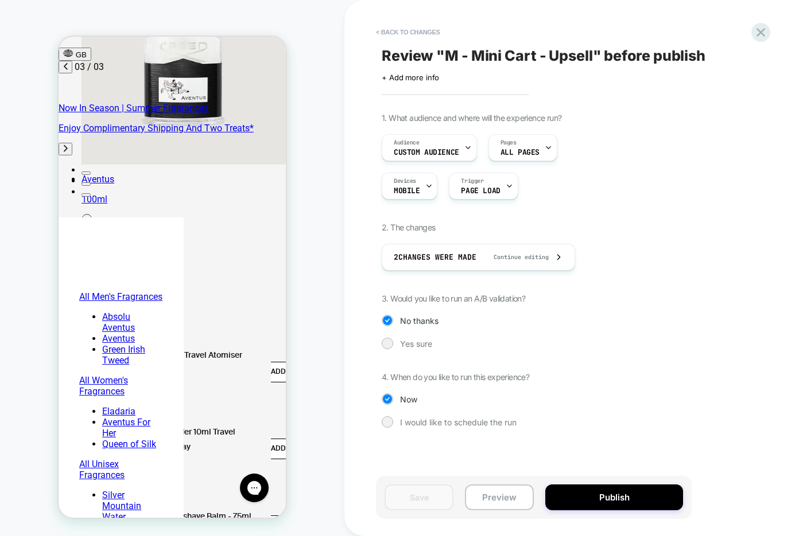
scroll to position [0, 363]
click at [395, 345] on div "Yes sure" at bounding box center [534, 343] width 304 height 11
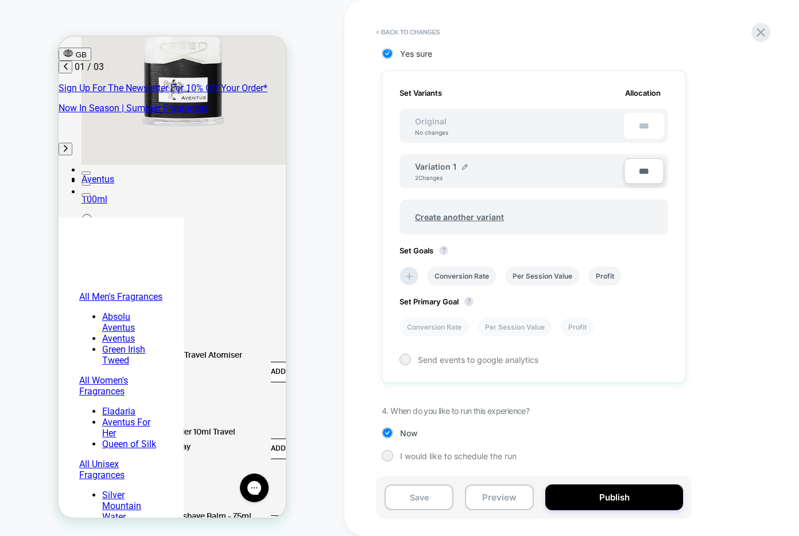
scroll to position [0, 0]
click at [462, 219] on span "Create another variant" at bounding box center [459, 217] width 112 height 27
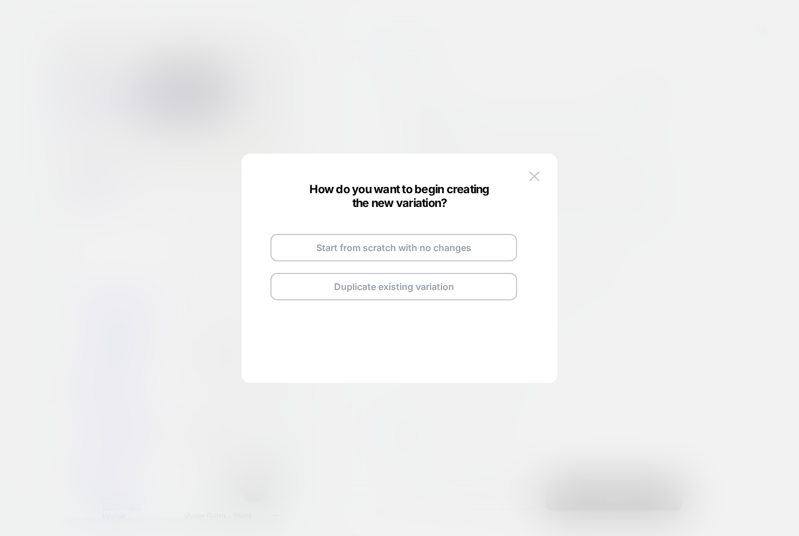
scroll to position [0, 181]
click at [368, 291] on button "Duplicate existing variation" at bounding box center [393, 287] width 247 height 28
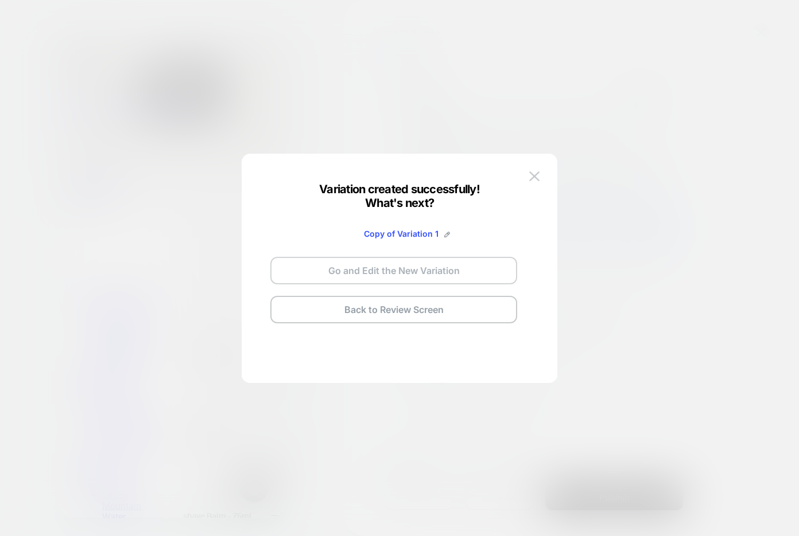
click at [358, 275] on button "Go and Edit the New Variation" at bounding box center [393, 271] width 247 height 28
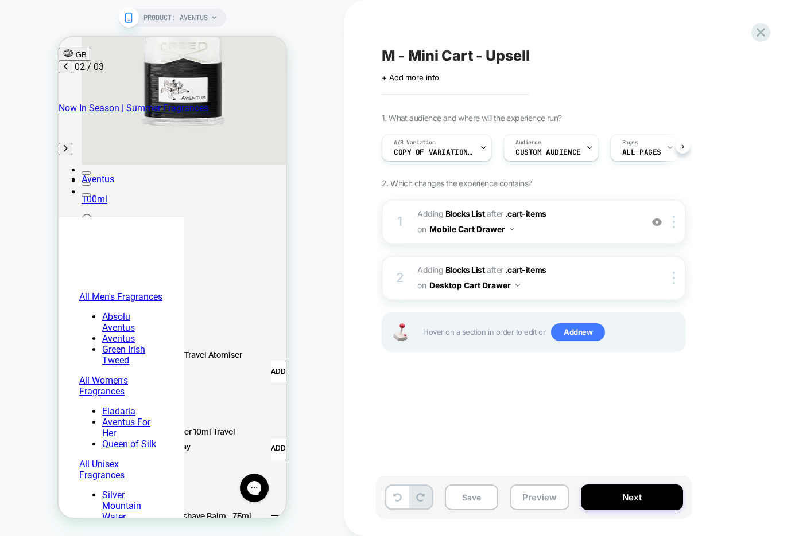
scroll to position [0, 1]
click at [475, 145] on div "A/B Variation Copy of Variation 1" at bounding box center [433, 148] width 103 height 26
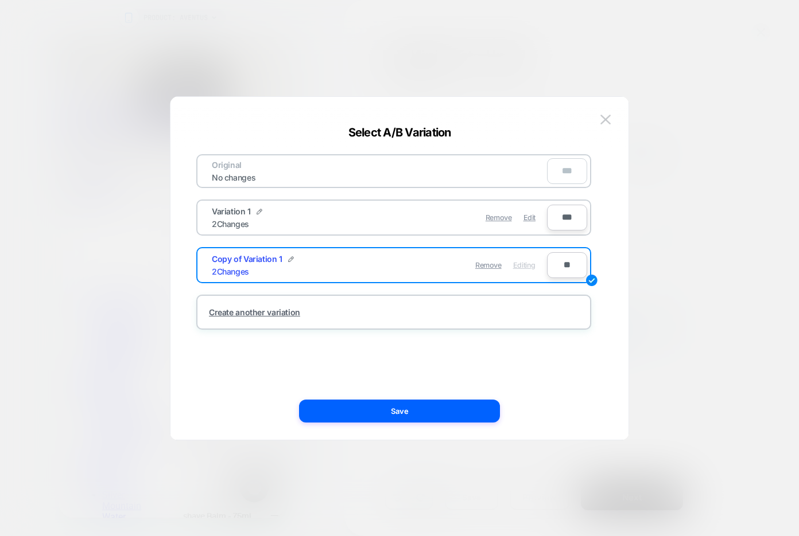
scroll to position [0, 363]
click at [289, 258] on img at bounding box center [291, 259] width 6 height 6
click at [607, 115] on img at bounding box center [605, 120] width 10 height 10
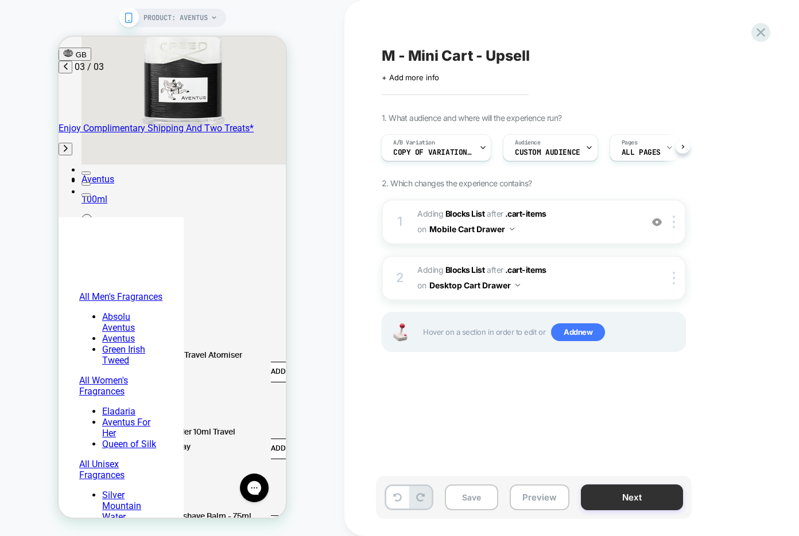
click at [597, 489] on button "Next" at bounding box center [632, 498] width 102 height 26
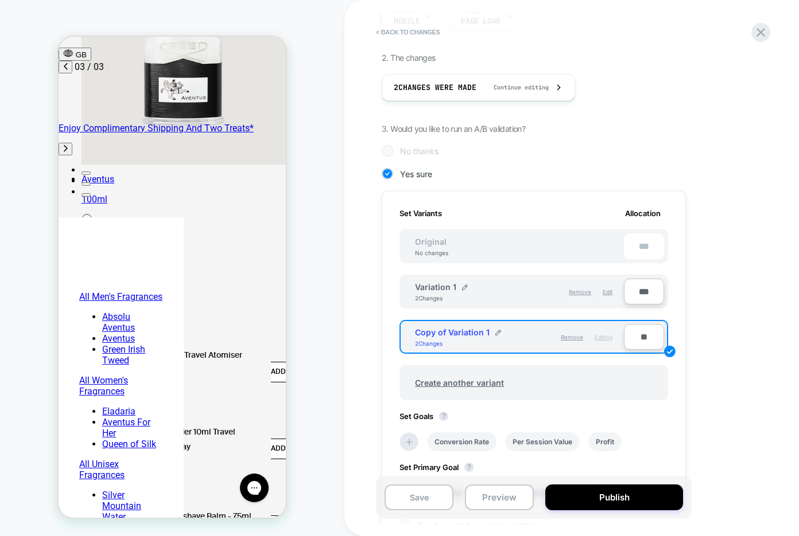
scroll to position [171, 0]
click at [640, 337] on input "**" at bounding box center [644, 336] width 40 height 26
type input "***"
type input "**"
type input "***"
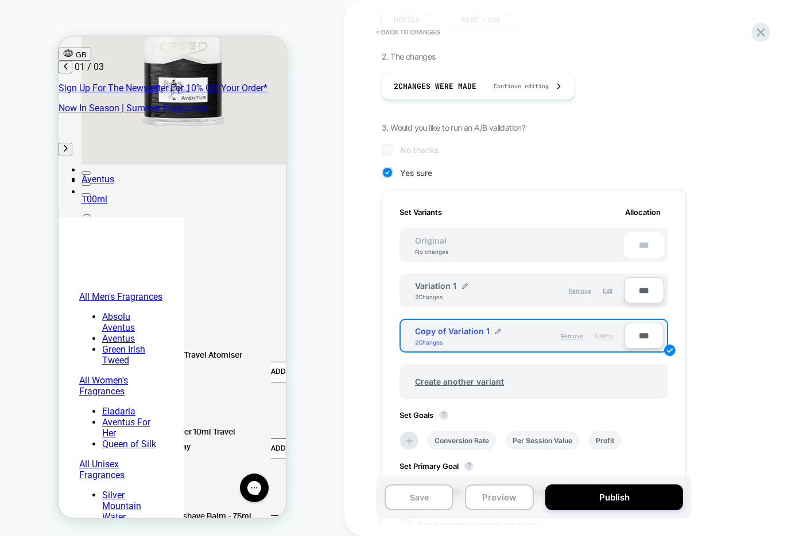
scroll to position [0, 0]
type input "***"
click at [641, 293] on input "***" at bounding box center [644, 291] width 40 height 26
type input "***"
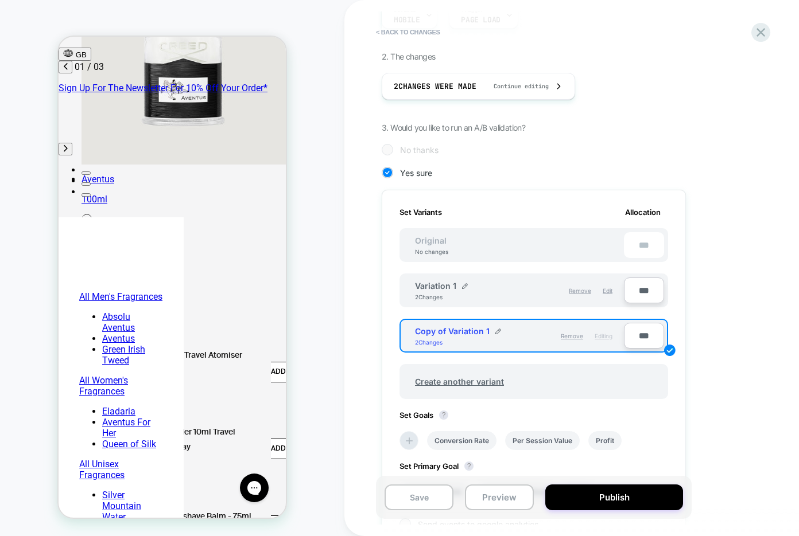
type input "**"
type input "***"
click at [704, 283] on div "1. What audience and where will the experience run? Audience Custom Audience Pa…" at bounding box center [591, 293] width 419 height 702
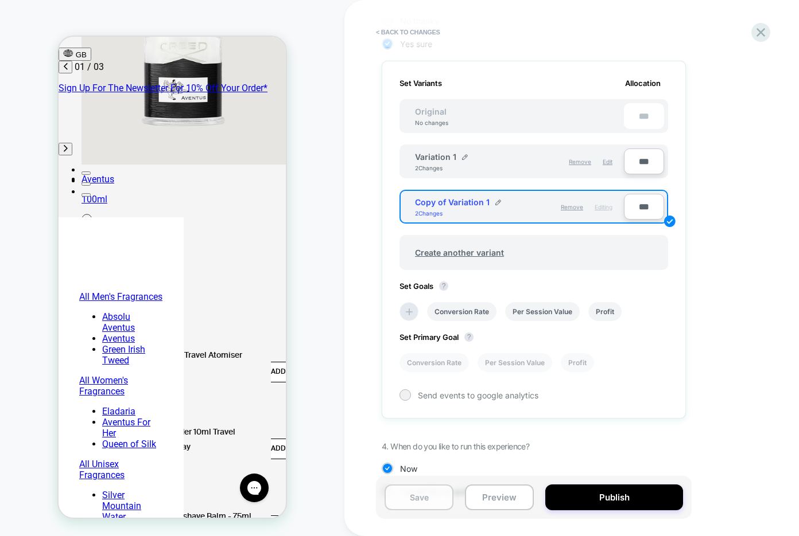
click at [422, 503] on button "Save" at bounding box center [418, 498] width 69 height 26
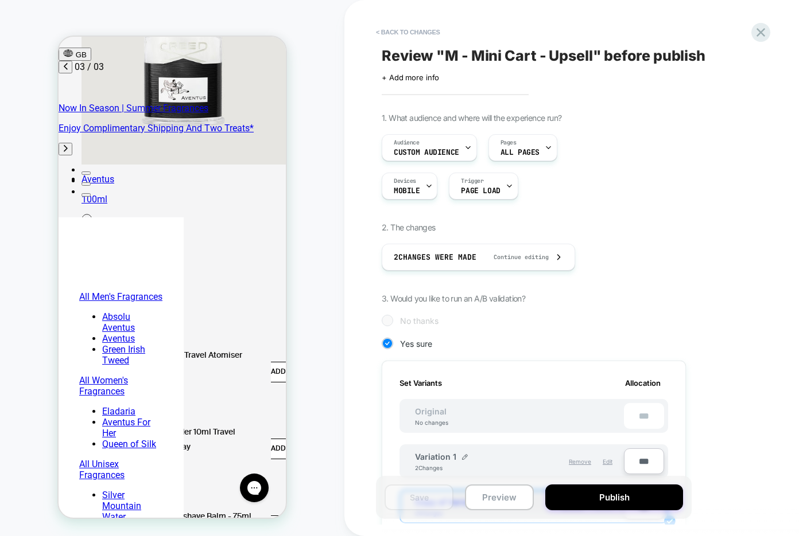
scroll to position [0, 363]
click at [392, 37] on button "< Back to changes" at bounding box center [408, 32] width 76 height 18
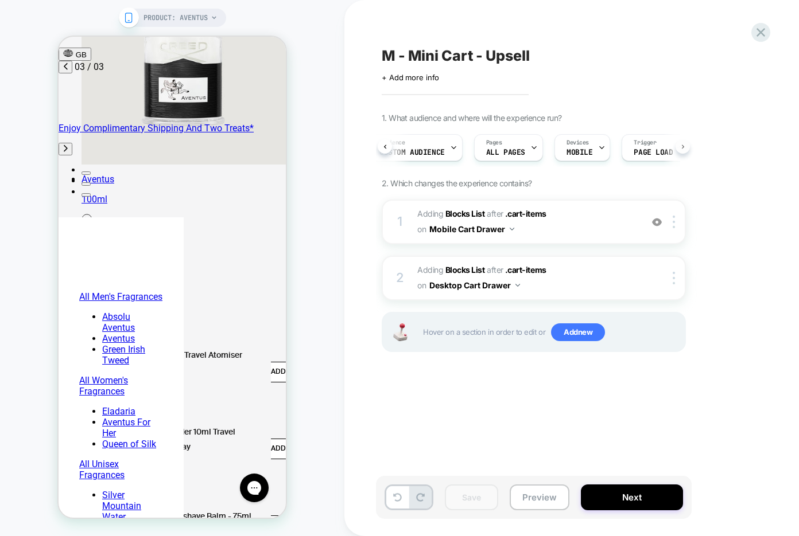
scroll to position [0, 161]
click at [566, 150] on div "Devices MOBILE" at bounding box center [554, 148] width 49 height 26
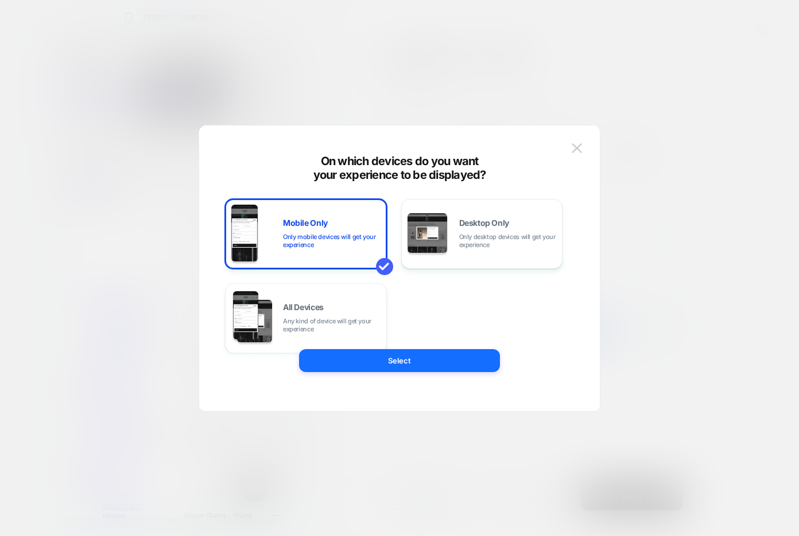
scroll to position [0, 0]
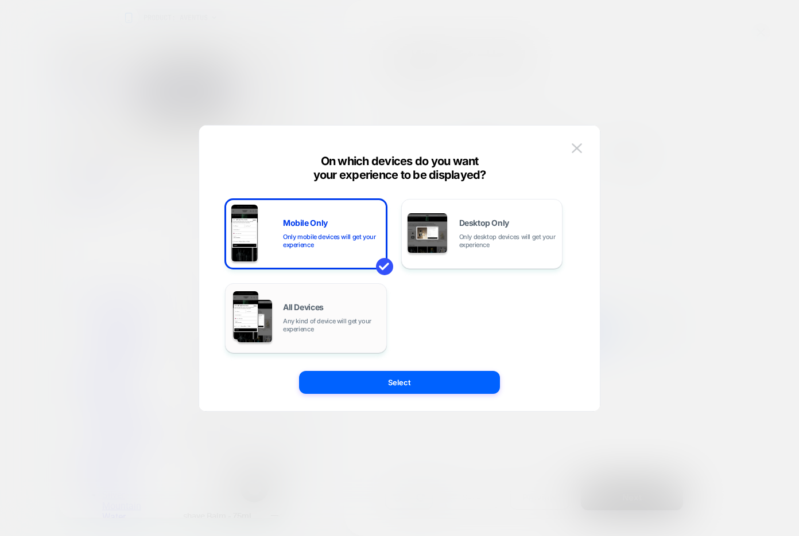
click at [325, 296] on div "All Devices Any kind of device will get your experience" at bounding box center [305, 318] width 149 height 59
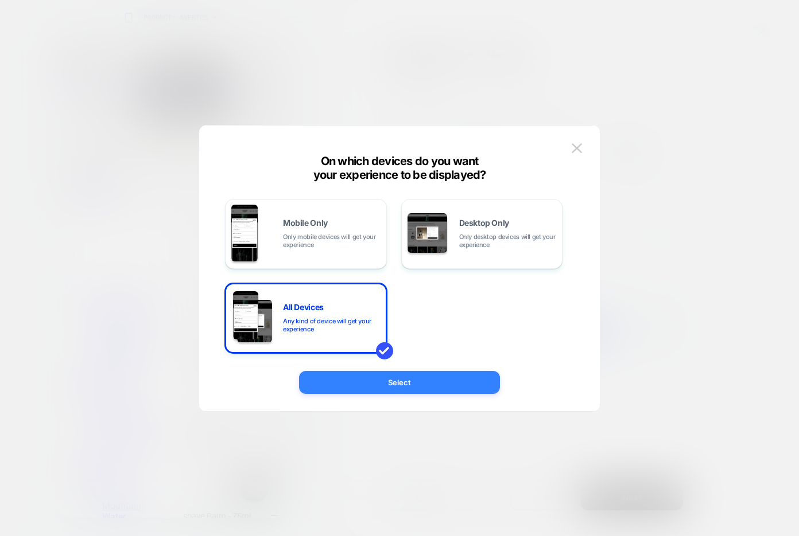
click at [349, 379] on button "Select" at bounding box center [399, 382] width 201 height 23
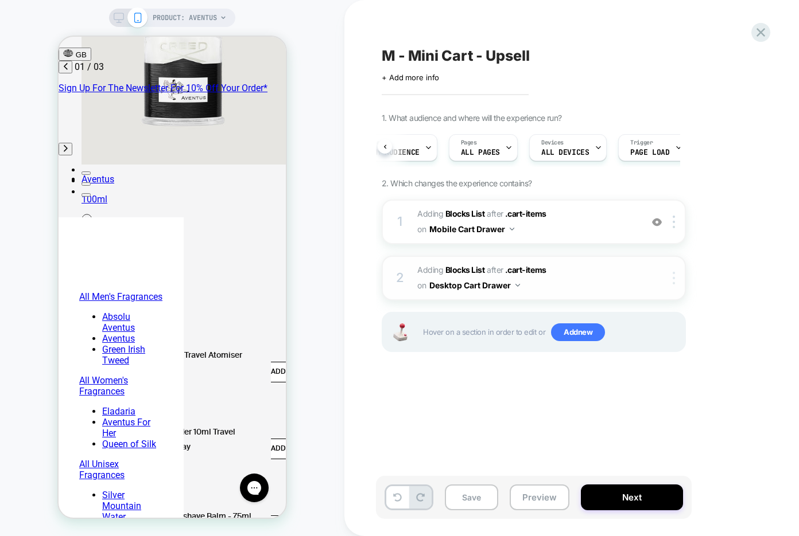
click at [677, 280] on div at bounding box center [675, 278] width 19 height 13
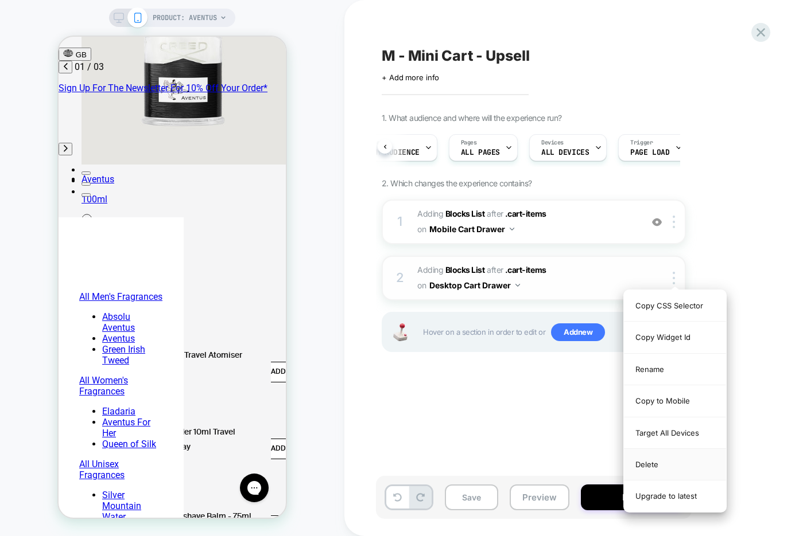
click at [655, 462] on div "Delete" at bounding box center [675, 465] width 102 height 32
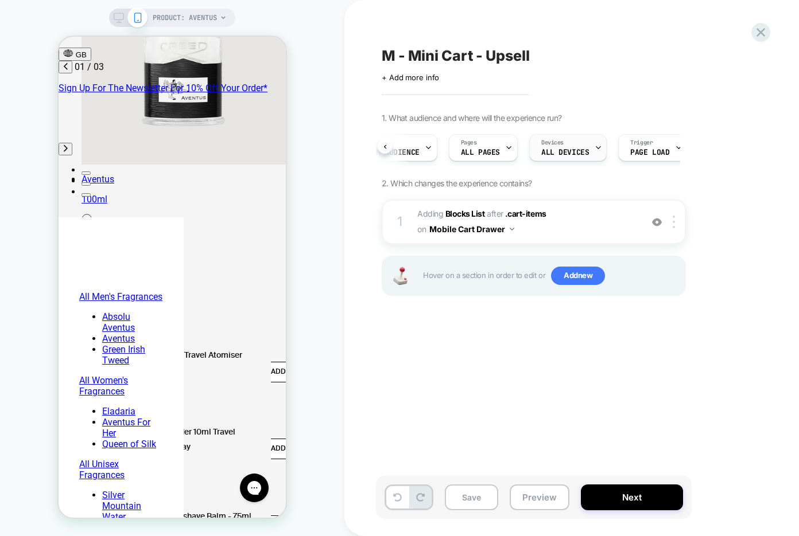
click at [573, 142] on div "Devices ALL DEVICES" at bounding box center [565, 148] width 71 height 26
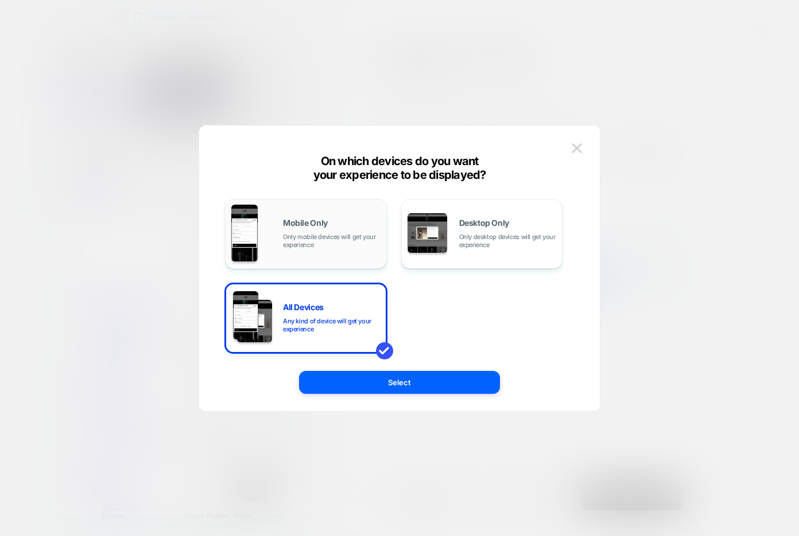
scroll to position [0, 181]
click at [301, 222] on span "Mobile Only" at bounding box center [305, 223] width 45 height 8
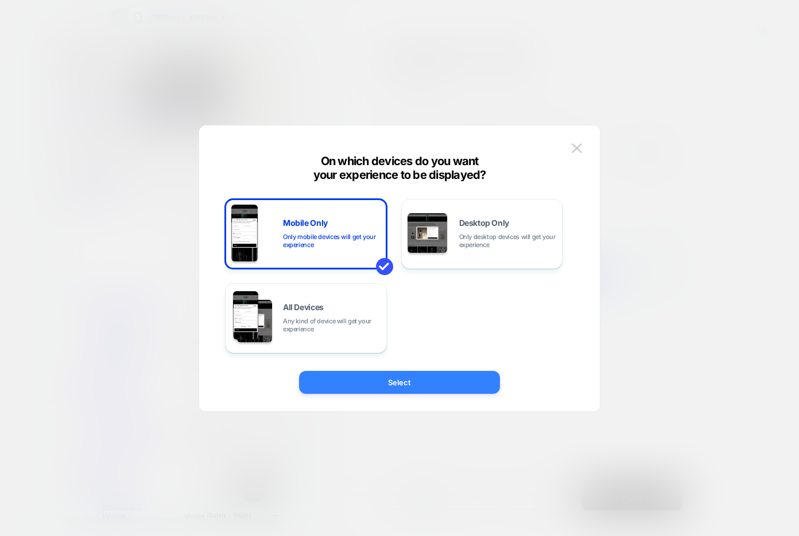
click at [341, 383] on button "Select" at bounding box center [399, 382] width 201 height 23
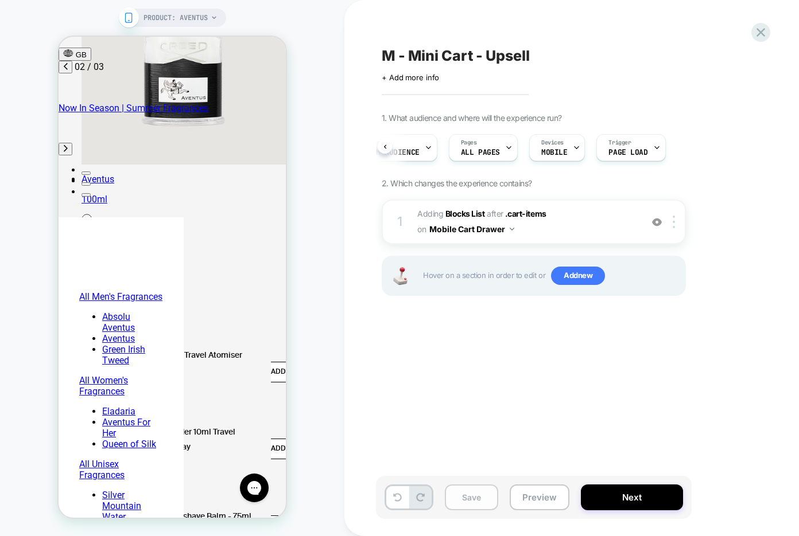
click at [478, 496] on button "Save" at bounding box center [471, 498] width 53 height 26
click at [650, 155] on span "MOBILE" at bounding box center [661, 153] width 26 height 8
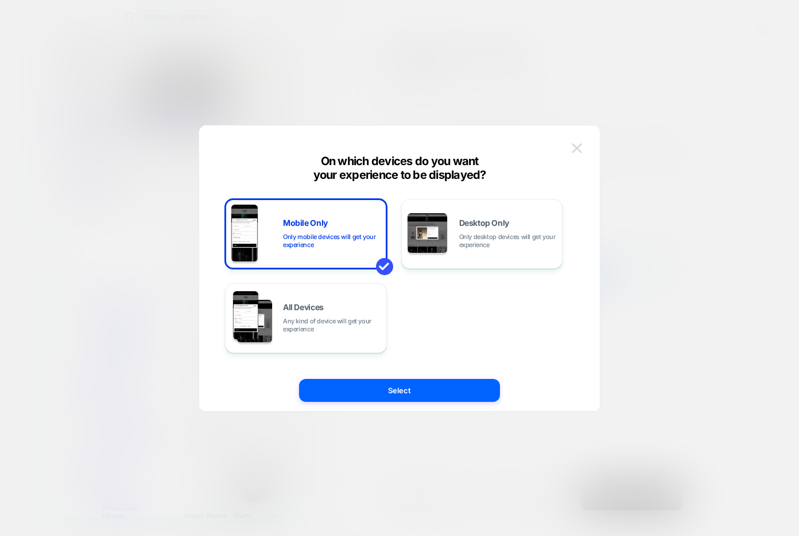
click at [574, 145] on img at bounding box center [576, 148] width 10 height 10
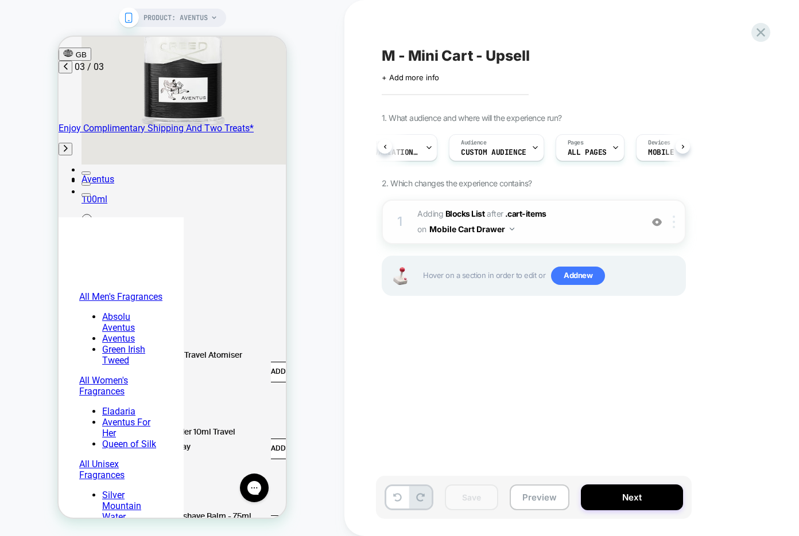
click at [673, 225] on img at bounding box center [673, 222] width 2 height 13
click at [555, 153] on span "Custom Audience" at bounding box center [544, 153] width 65 height 8
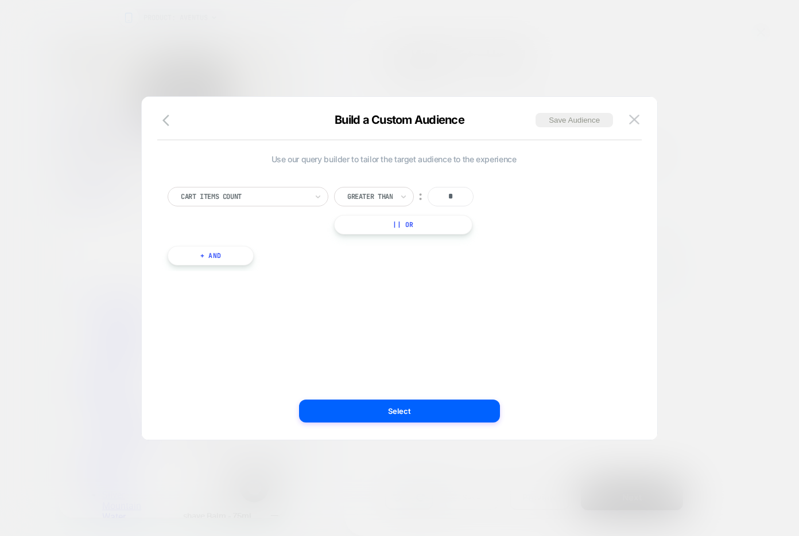
click at [195, 255] on button "+ And" at bounding box center [211, 256] width 86 height 20
click at [591, 267] on img at bounding box center [591, 267] width 5 height 5
click at [637, 120] on img at bounding box center [634, 120] width 10 height 10
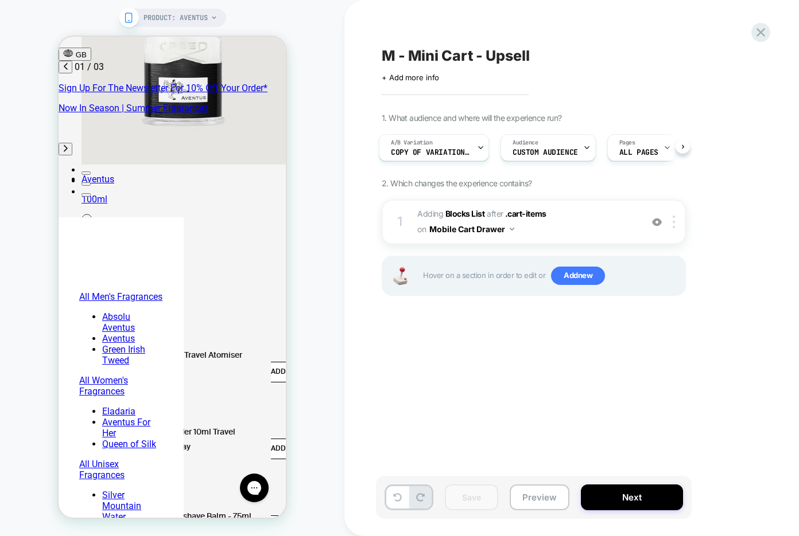
scroll to position [0, 0]
click at [92, 214] on icon at bounding box center [86, 219] width 11 height 11
click at [758, 29] on icon at bounding box center [760, 32] width 9 height 9
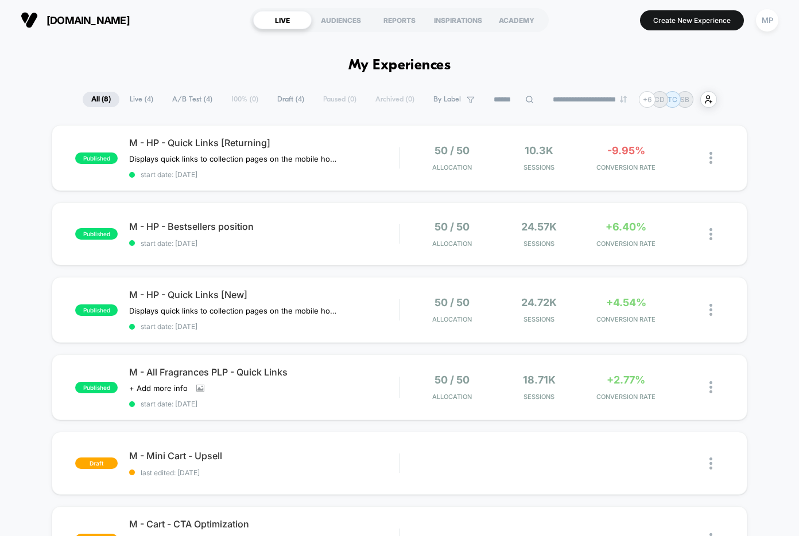
click at [283, 102] on span "Draft ( 4 )" at bounding box center [291, 99] width 44 height 15
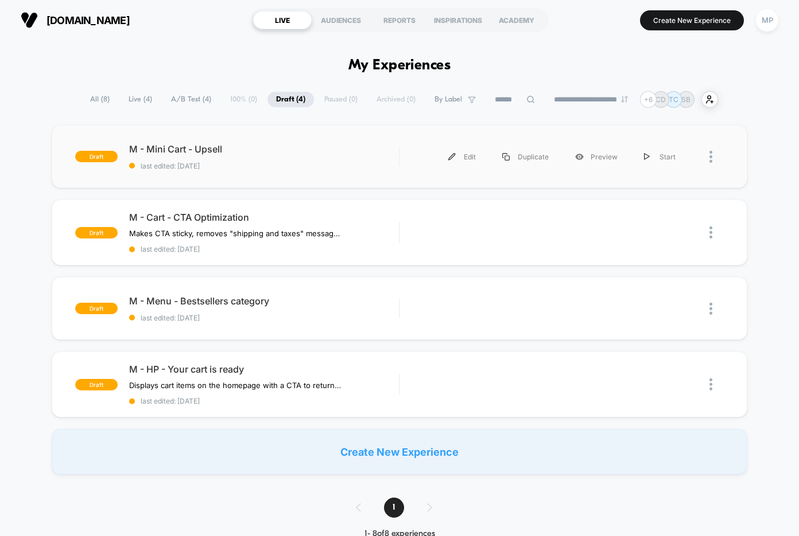
click at [714, 161] on div at bounding box center [716, 157] width 14 height 26
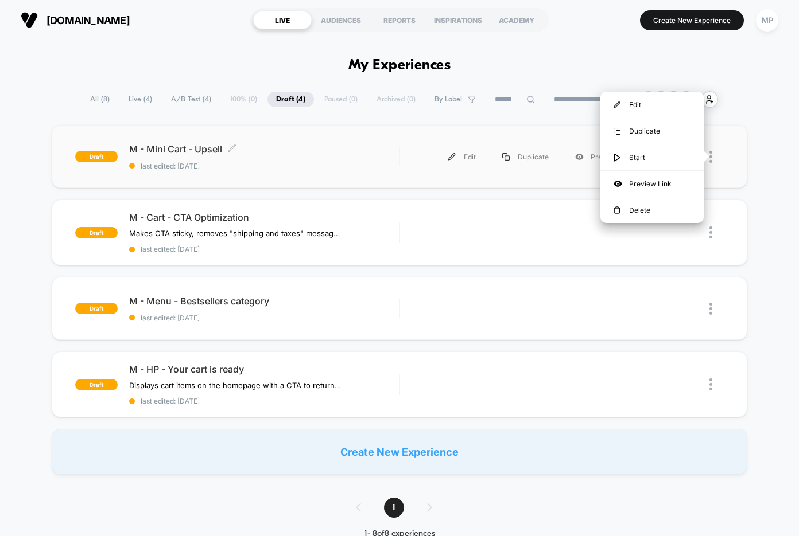
click at [347, 157] on div "M - Mini Cart - Upsell Click to edit experience details Click to edit experienc…" at bounding box center [264, 156] width 270 height 27
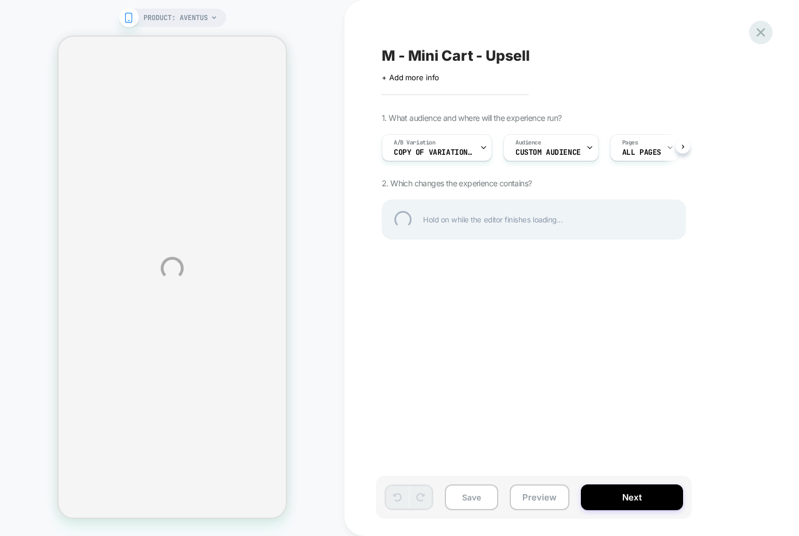
click at [763, 22] on div at bounding box center [761, 33] width 24 height 24
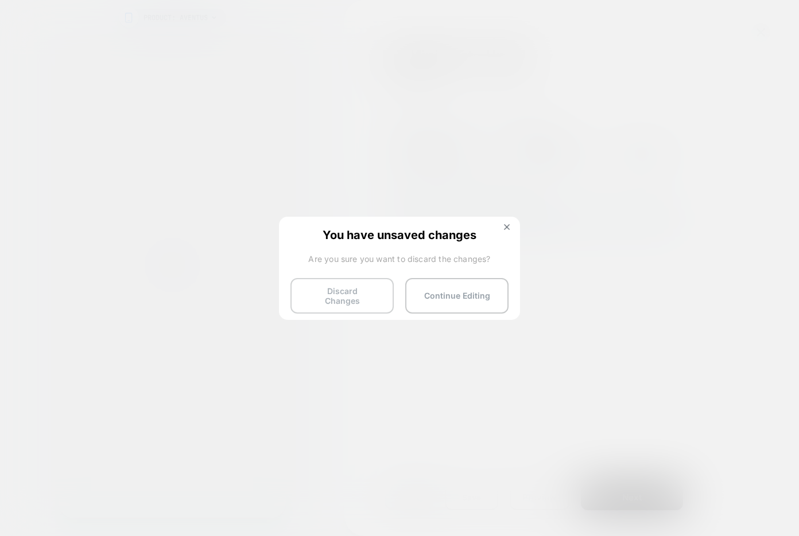
click at [331, 304] on button "Discard Changes" at bounding box center [341, 296] width 103 height 36
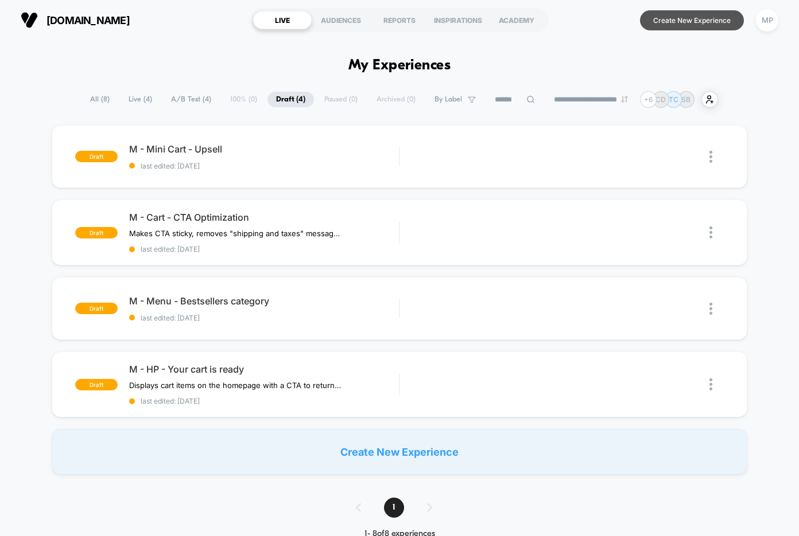
click at [659, 25] on button "Create New Experience" at bounding box center [692, 20] width 104 height 20
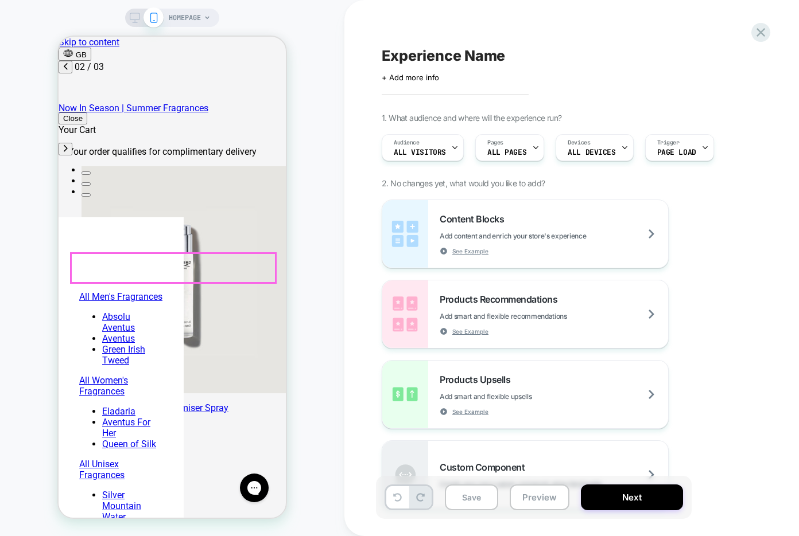
scroll to position [0, 181]
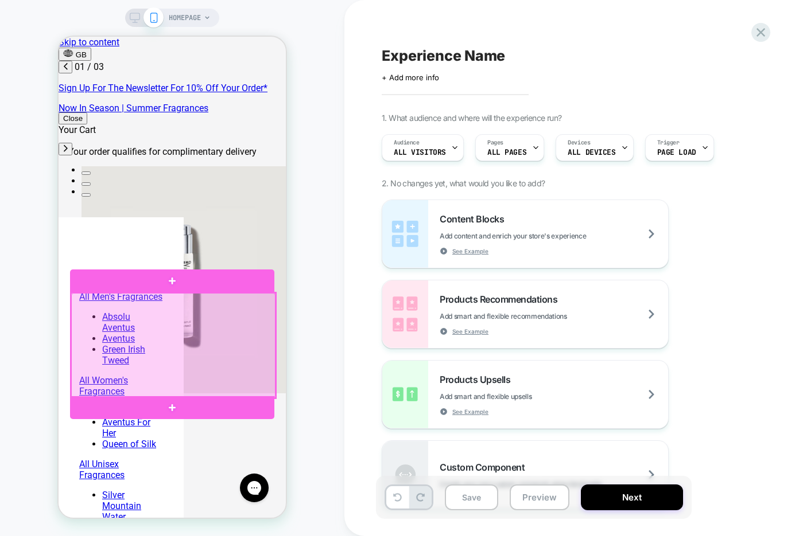
scroll to position [0, 0]
click at [175, 333] on div at bounding box center [173, 346] width 204 height 106
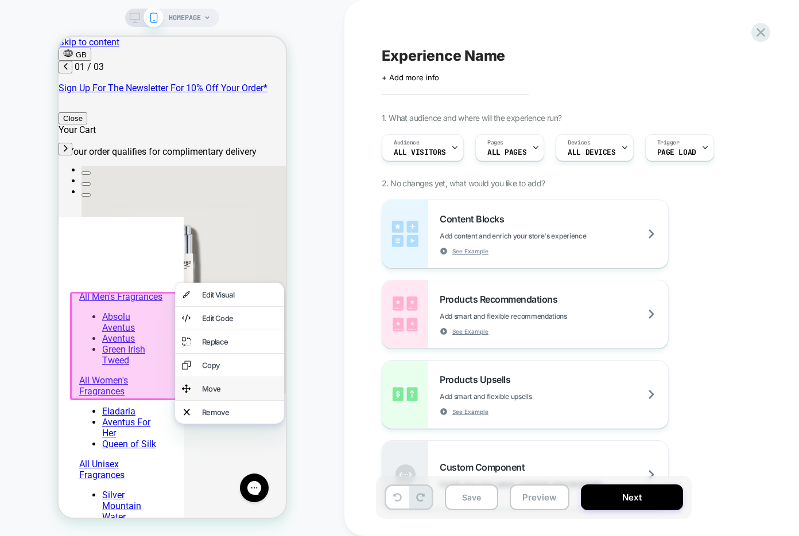
click at [228, 391] on div "Move" at bounding box center [239, 388] width 75 height 9
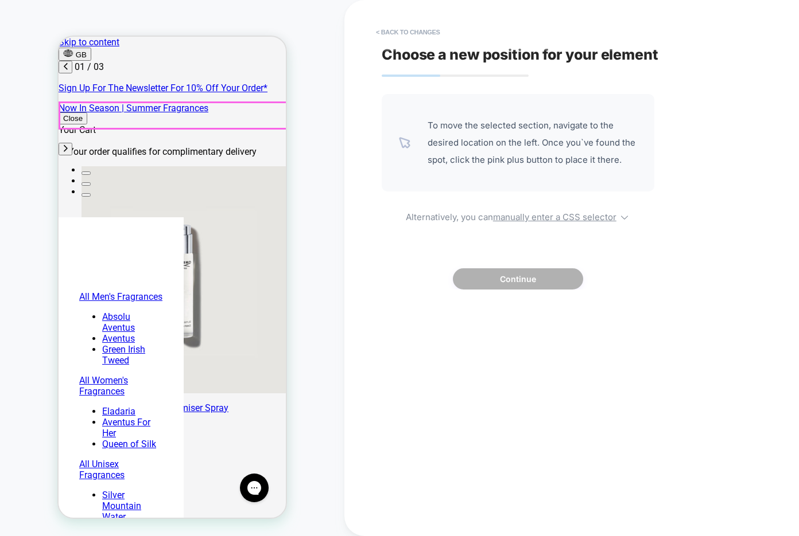
scroll to position [0, 181]
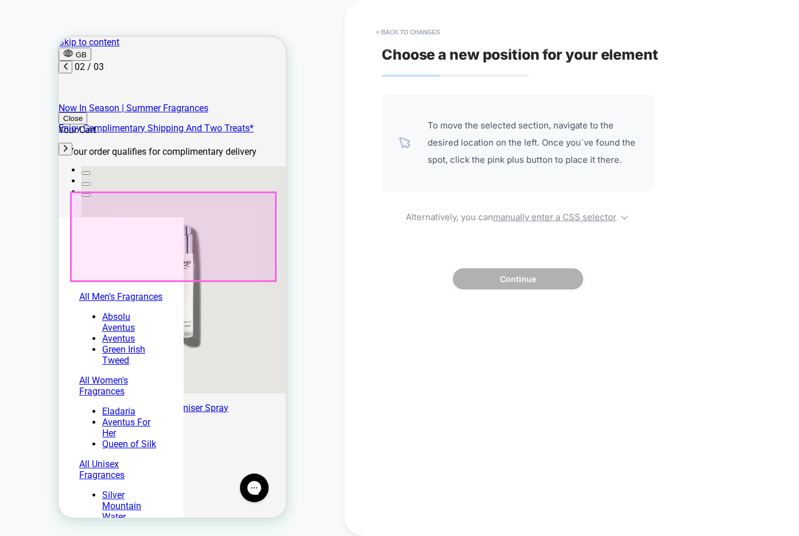
scroll to position [0, 363]
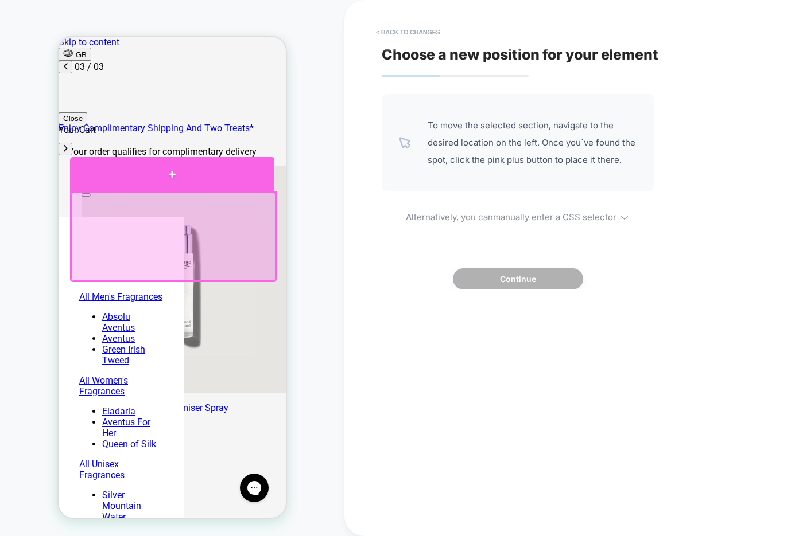
click at [176, 182] on div at bounding box center [172, 174] width 204 height 34
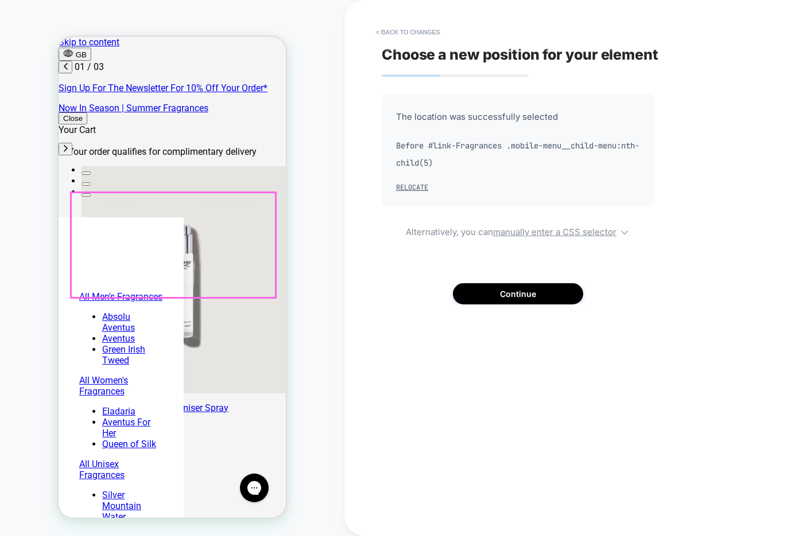
scroll to position [0, 0]
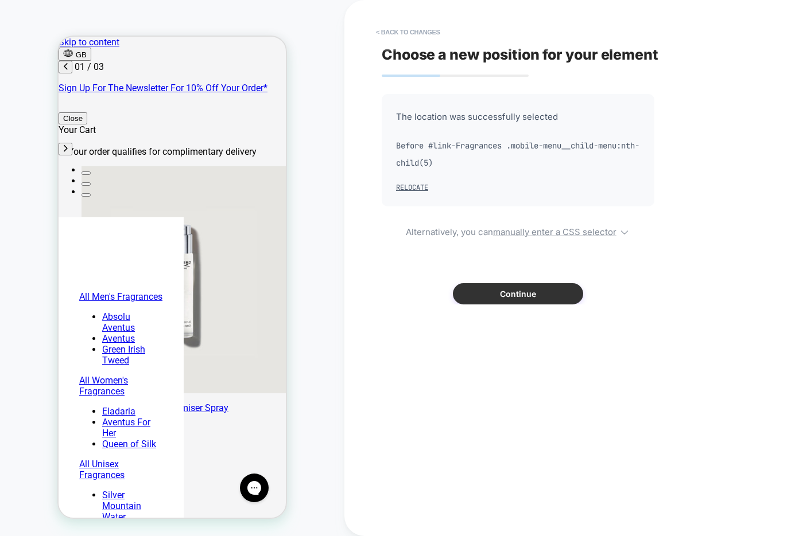
click at [514, 301] on button "Continue" at bounding box center [518, 293] width 130 height 21
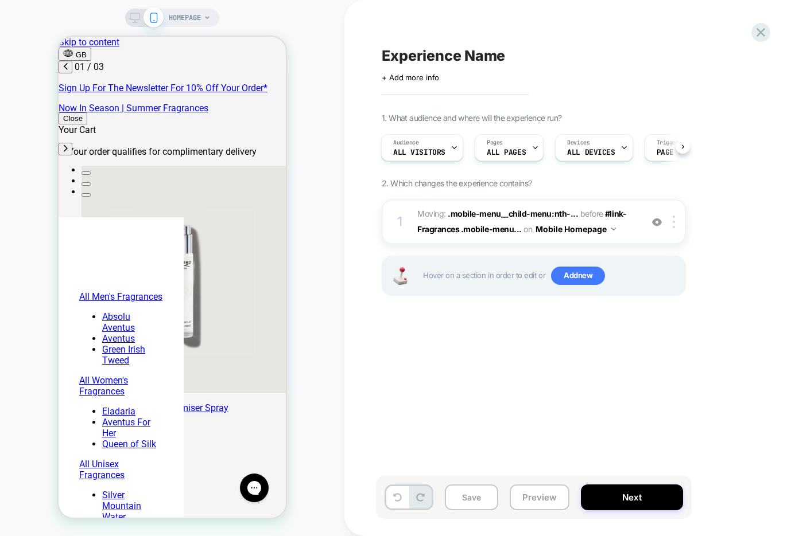
scroll to position [0, 181]
click at [613, 231] on button "Mobile Homepage" at bounding box center [575, 229] width 80 height 17
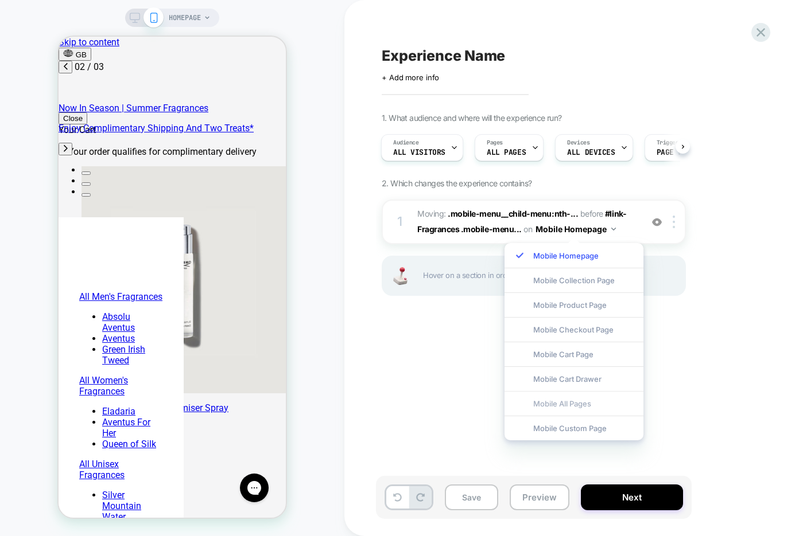
scroll to position [0, 363]
click at [526, 407] on div at bounding box center [521, 407] width 11 height 1
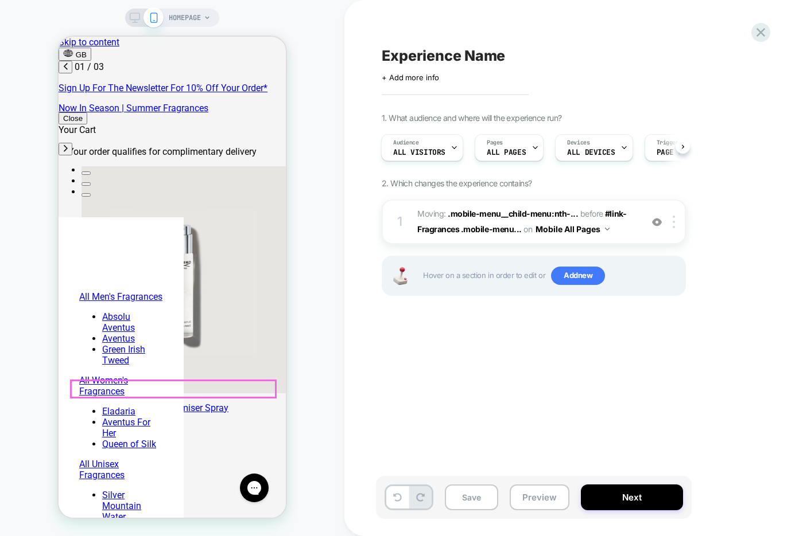
scroll to position [0, 0]
click at [612, 155] on div "Devices ALL DEVICES" at bounding box center [590, 148] width 71 height 26
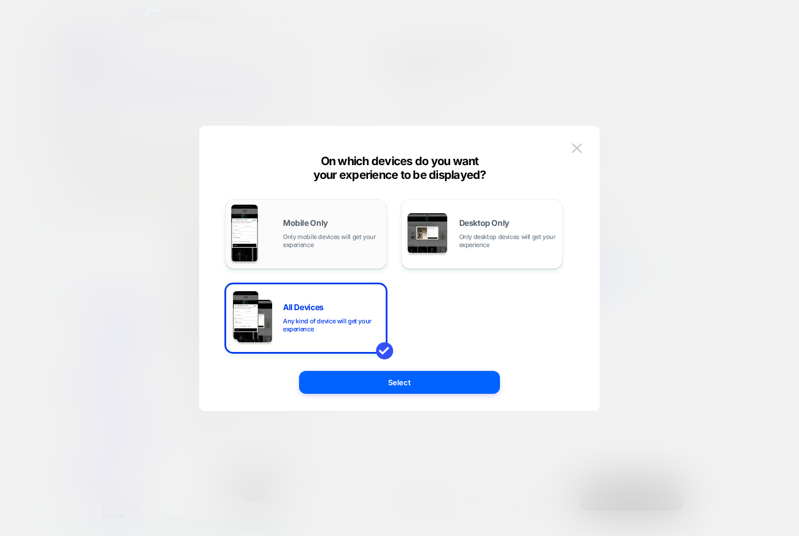
click at [331, 228] on div "Mobile Only Only mobile devices will get your experience" at bounding box center [332, 234] width 98 height 30
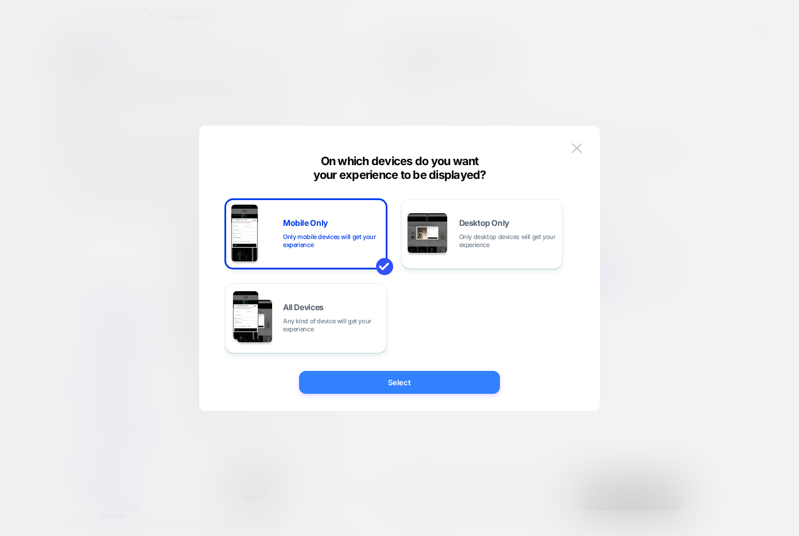
click at [335, 382] on button "Select" at bounding box center [399, 382] width 201 height 23
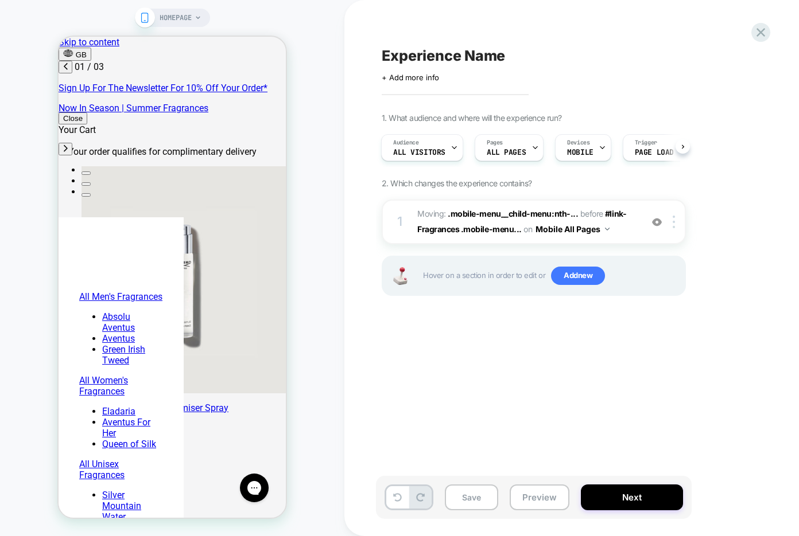
scroll to position [0, 181]
click at [462, 496] on button "Save" at bounding box center [471, 498] width 53 height 26
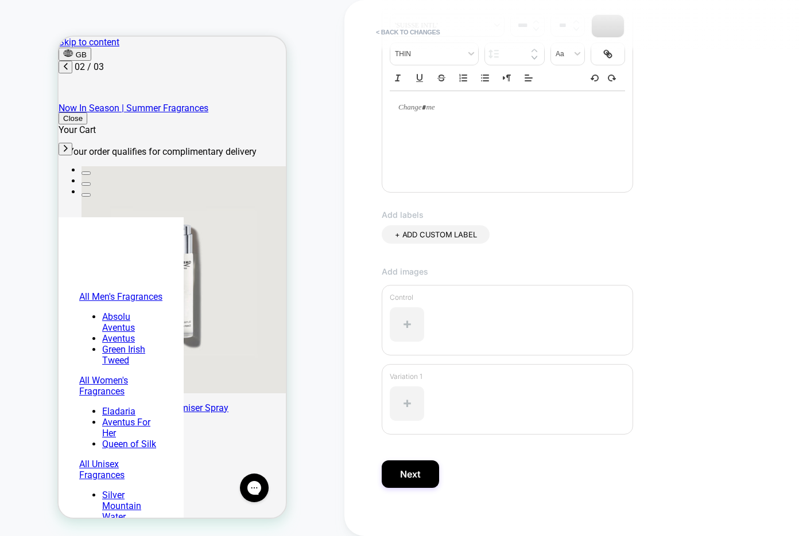
scroll to position [195, 0]
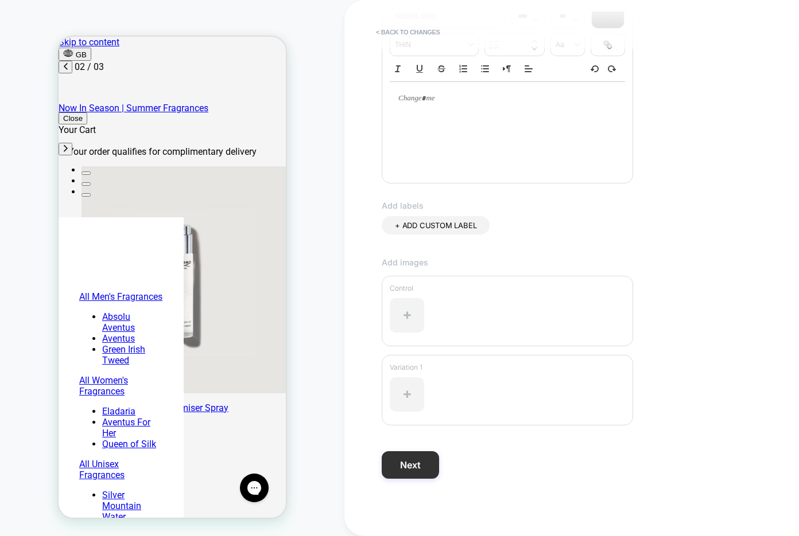
type input "**********"
click at [419, 461] on button "Next" at bounding box center [410, 466] width 57 height 28
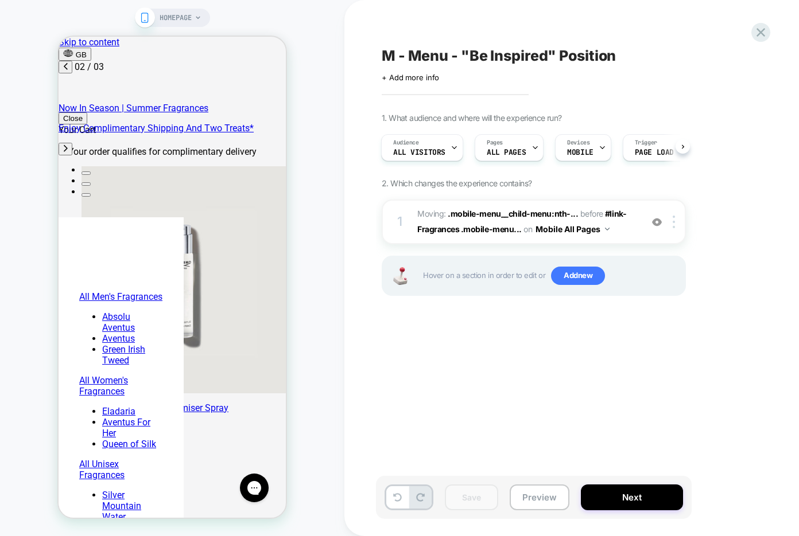
scroll to position [0, 363]
click at [763, 30] on icon at bounding box center [760, 32] width 15 height 15
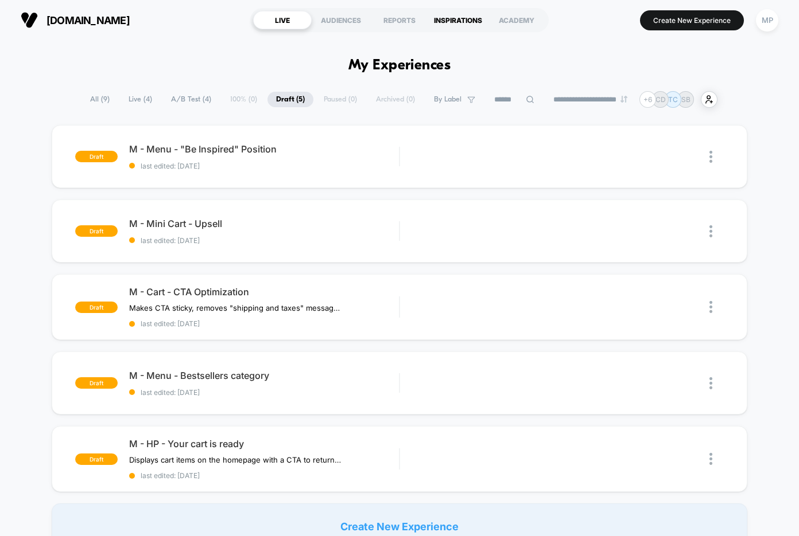
click at [458, 24] on div "INSPIRATIONS" at bounding box center [458, 20] width 59 height 18
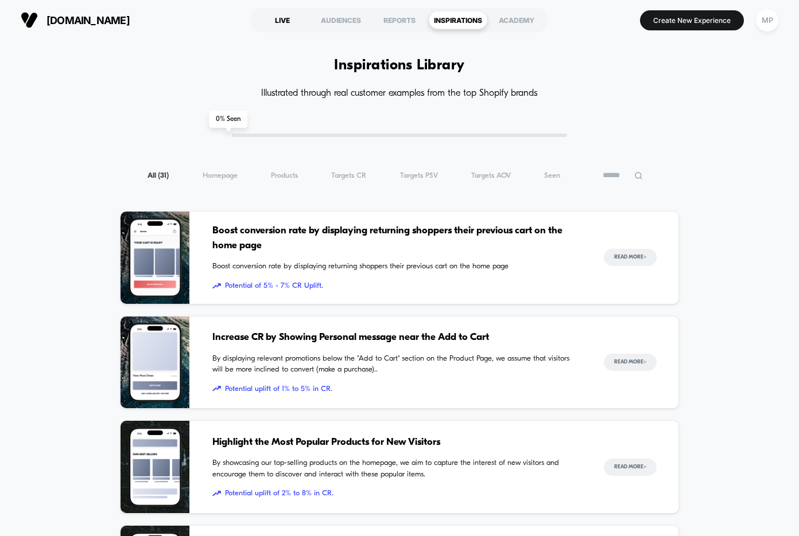
click at [286, 22] on div "LIVE" at bounding box center [282, 20] width 59 height 18
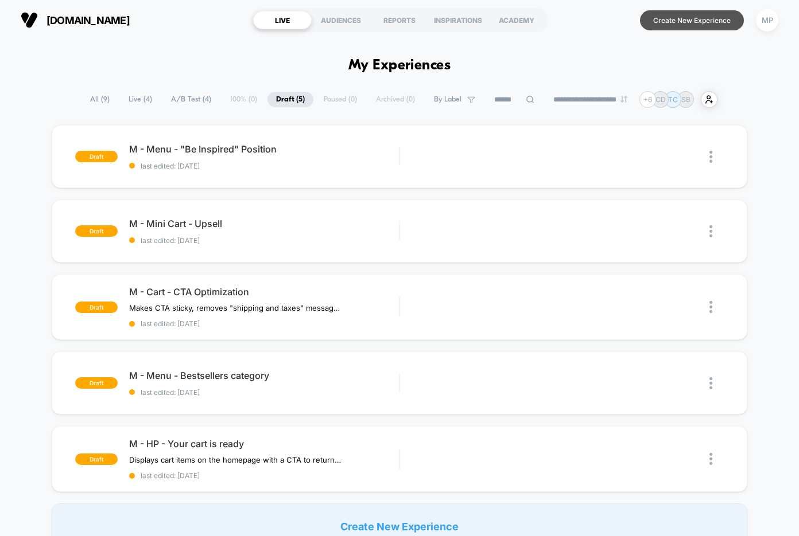
click at [693, 16] on button "Create New Experience" at bounding box center [692, 20] width 104 height 20
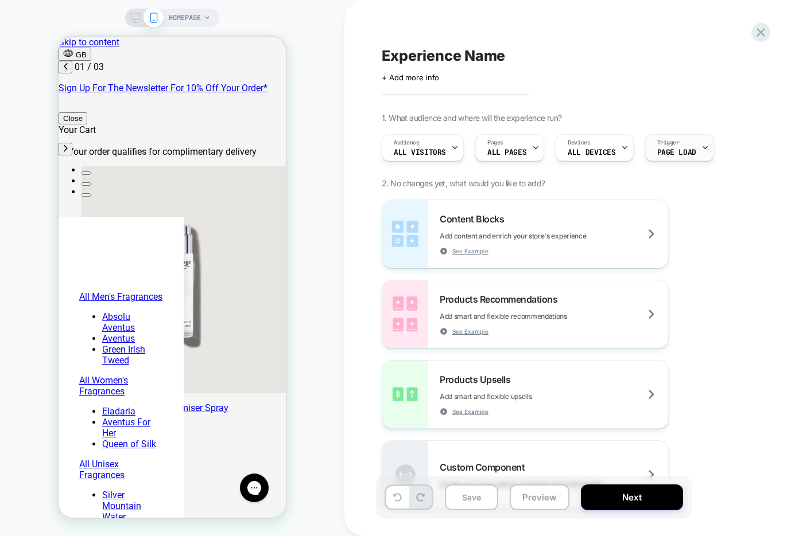
click at [691, 148] on div "Trigger Page Load" at bounding box center [677, 148] width 62 height 26
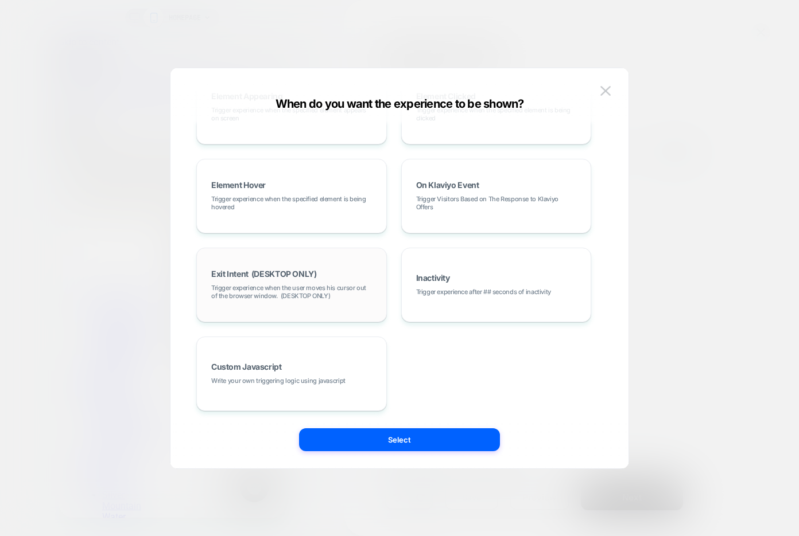
click at [247, 294] on span "Trigger experience when the user moves his cursor out of the browser window. (D…" at bounding box center [291, 292] width 161 height 16
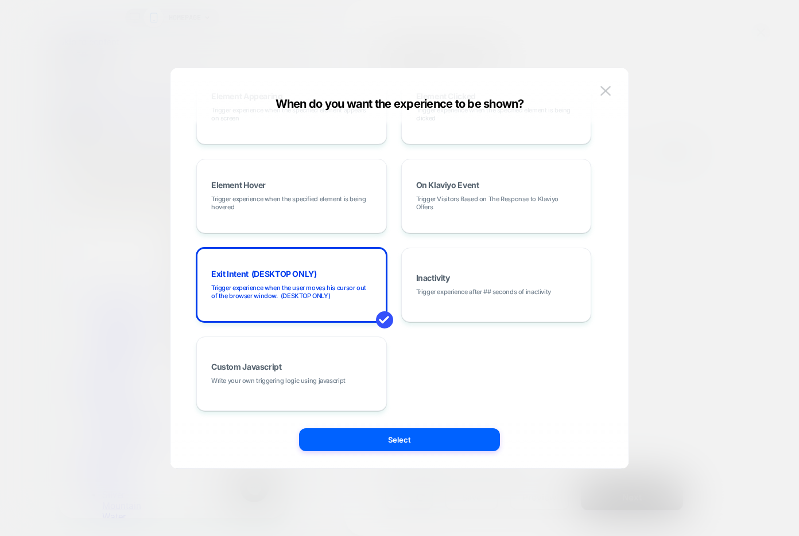
scroll to position [0, 181]
click at [604, 87] on img at bounding box center [605, 91] width 10 height 10
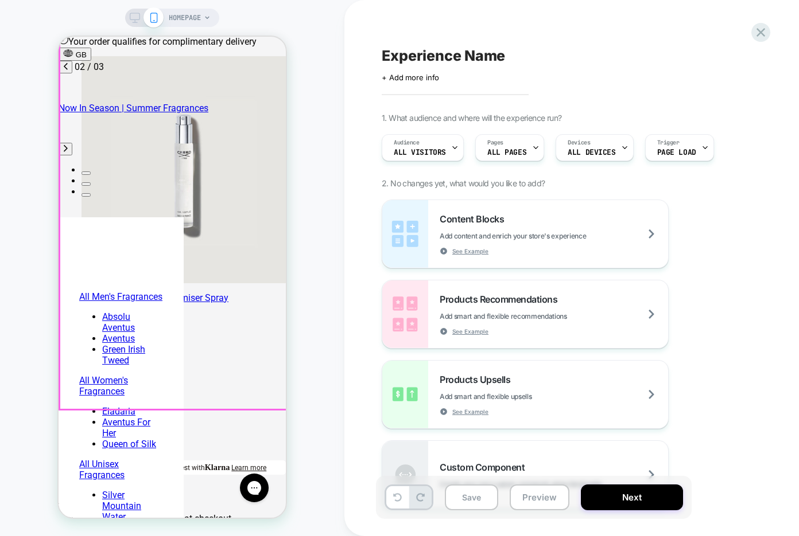
scroll to position [112, 0]
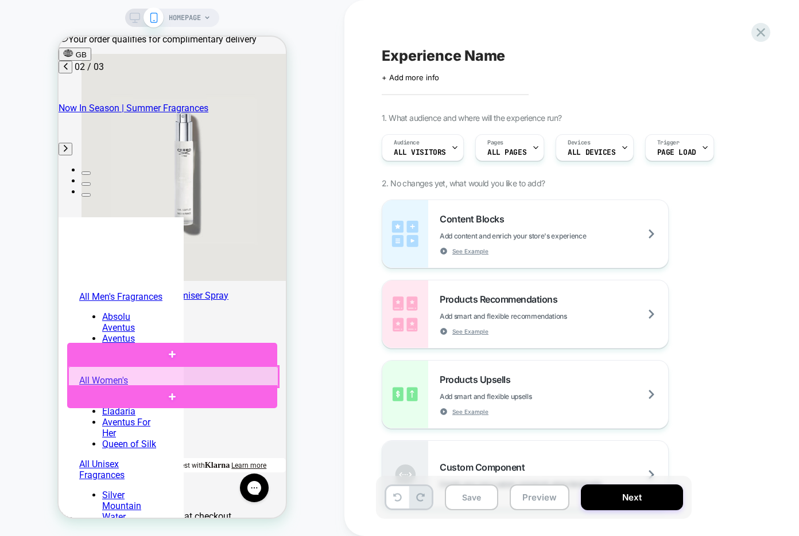
click at [144, 375] on div at bounding box center [173, 377] width 210 height 21
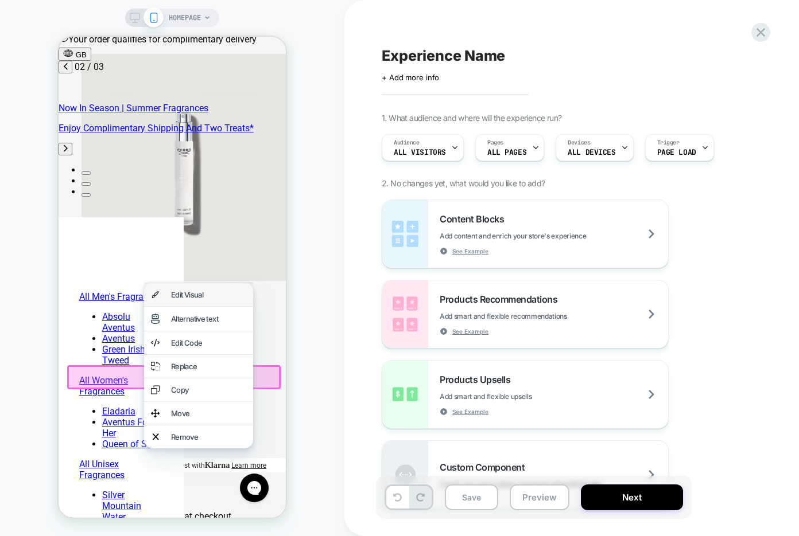
scroll to position [0, 359]
click at [222, 296] on div "Edit Visual" at bounding box center [208, 294] width 75 height 9
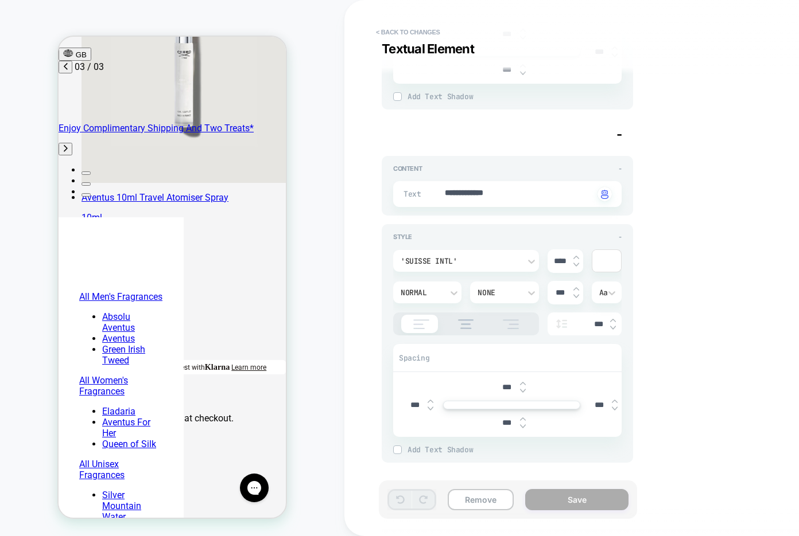
scroll to position [0, 0]
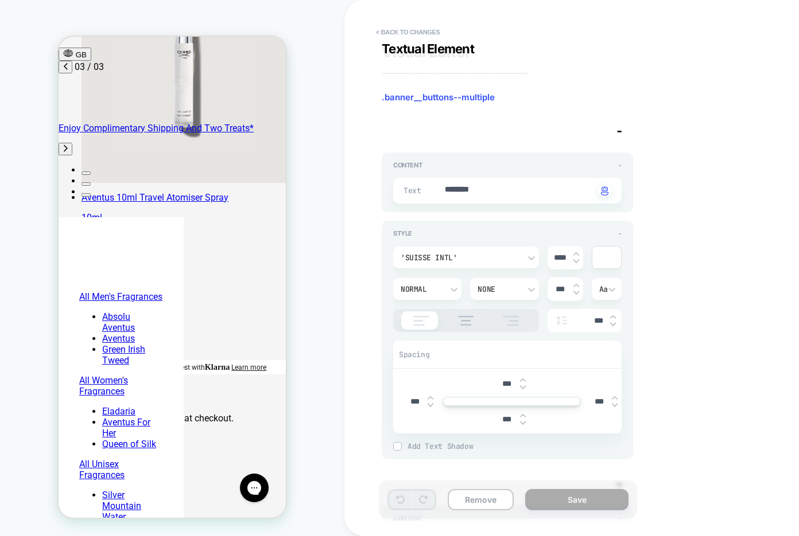
type textarea "*"
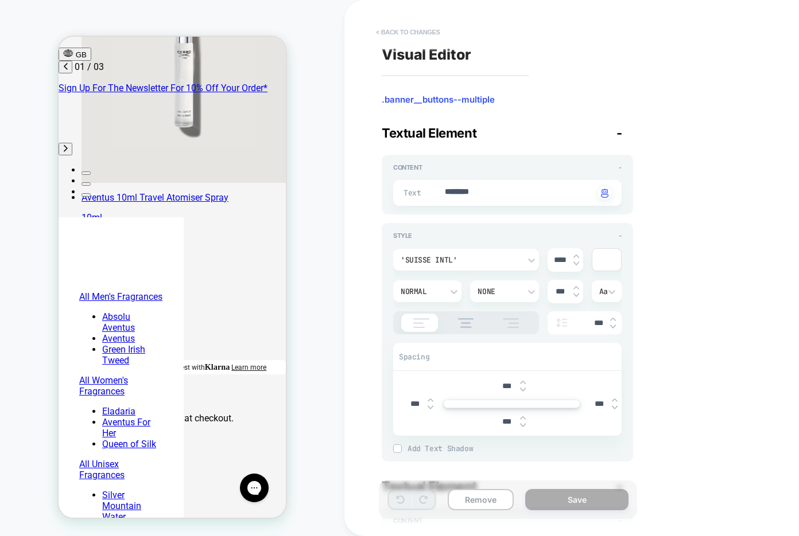
click at [422, 33] on button "< Back to changes" at bounding box center [408, 32] width 76 height 18
